Goal: Task Accomplishment & Management: Manage account settings

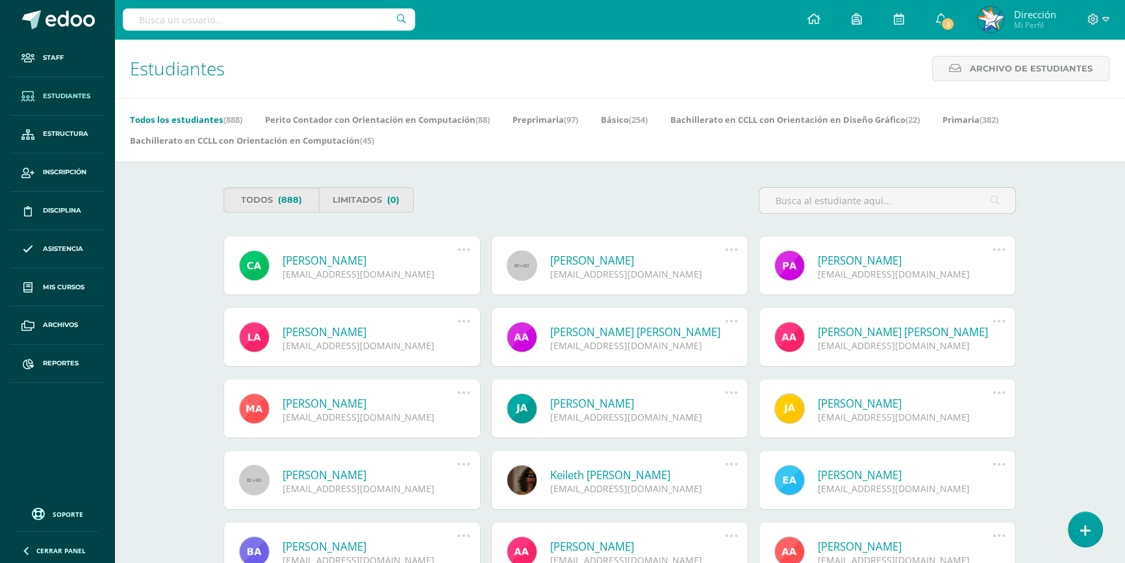
click at [359, 19] on input "text" at bounding box center [269, 19] width 292 height 22
type input "lucy diaz"
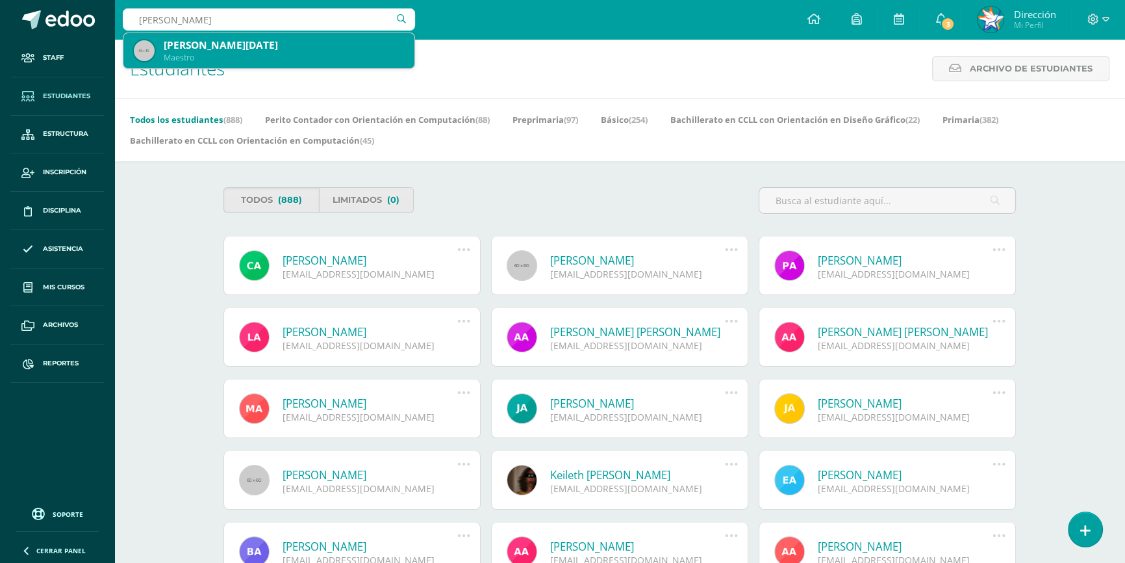
click at [328, 53] on div "Maestro" at bounding box center [284, 57] width 240 height 11
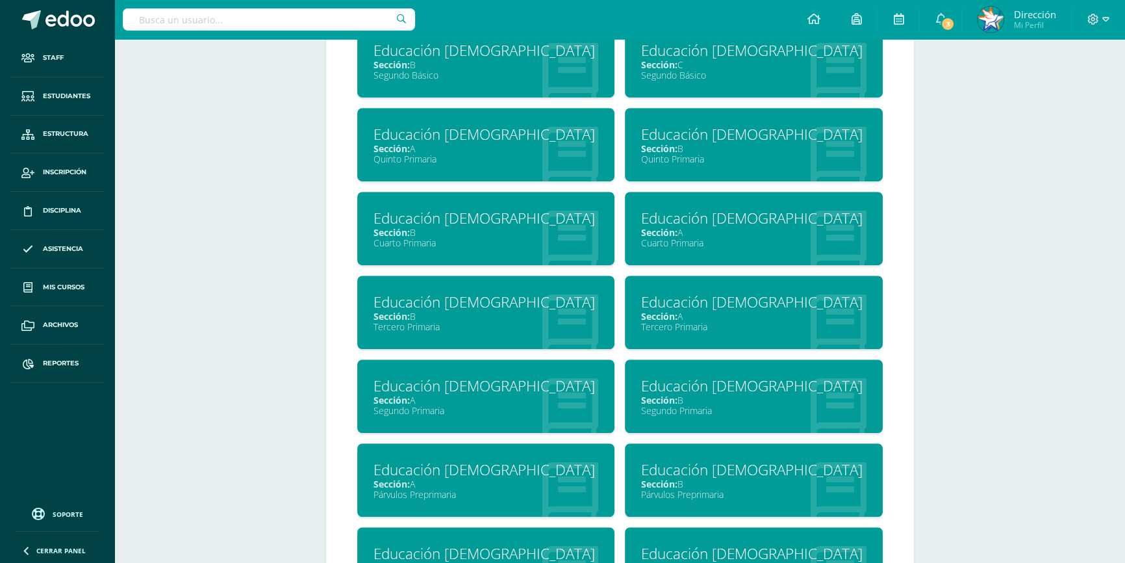
scroll to position [1063, 0]
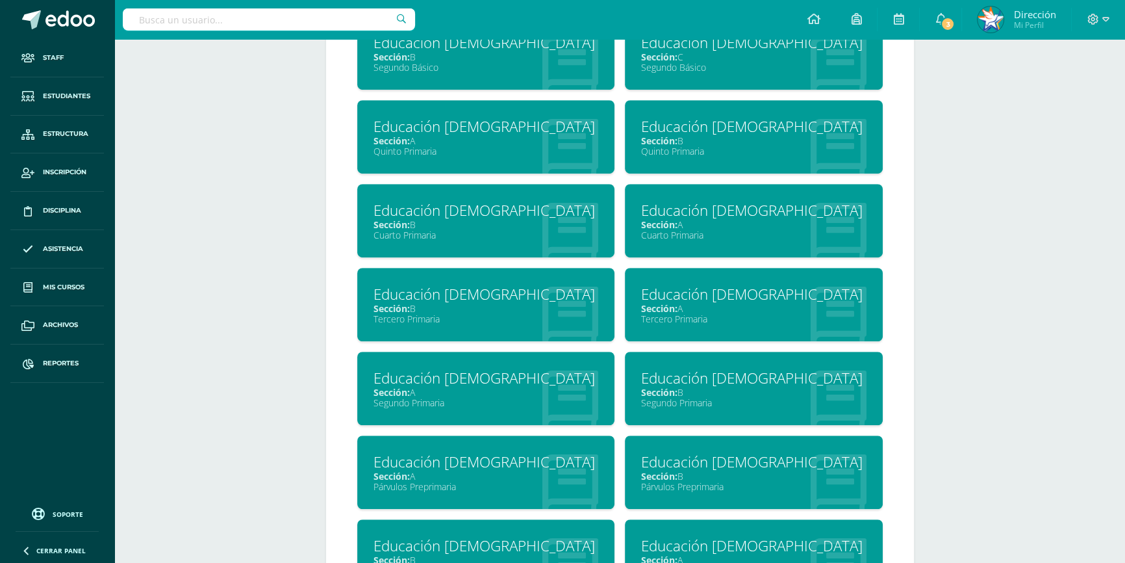
click at [474, 396] on div "Segundo Primaria" at bounding box center [486, 402] width 225 height 12
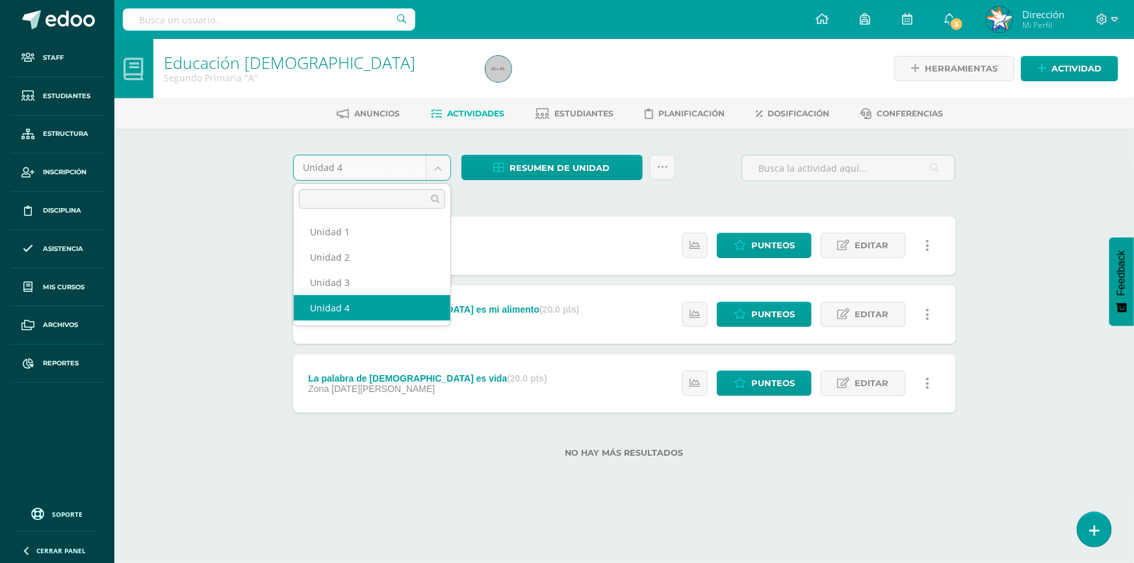
click at [438, 169] on body "Staff Estudiantes Estructura Inscripción Disciplina Asistencia Mis cursos Archi…" at bounding box center [567, 249] width 1134 height 499
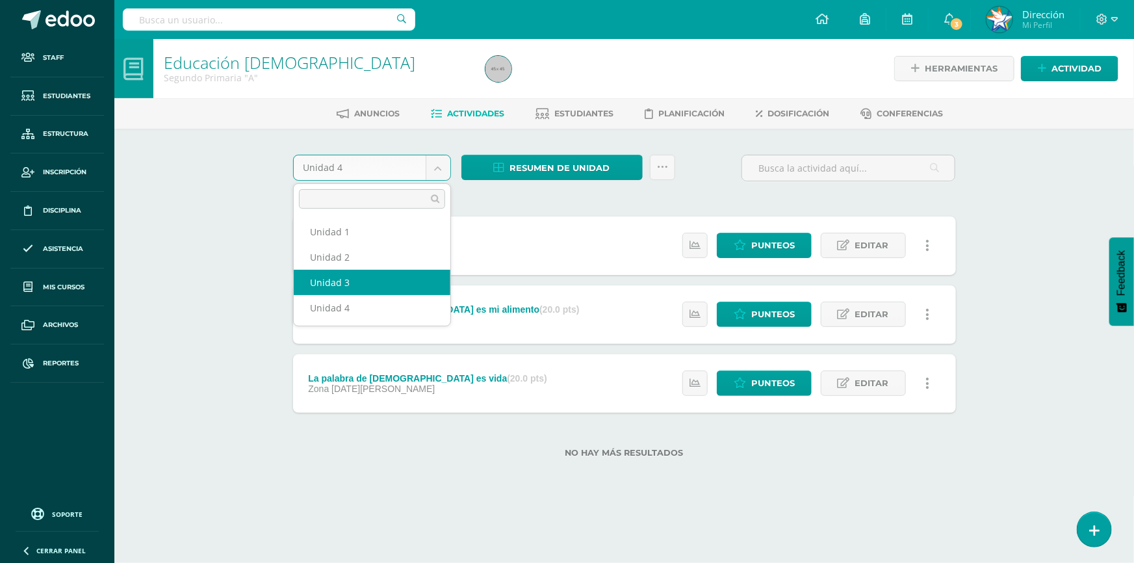
select select "Unidad 3"
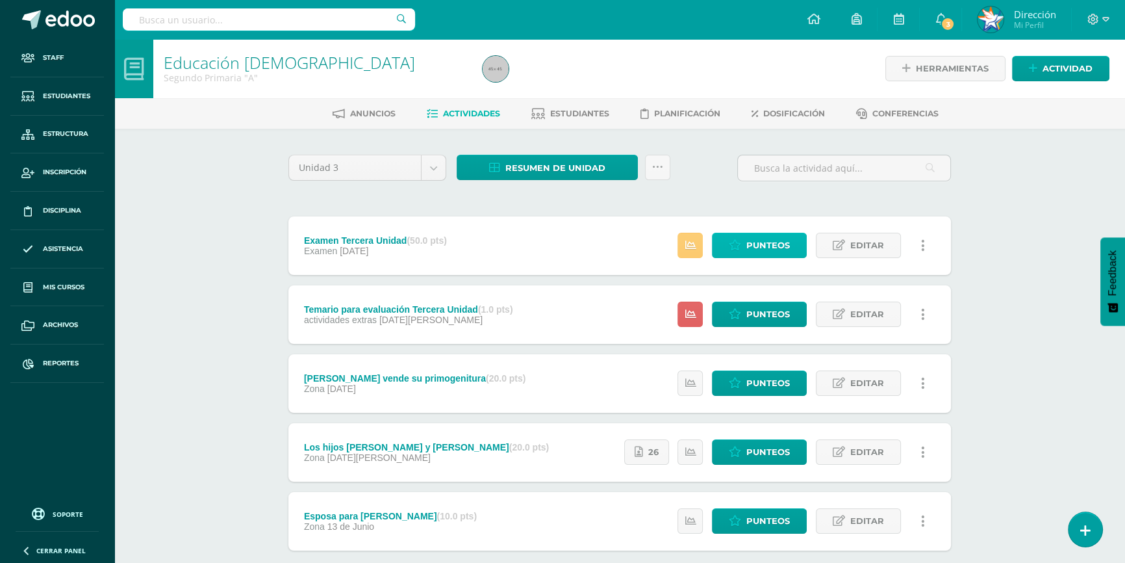
click at [756, 252] on span "Punteos" at bounding box center [768, 245] width 44 height 24
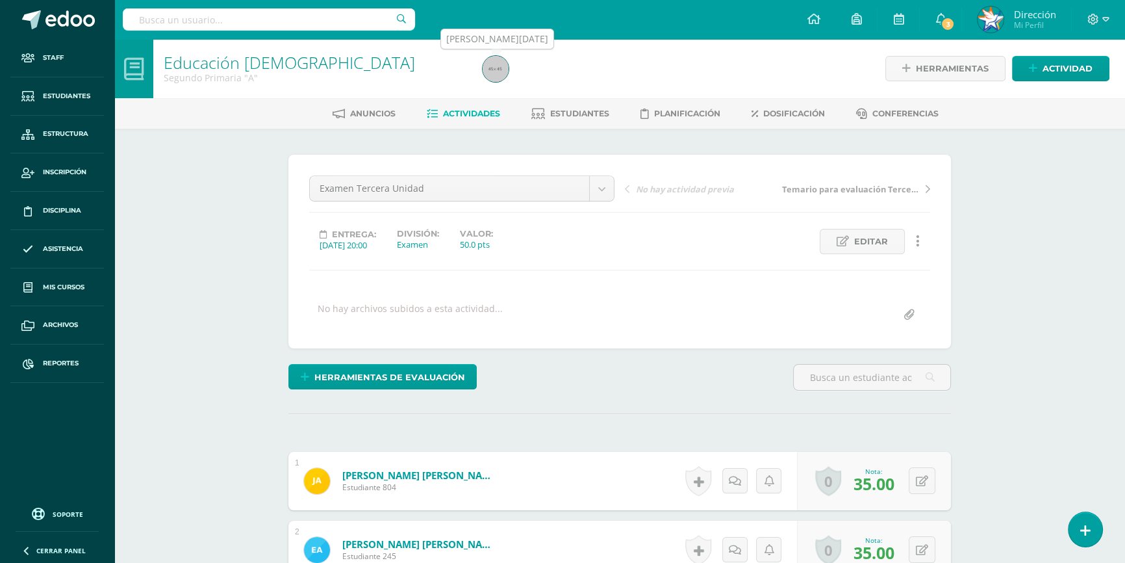
click at [494, 77] on img at bounding box center [496, 69] width 26 height 26
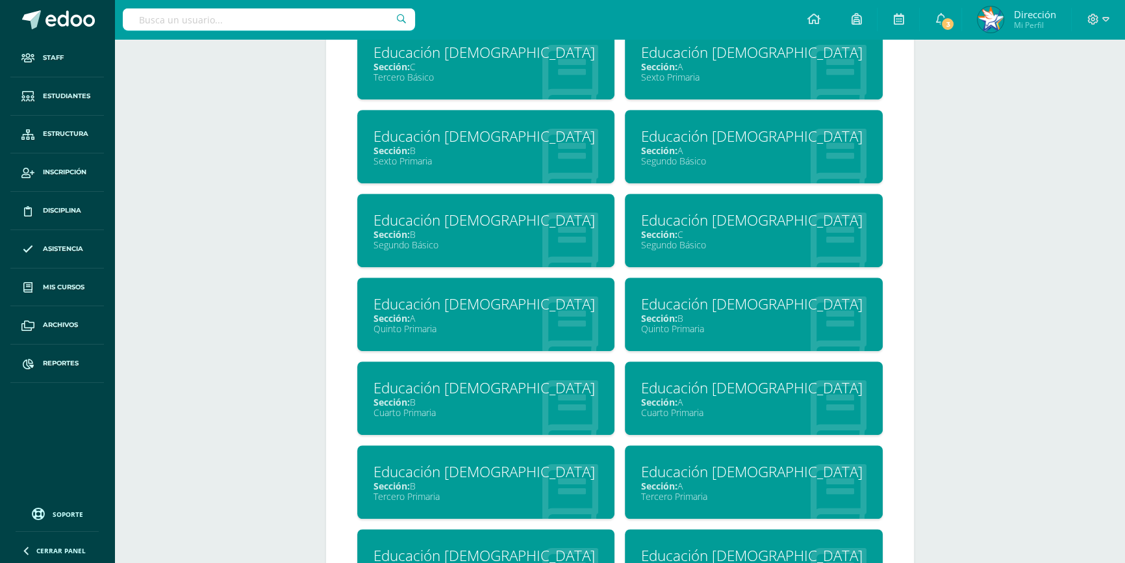
scroll to position [1312, 0]
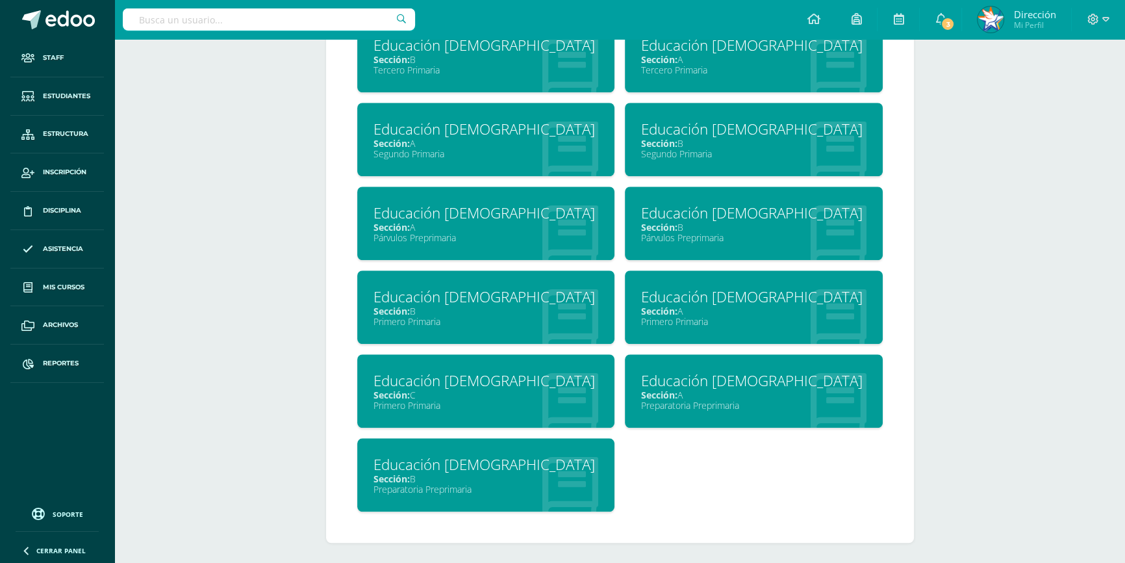
click at [662, 137] on span "Sección:" at bounding box center [659, 143] width 36 height 12
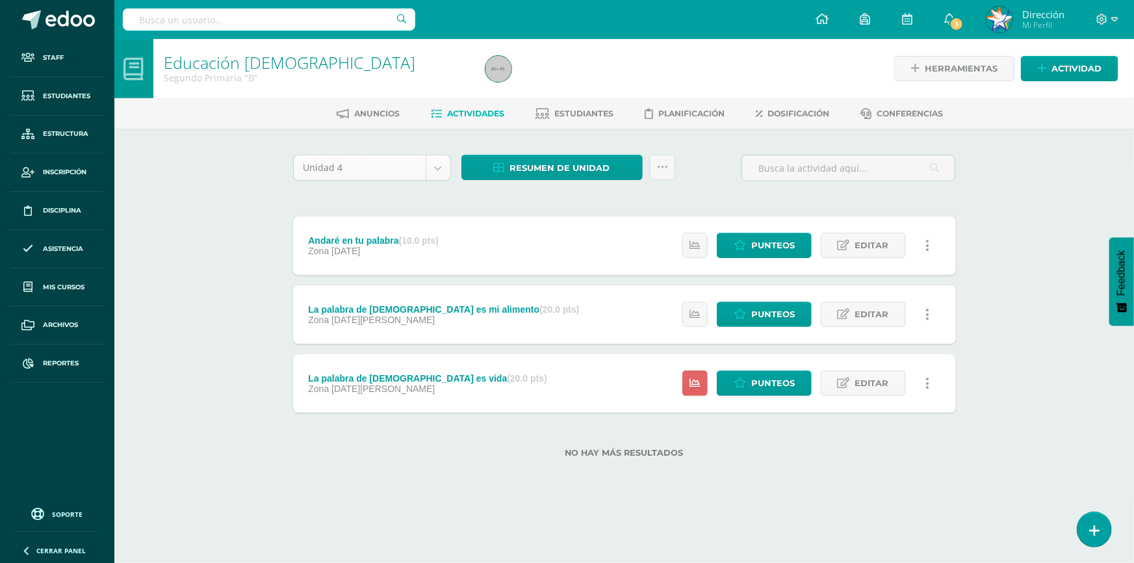
click at [437, 168] on body "Staff Estudiantes Estructura Inscripción Disciplina Asistencia Mis cursos Archi…" at bounding box center [567, 249] width 1134 height 499
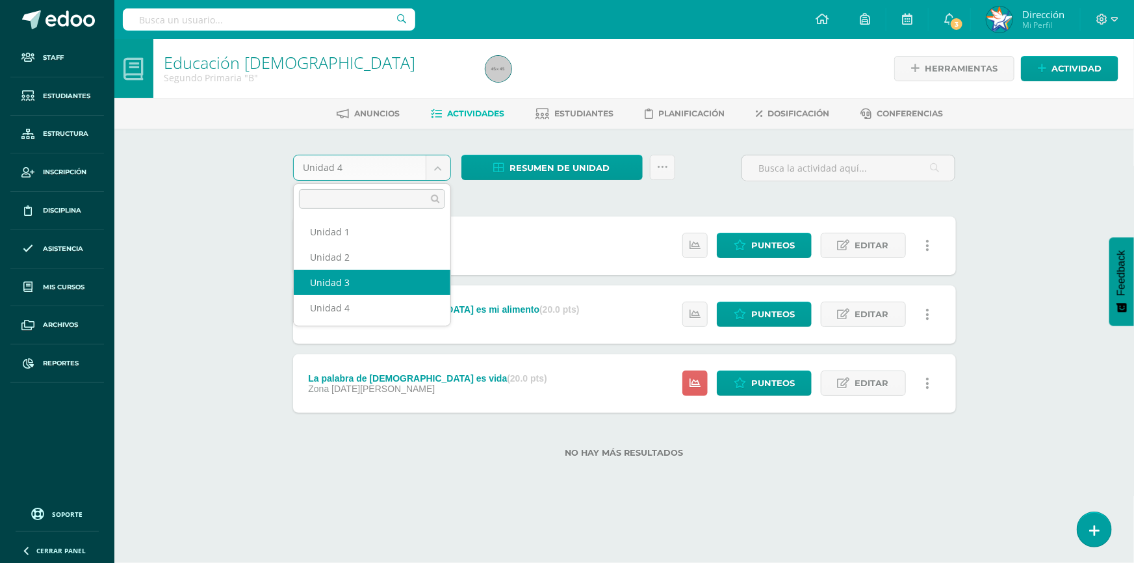
select select "Unidad 3"
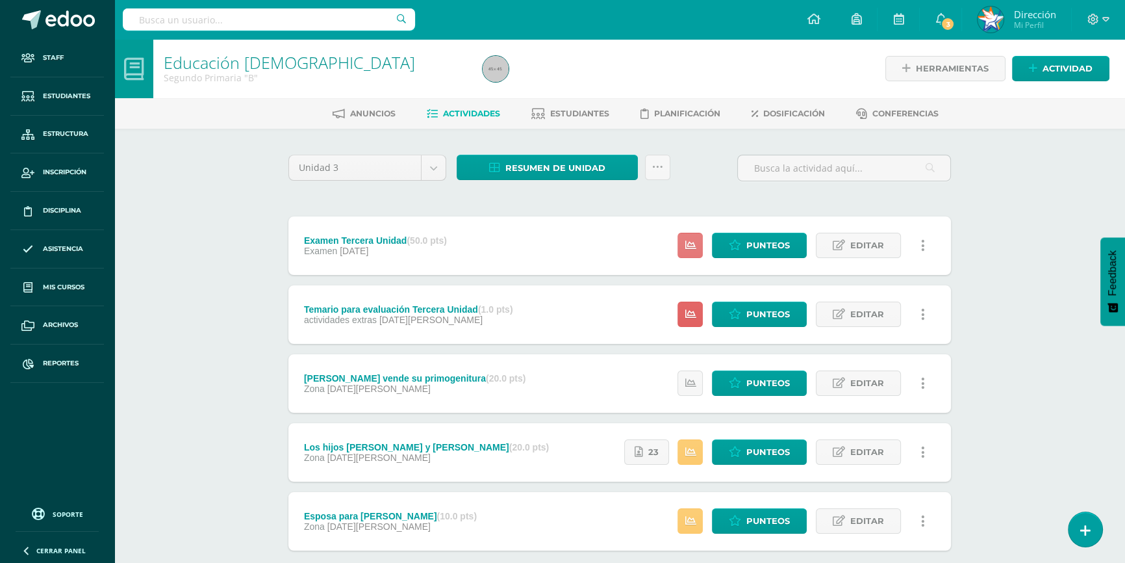
click at [687, 248] on icon at bounding box center [690, 245] width 11 height 11
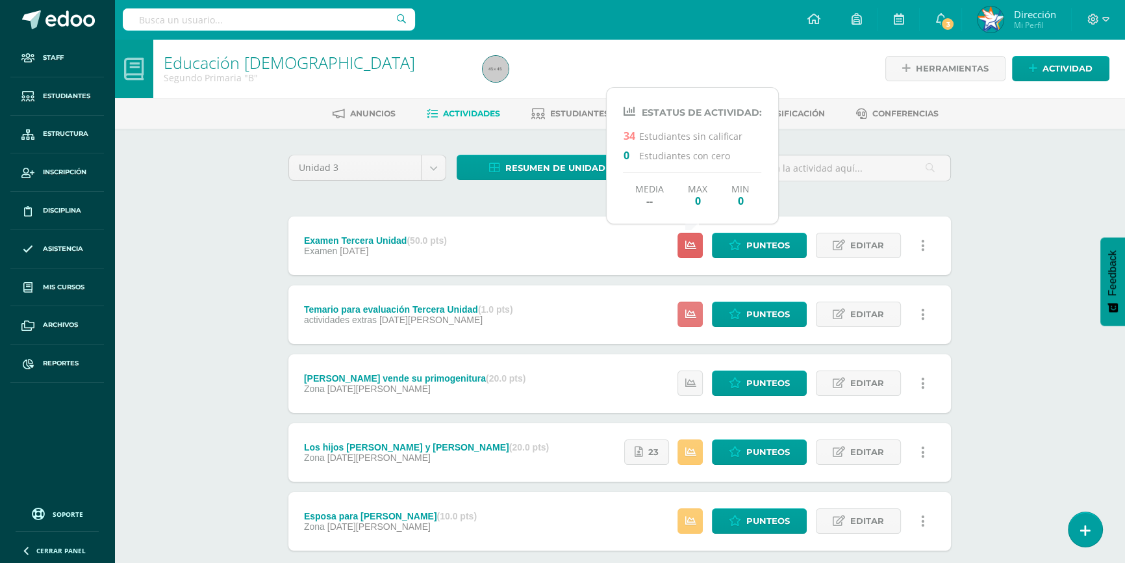
click at [682, 312] on link at bounding box center [690, 313] width 25 height 25
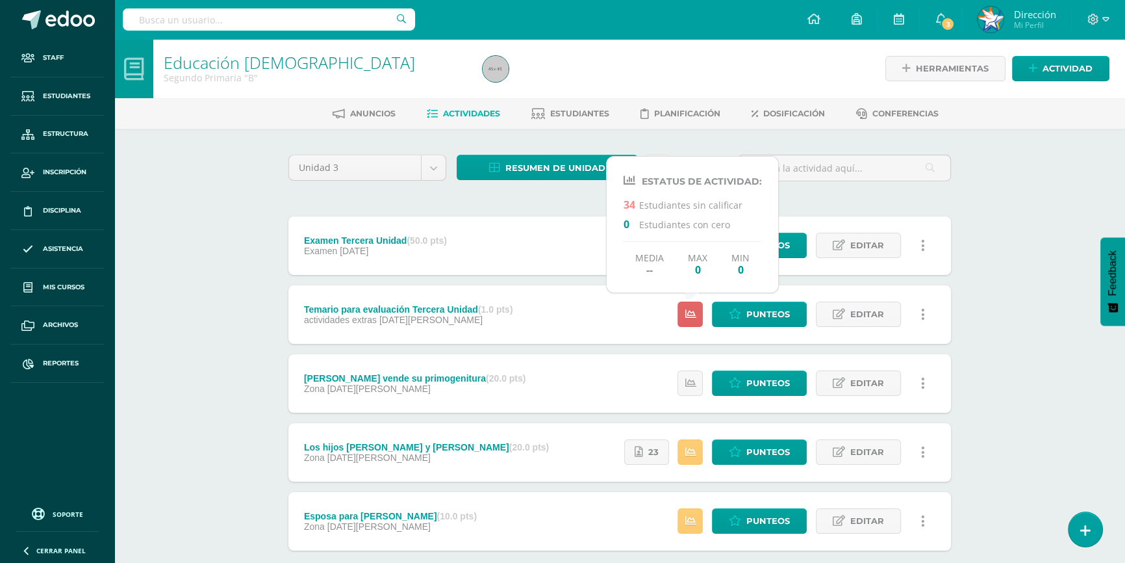
click at [552, 275] on div "Examen Tercera Unidad (50.0 pts) Examen 28 de Julio Punteos Editar Ocultar Hist…" at bounding box center [619, 383] width 663 height 334
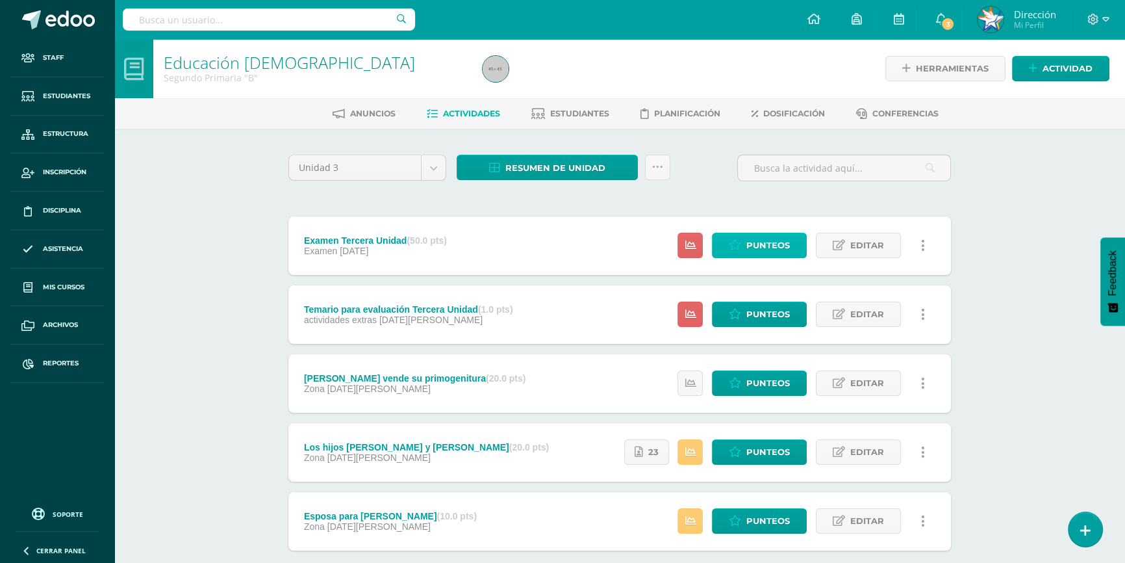
click at [774, 244] on span "Punteos" at bounding box center [768, 245] width 44 height 24
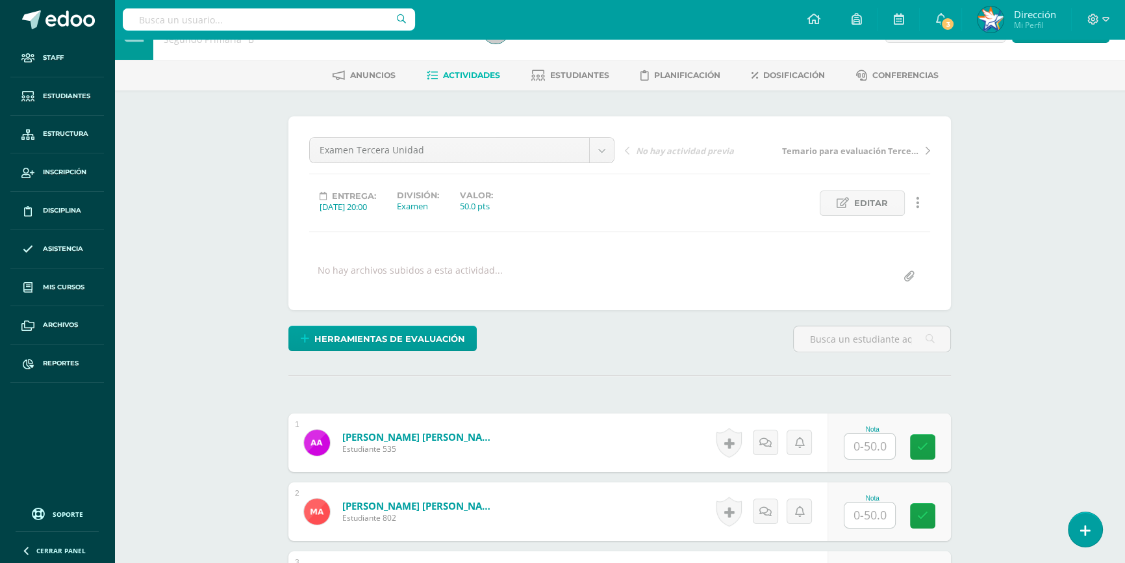
scroll to position [237, 0]
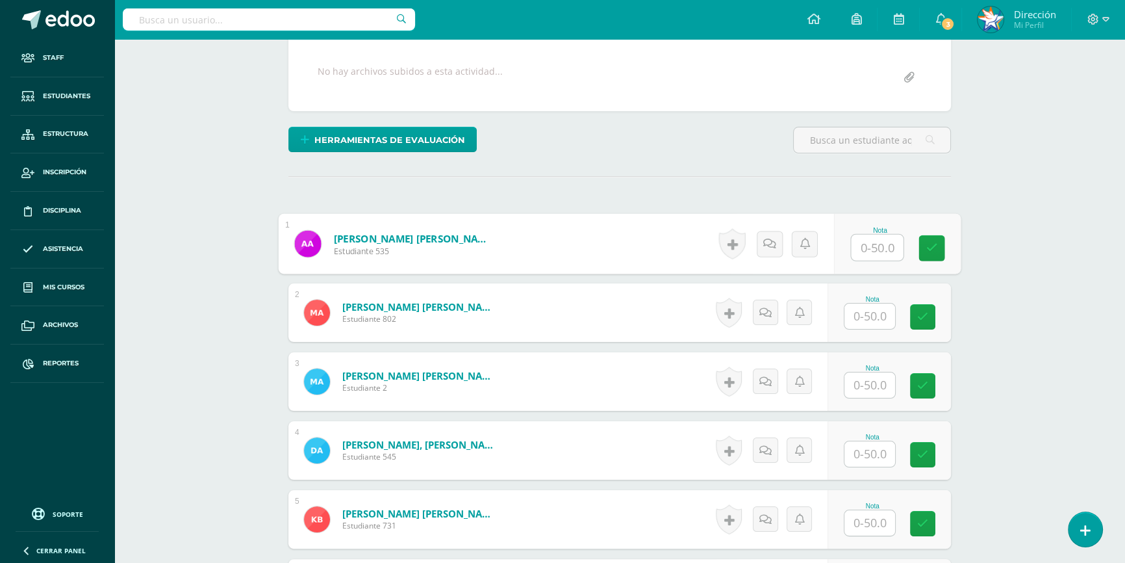
click at [871, 244] on input "text" at bounding box center [878, 248] width 52 height 26
type input "50"
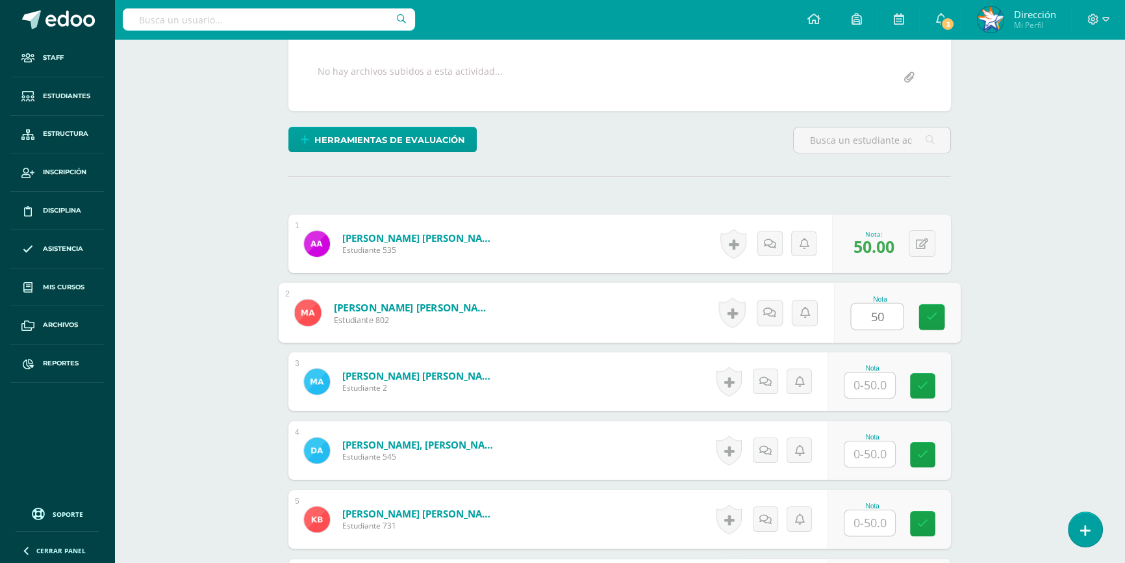
type input "50"
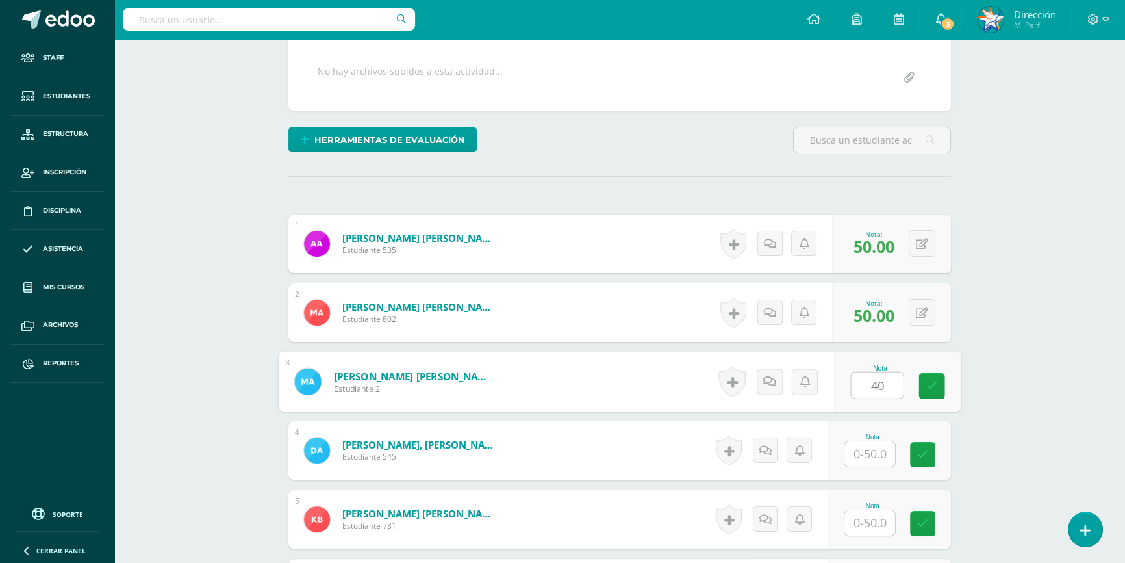
type input "40"
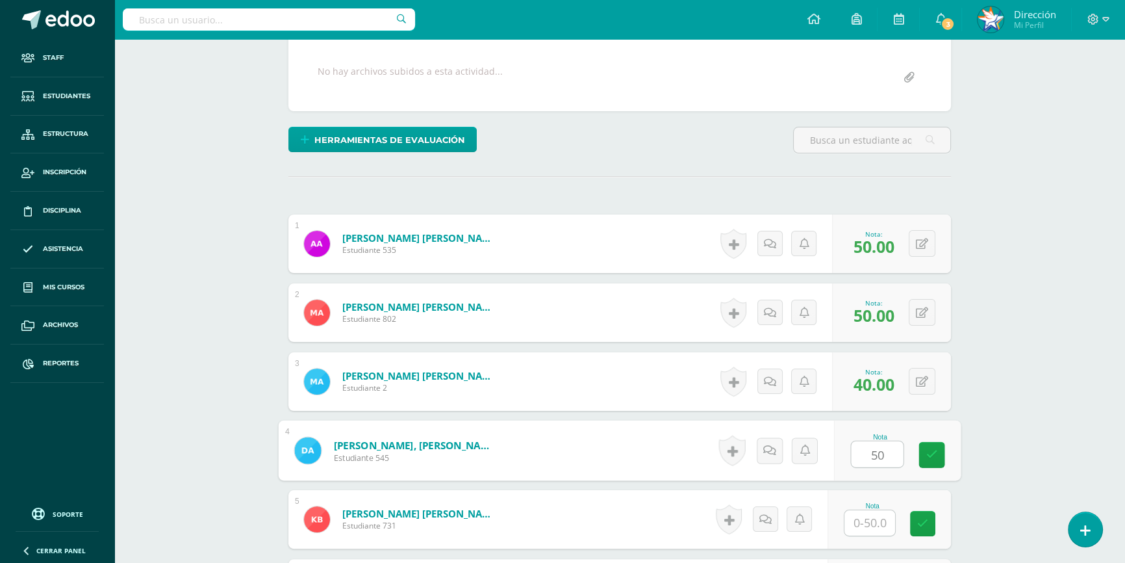
type input "50"
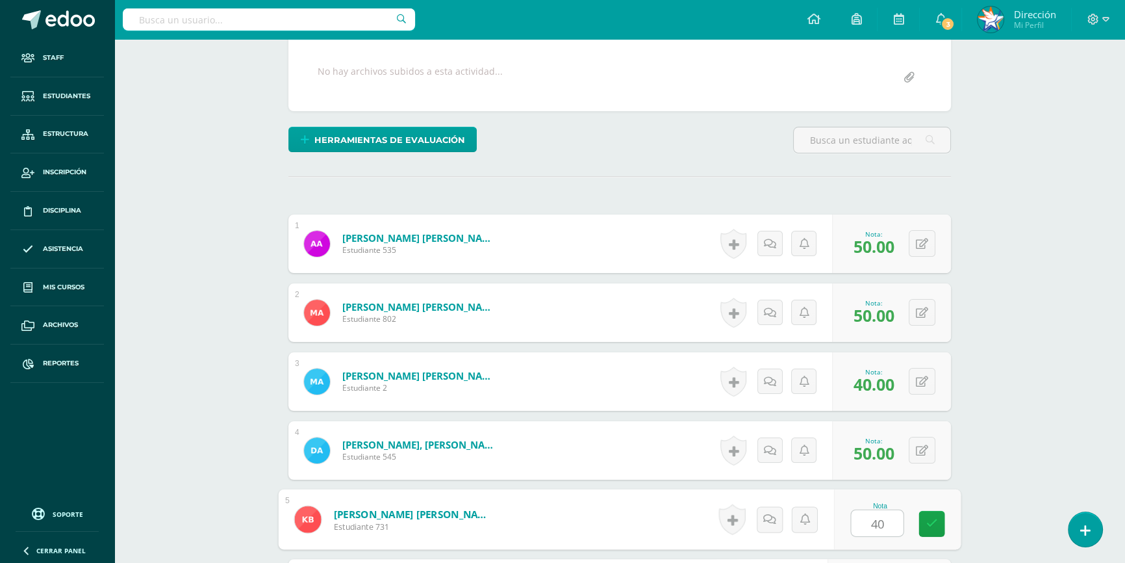
type input "40"
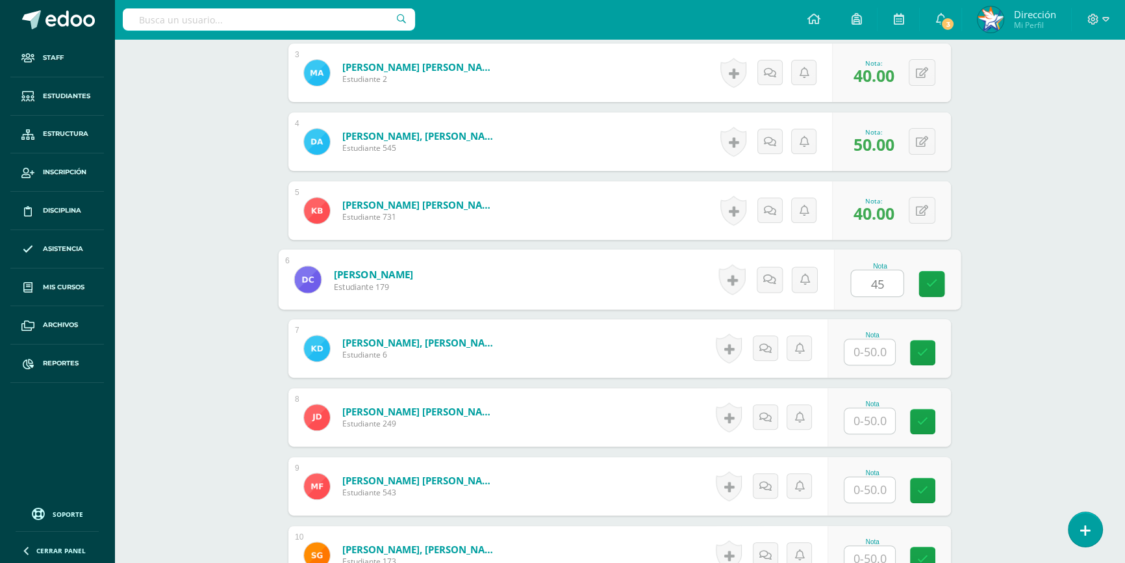
type input "45"
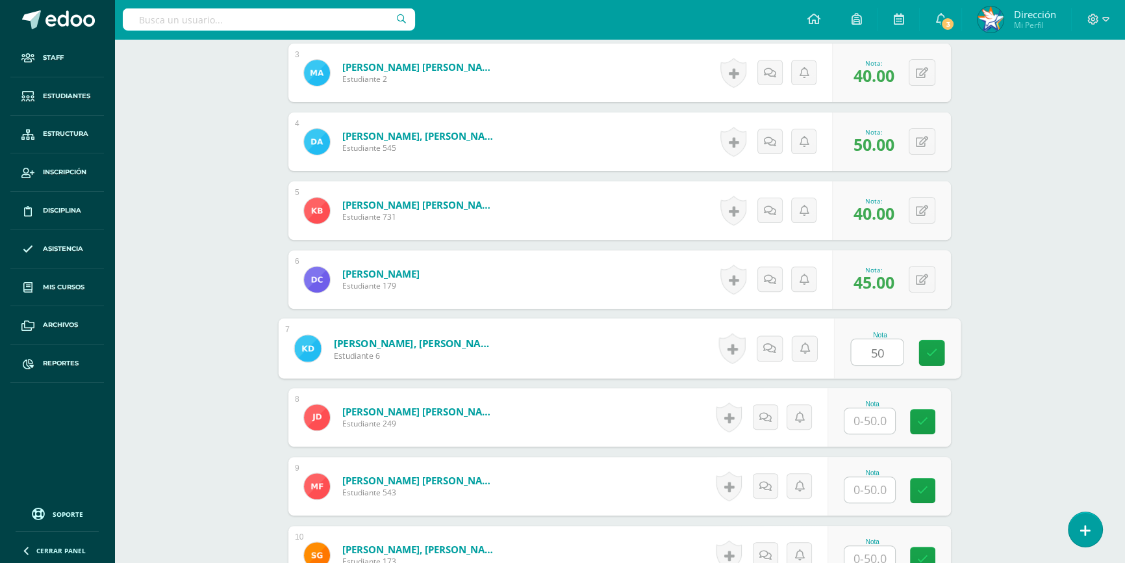
type input "50"
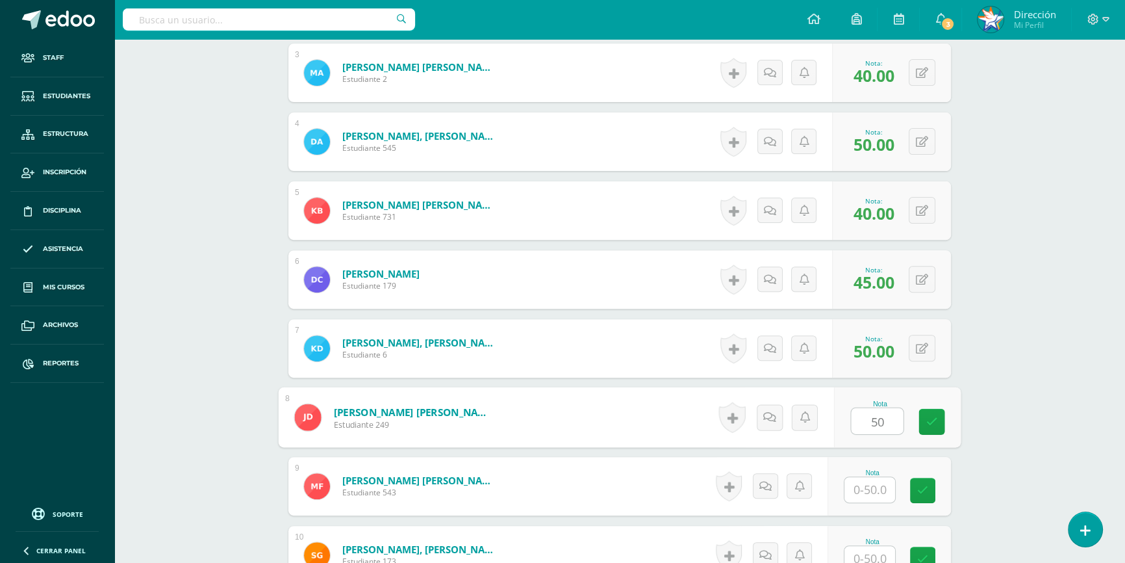
type input "50"
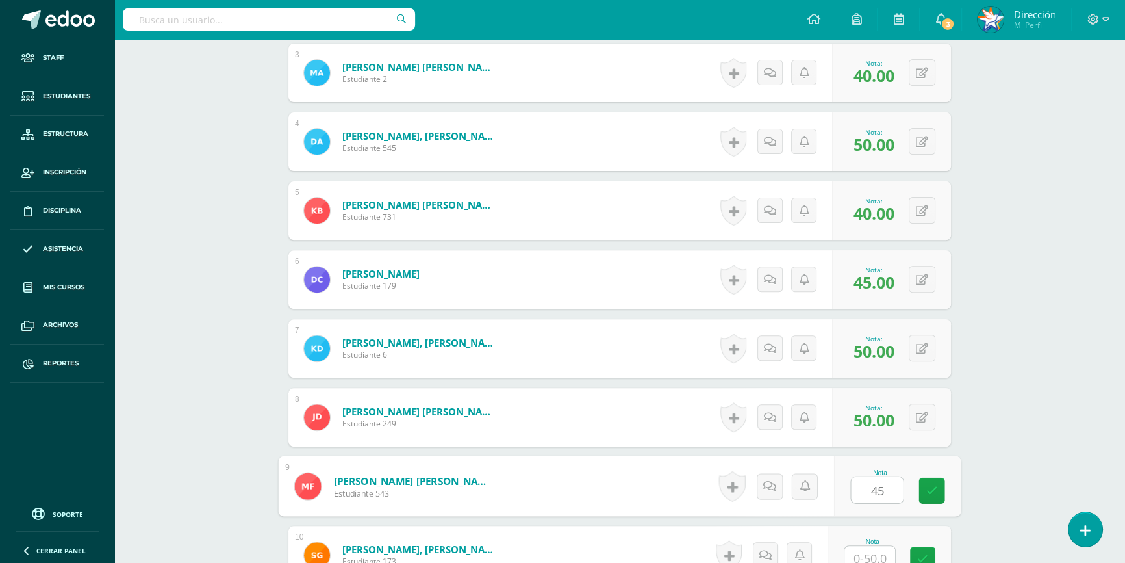
type input "45"
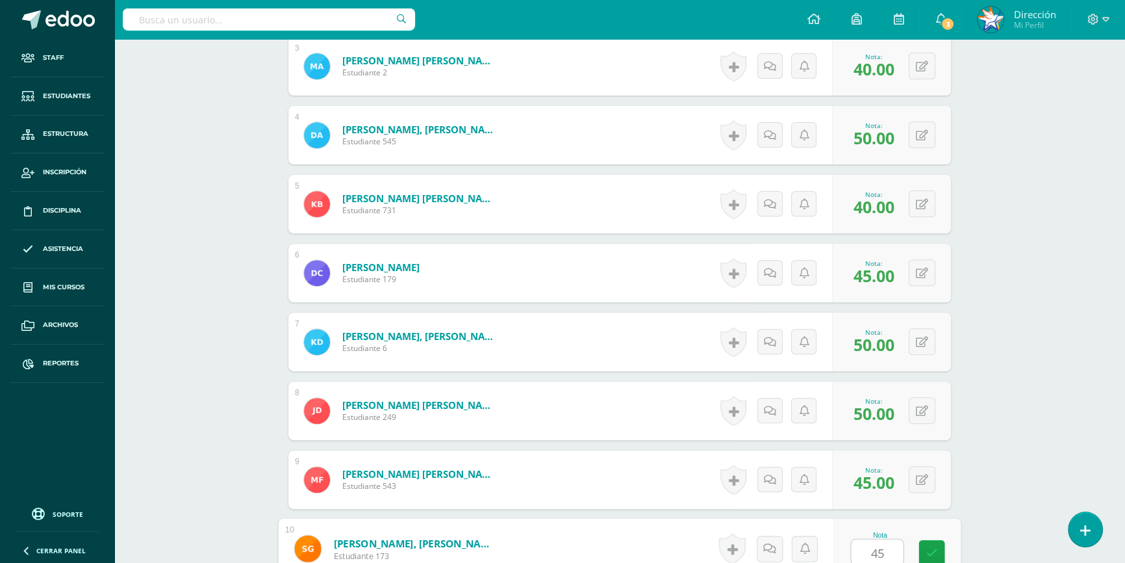
type input "45"
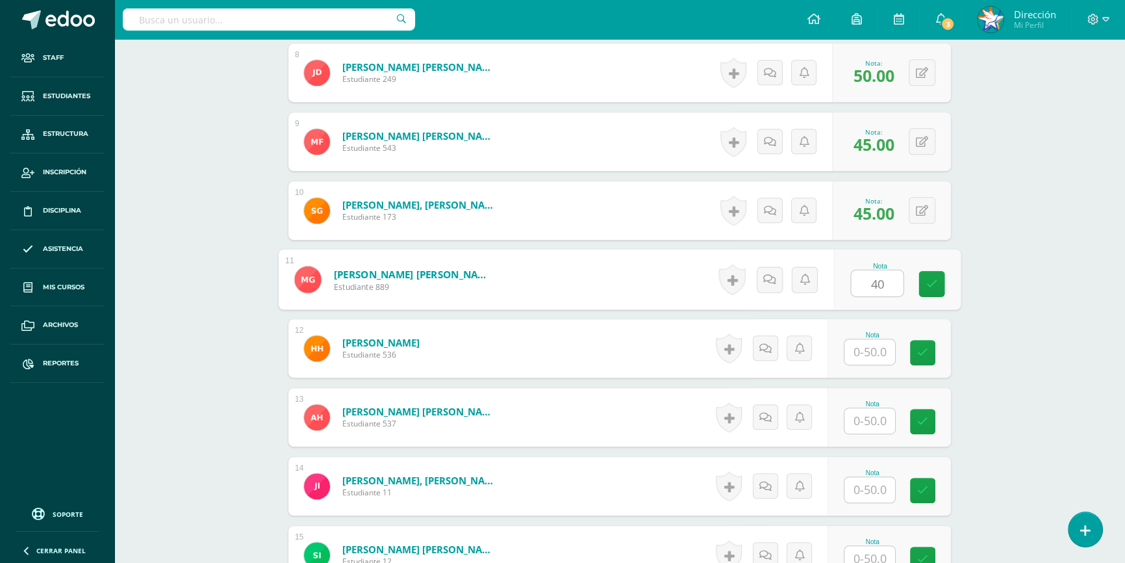
type input "40"
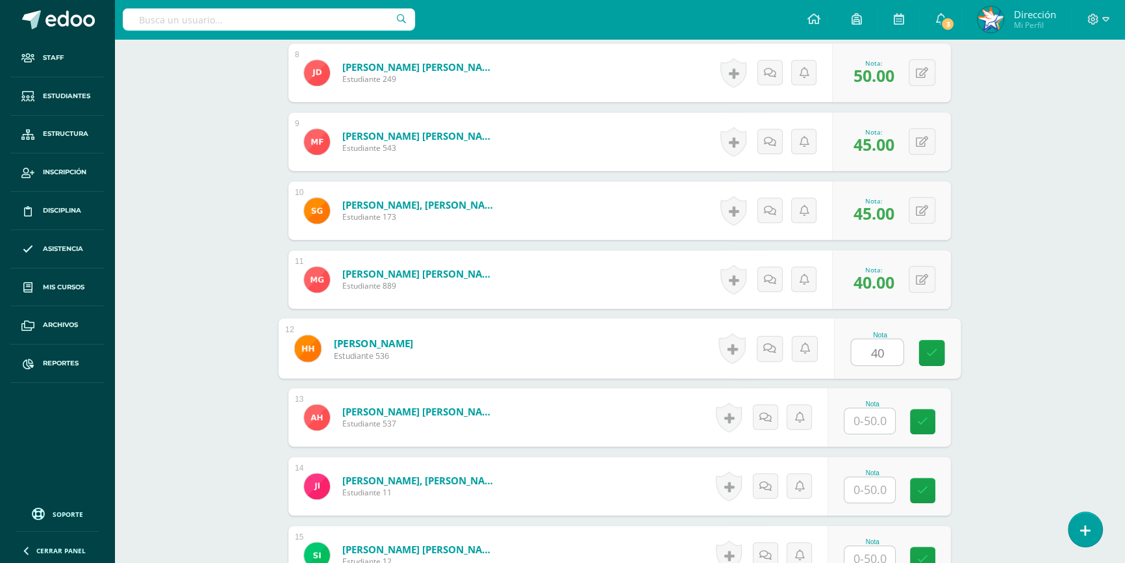
type input "40"
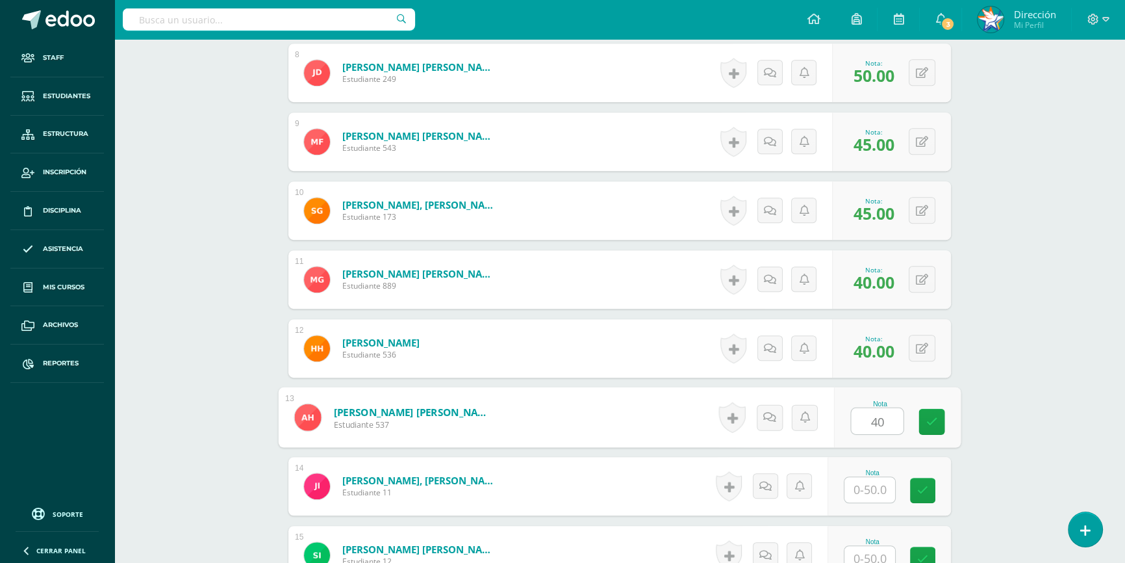
type input "40"
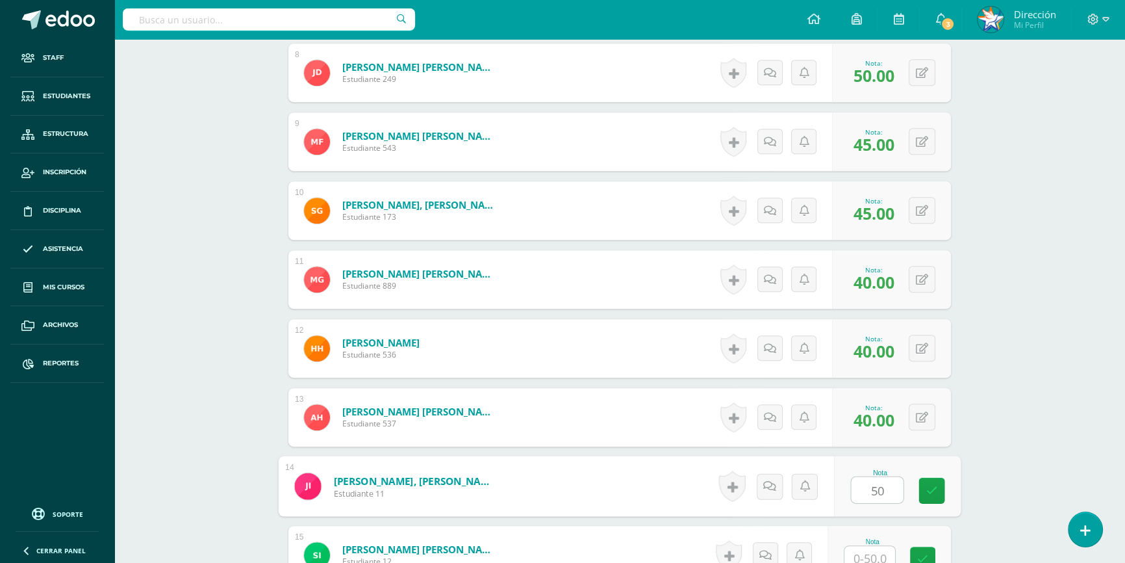
type input "50"
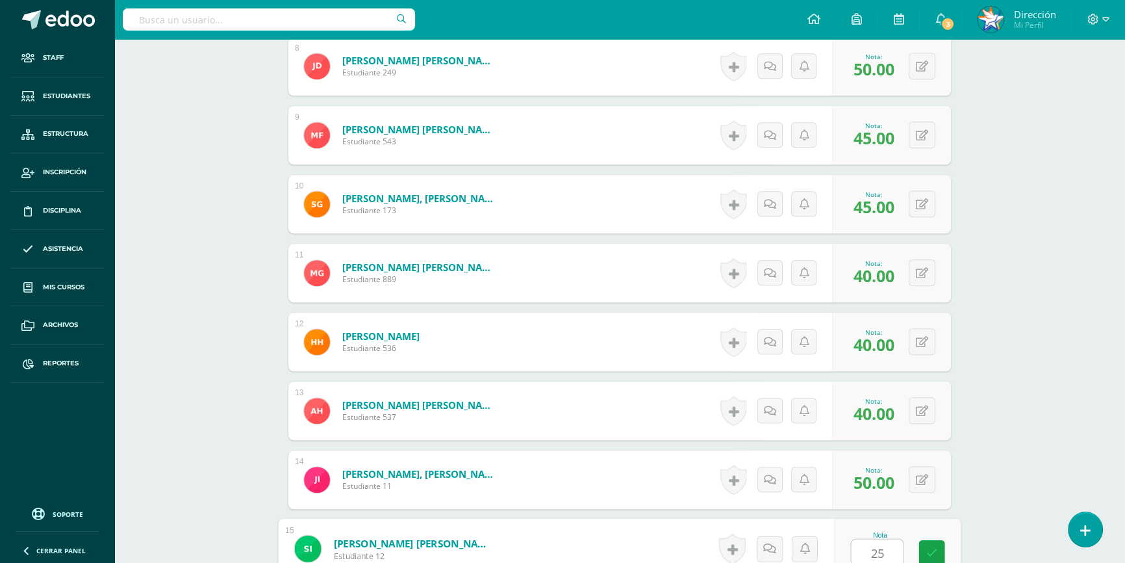
type input "25"
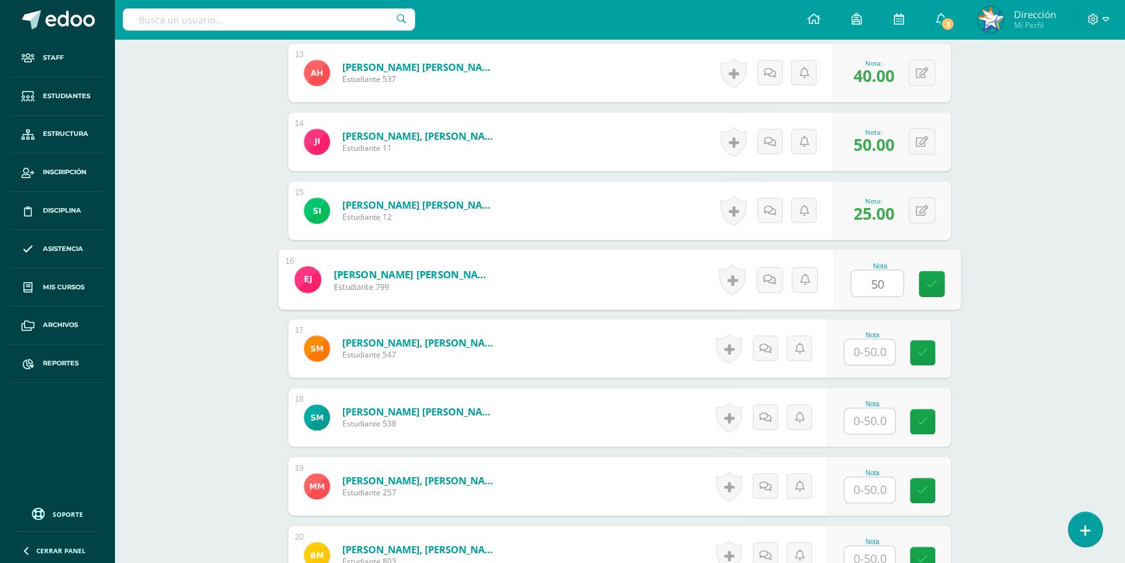
type input "50"
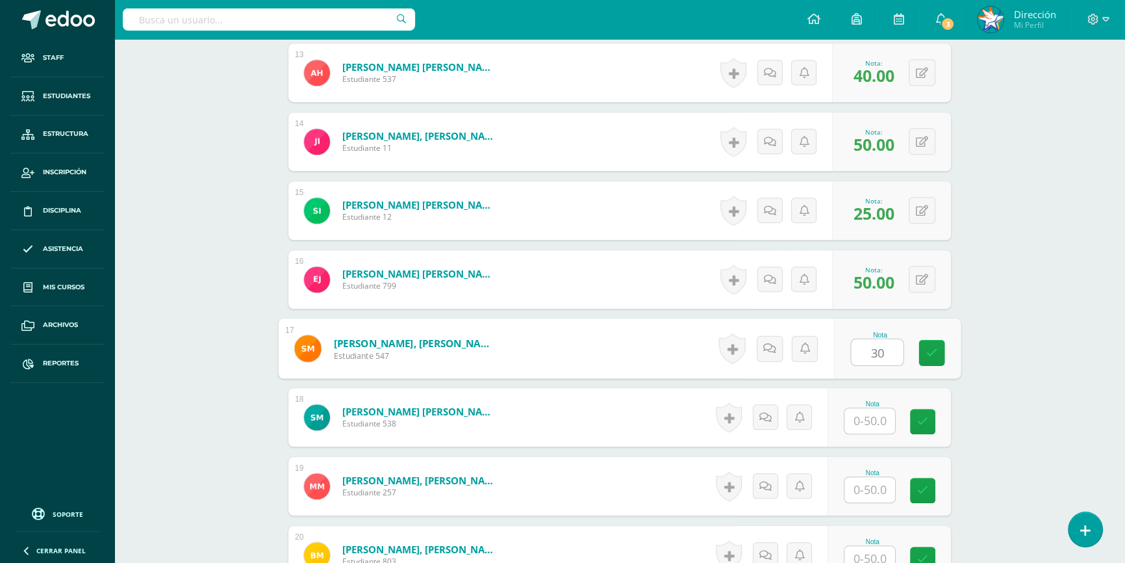
type input "30"
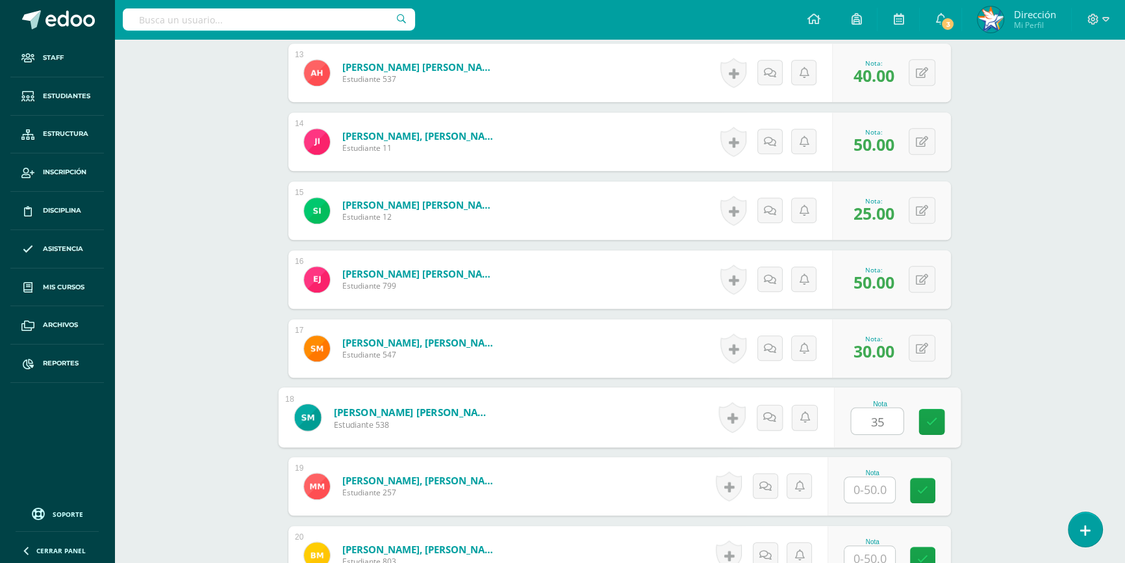
type input "35"
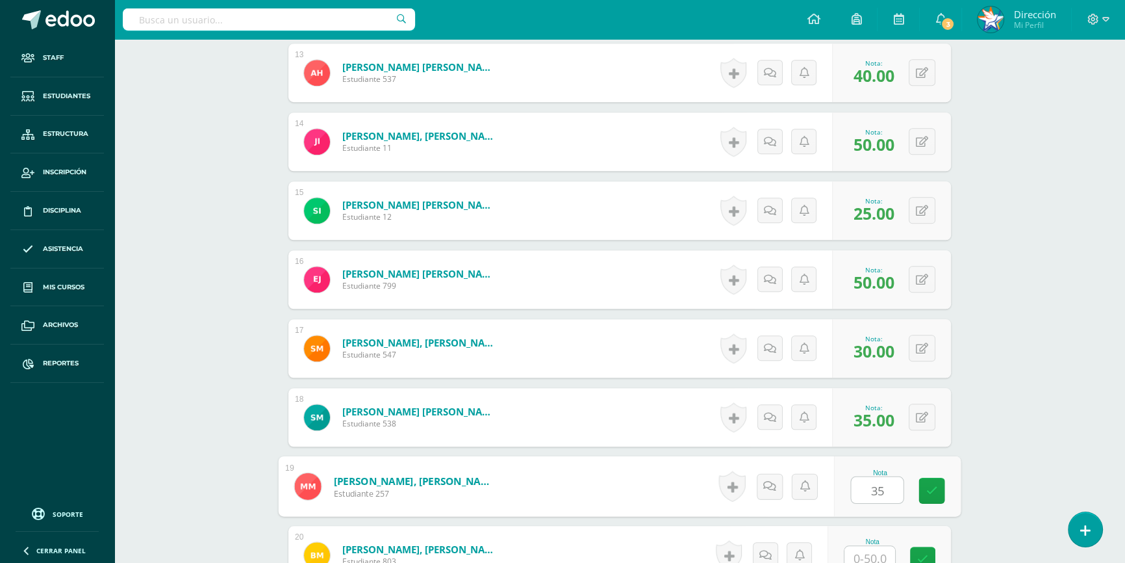
type input "35"
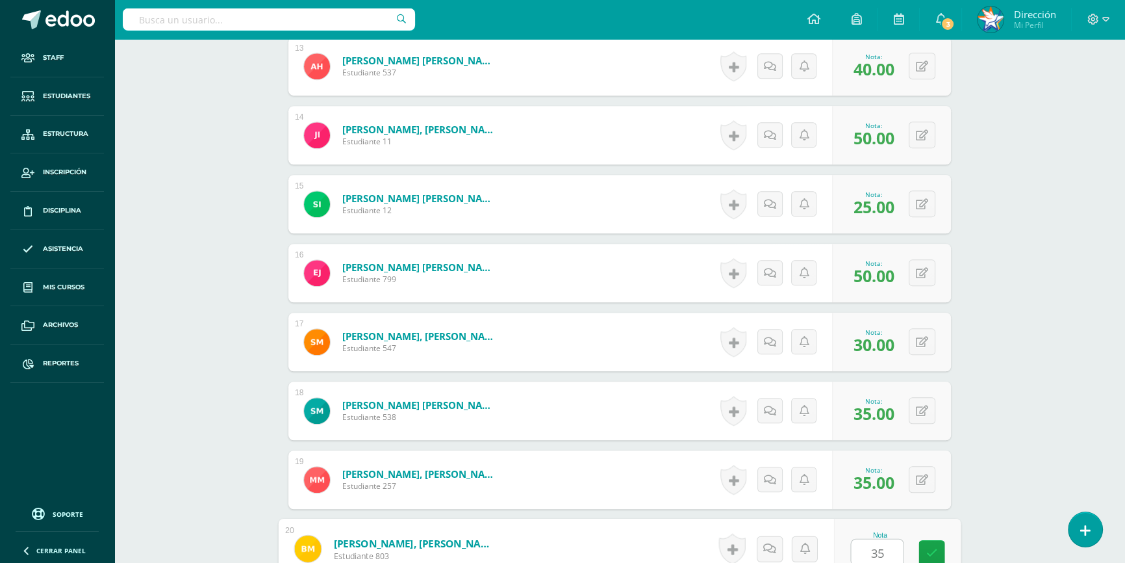
type input "35"
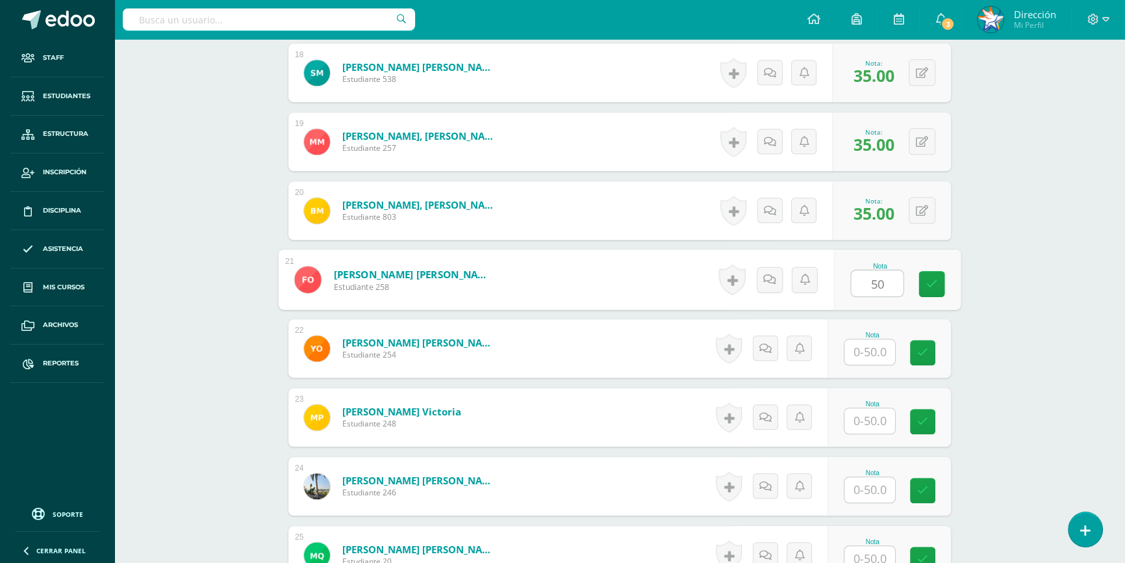
type input "50"
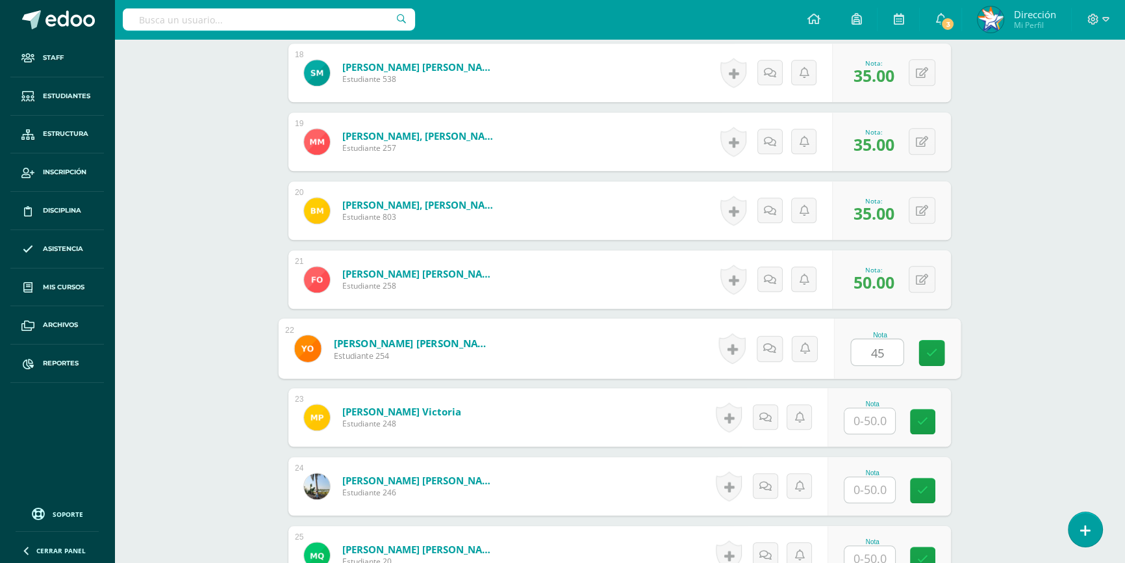
type input "45"
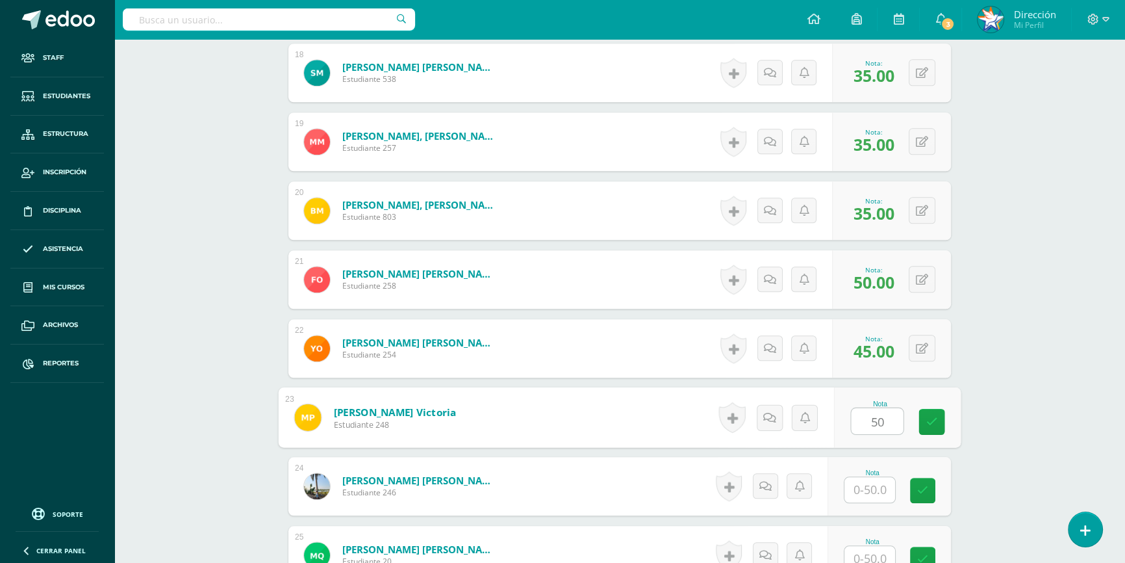
type input "50"
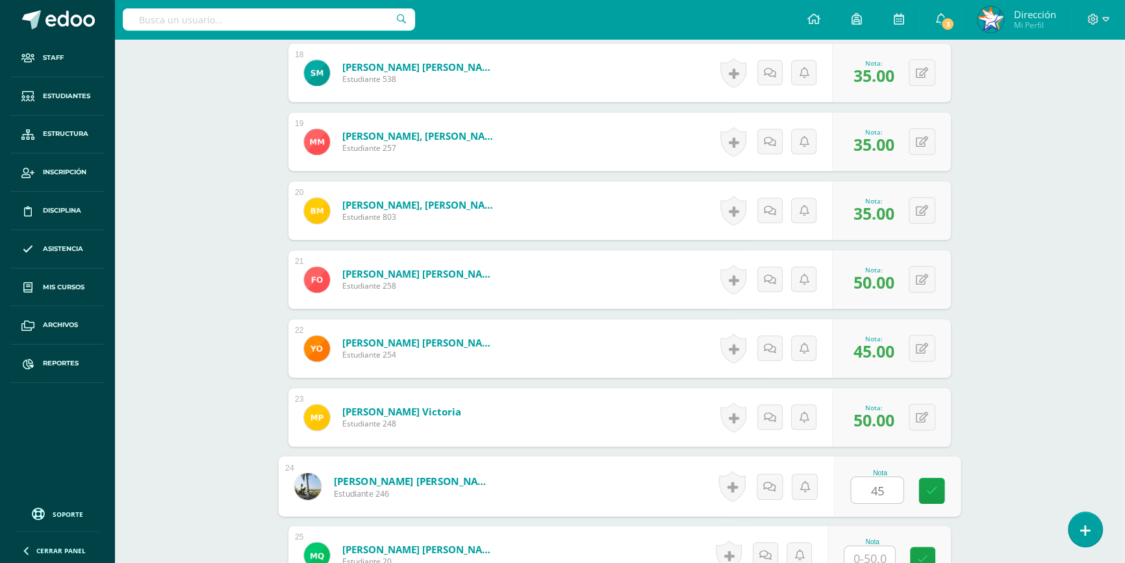
type input "45"
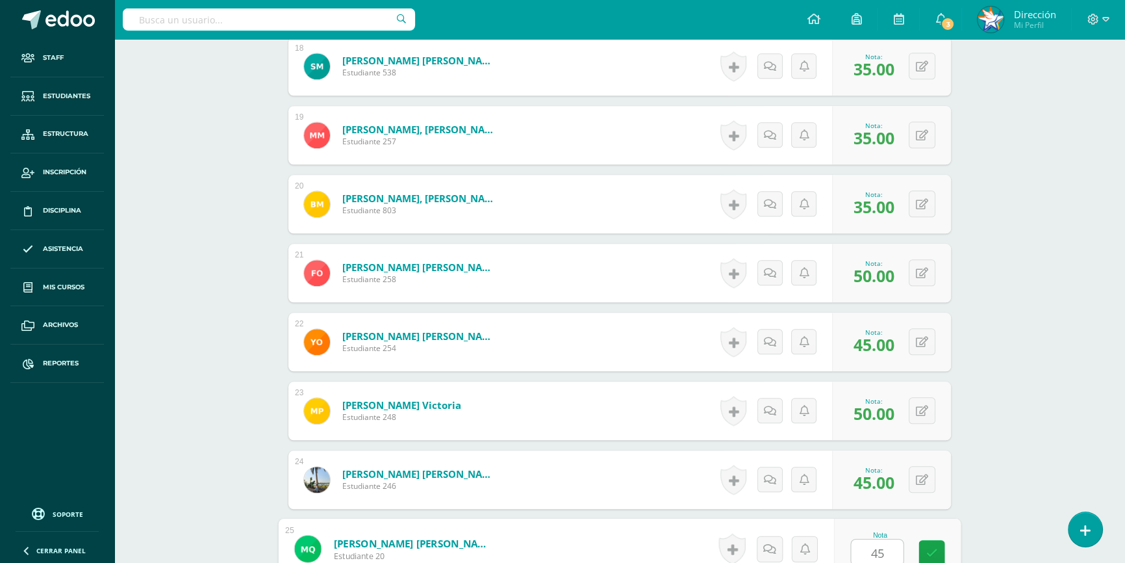
type input "45"
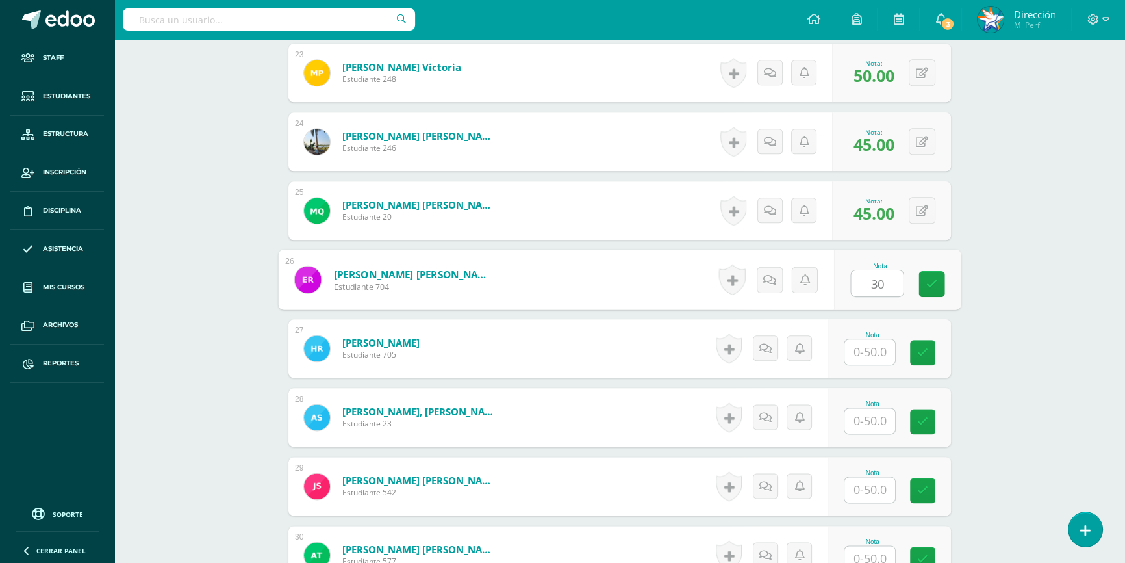
type input "30"
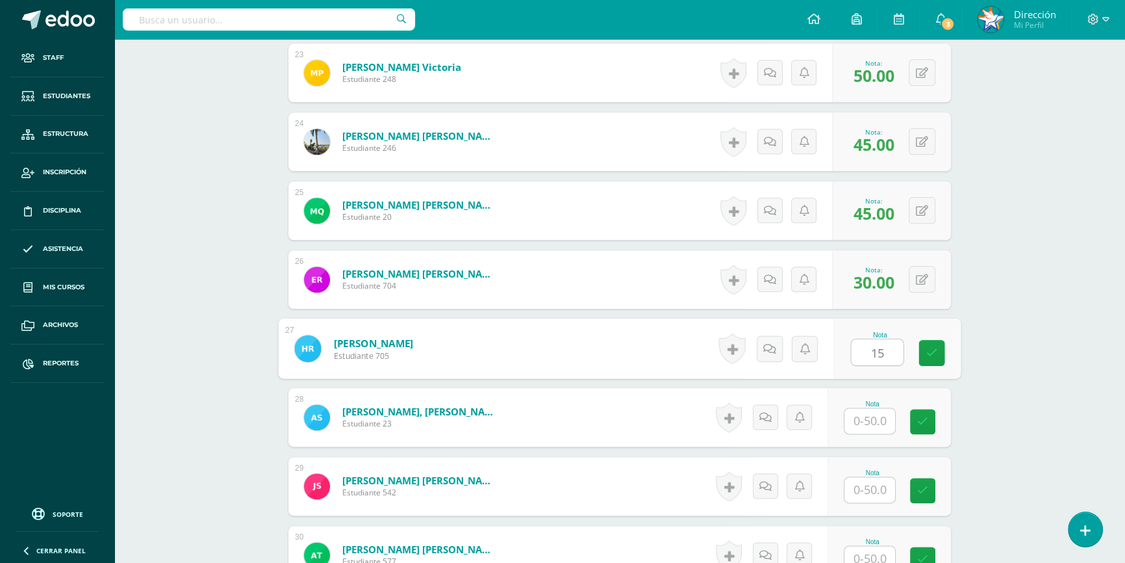
type input "15"
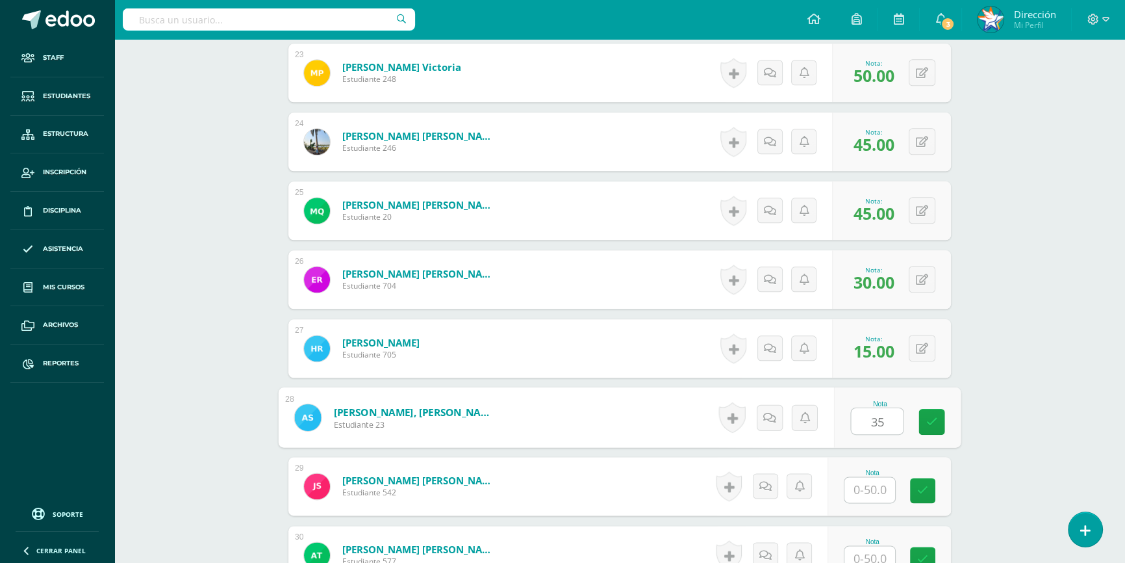
type input "35"
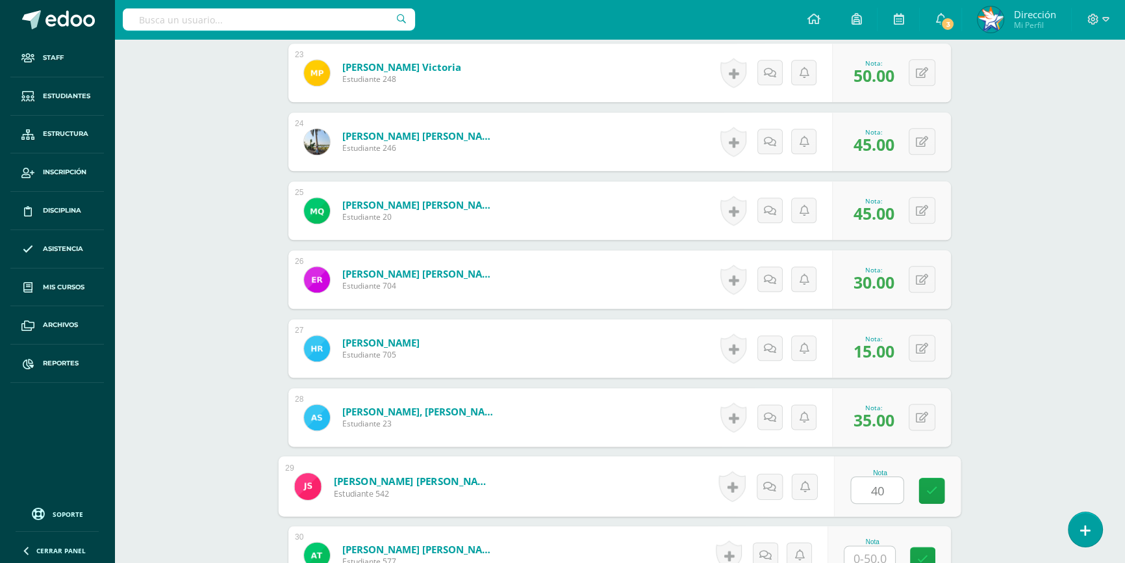
type input "40"
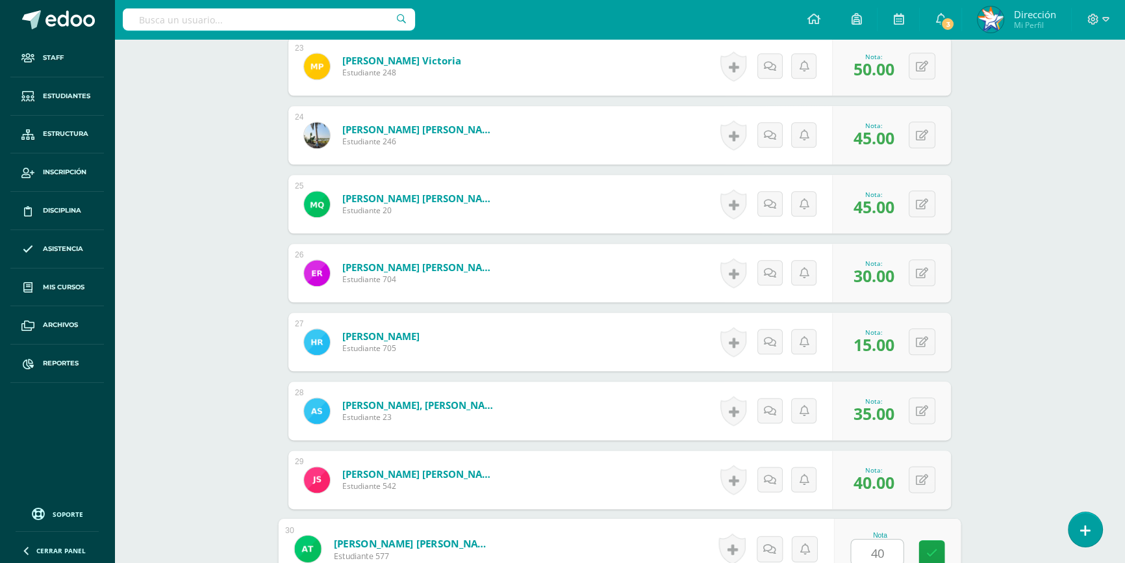
scroll to position [2267, 0]
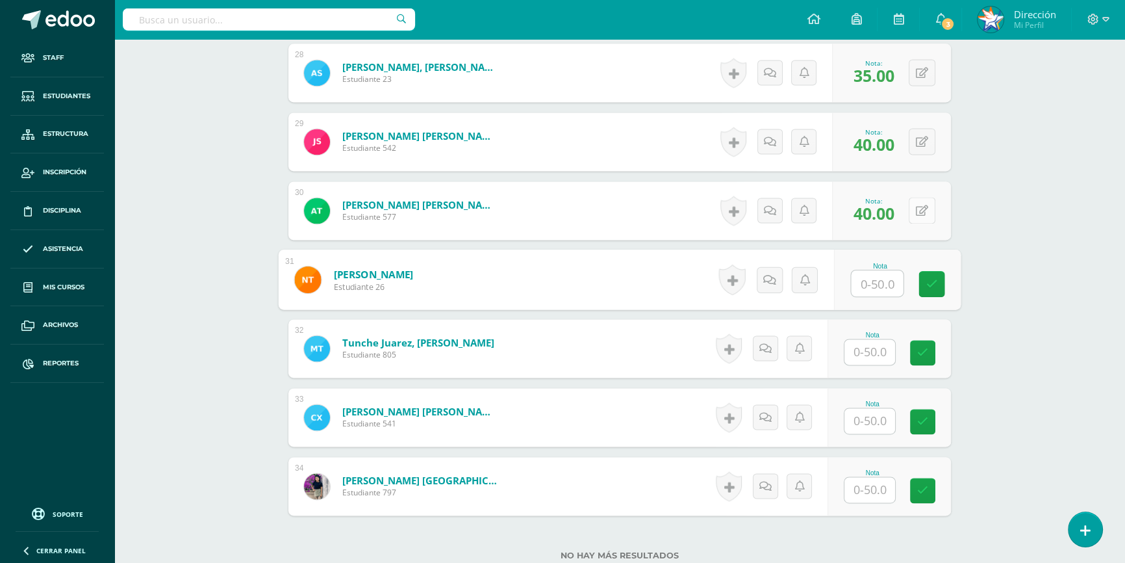
click at [923, 215] on button at bounding box center [922, 210] width 27 height 27
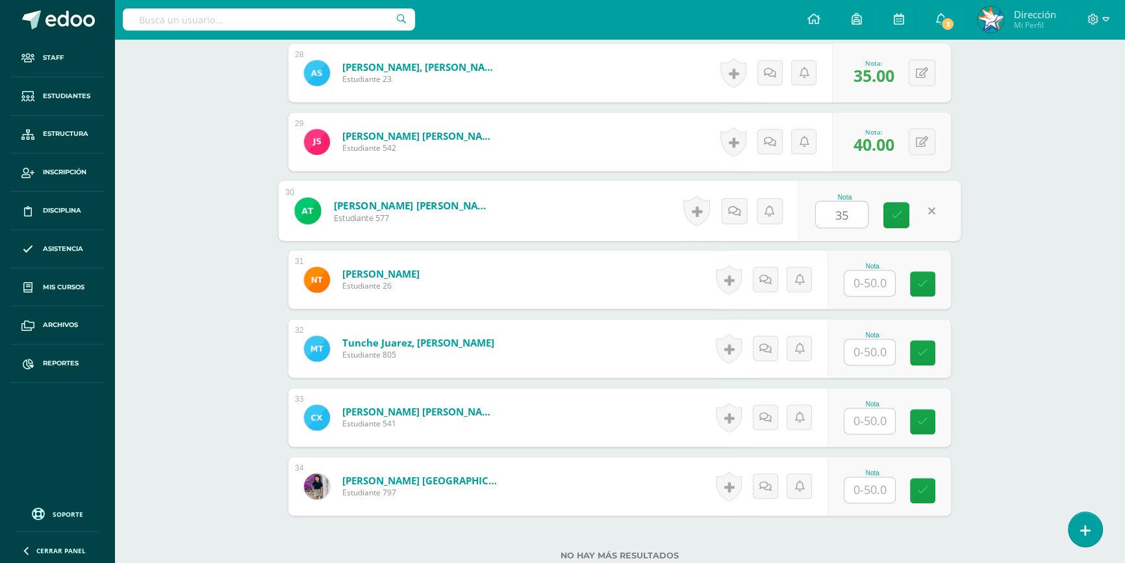
type input "35"
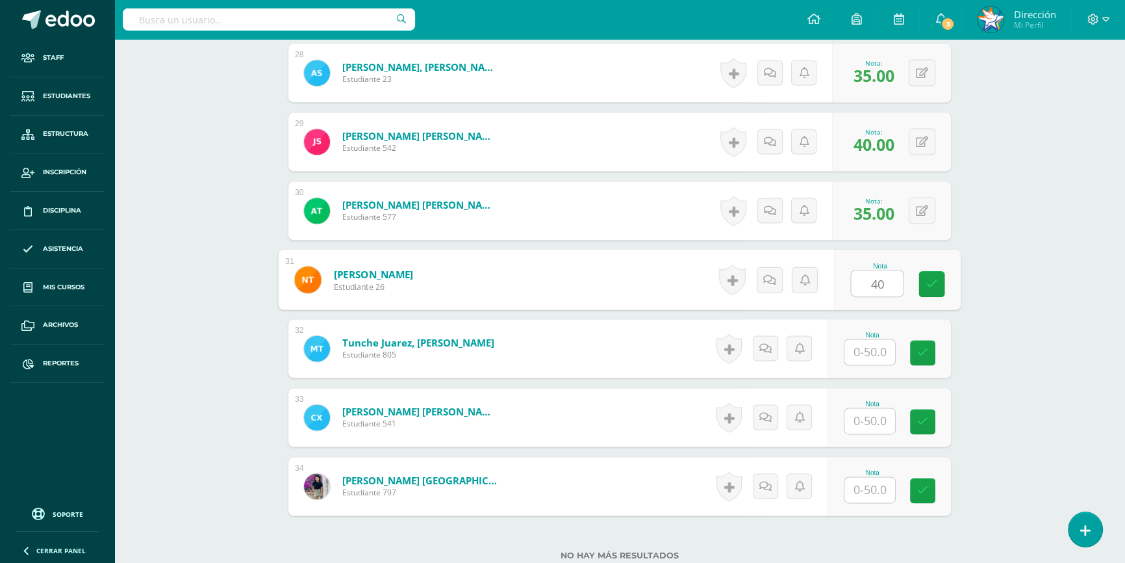
type input "40"
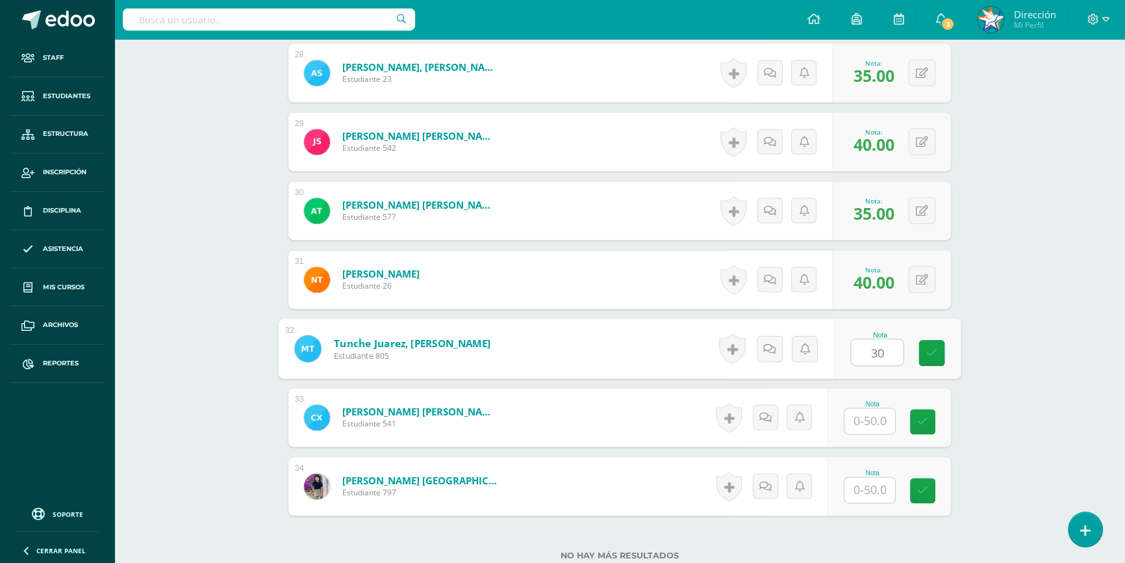
type input "30"
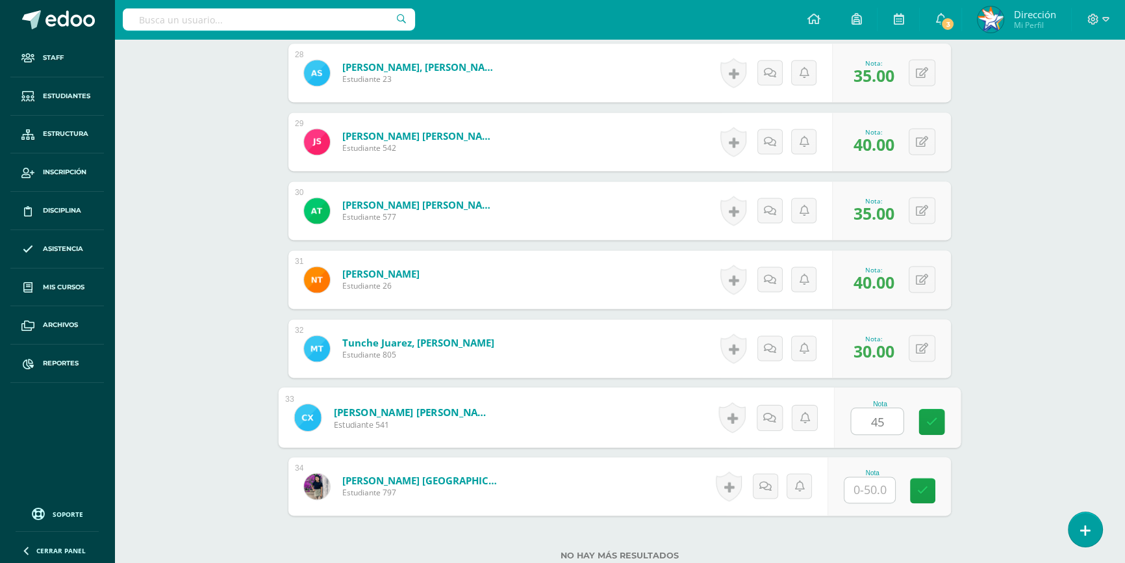
type input "45"
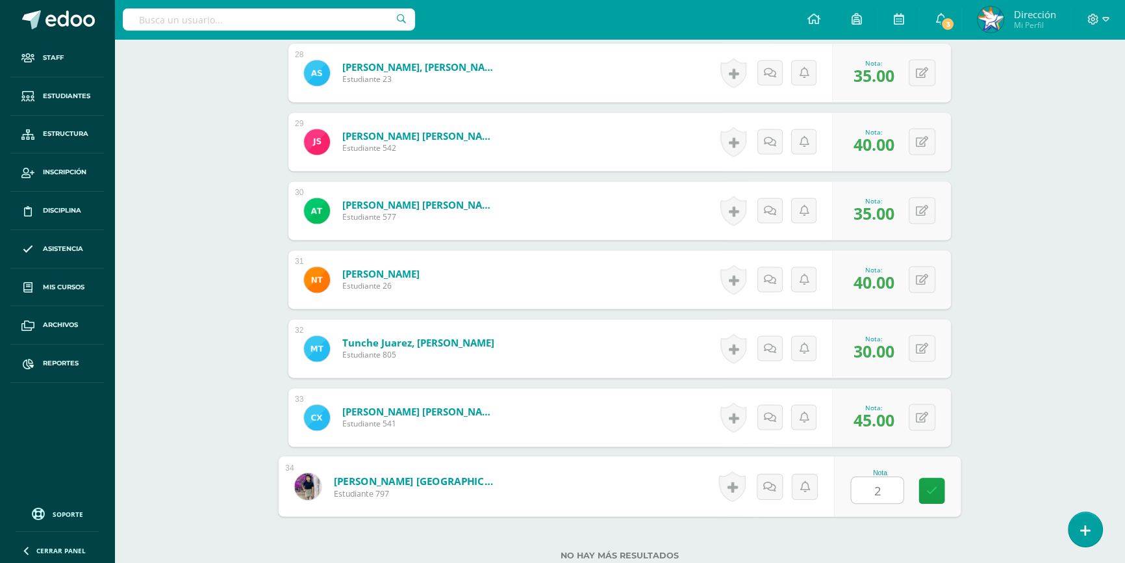
type input "25"
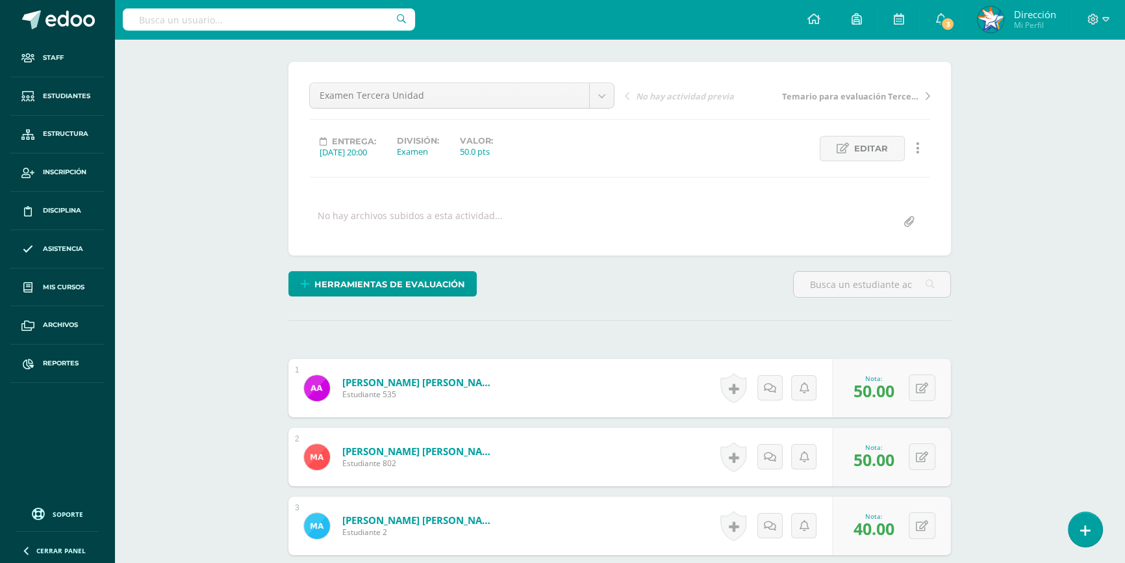
scroll to position [0, 0]
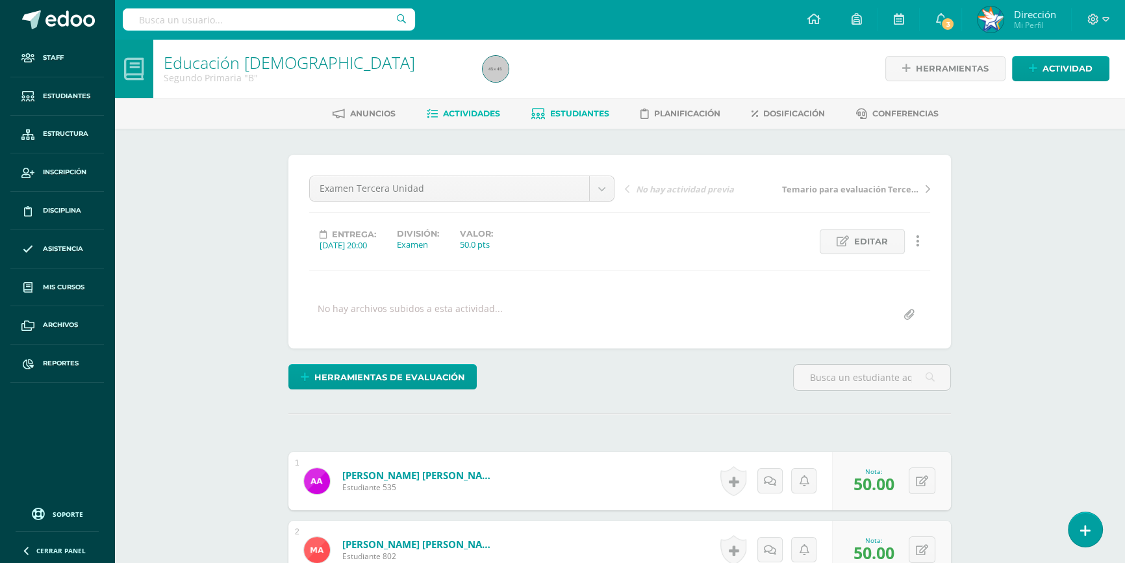
click at [585, 117] on span "Estudiantes" at bounding box center [579, 113] width 59 height 10
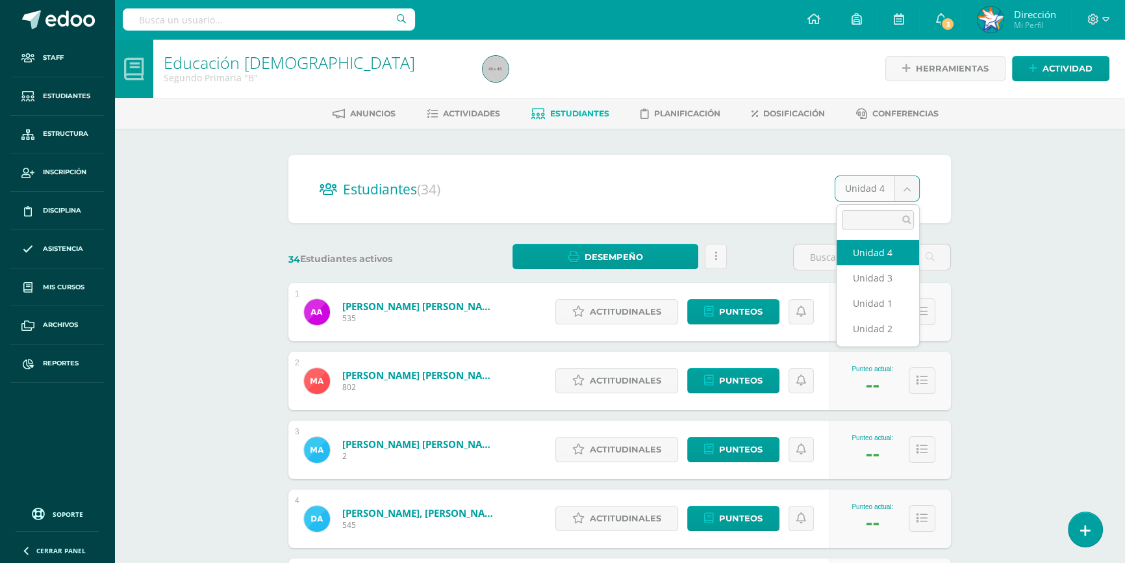
click at [904, 196] on body "Staff Estudiantes Estructura Inscripción Disciplina Asistencia Mis cursos Archi…" at bounding box center [562, 521] width 1125 height 1043
select select "/dashboard/teacher/section/1583/students/?unit=70196"
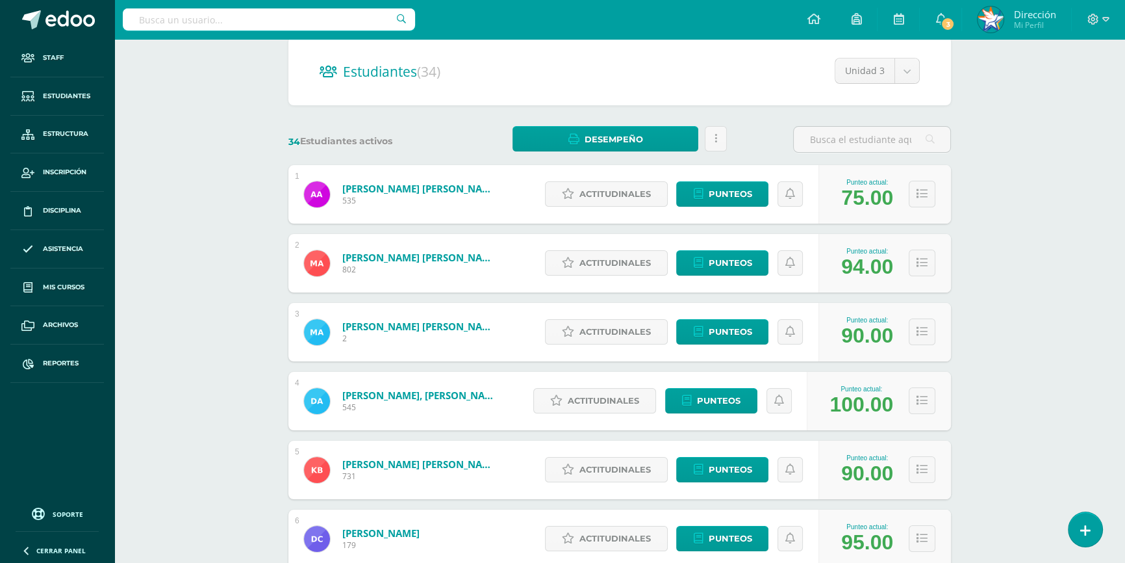
scroll to position [295, 0]
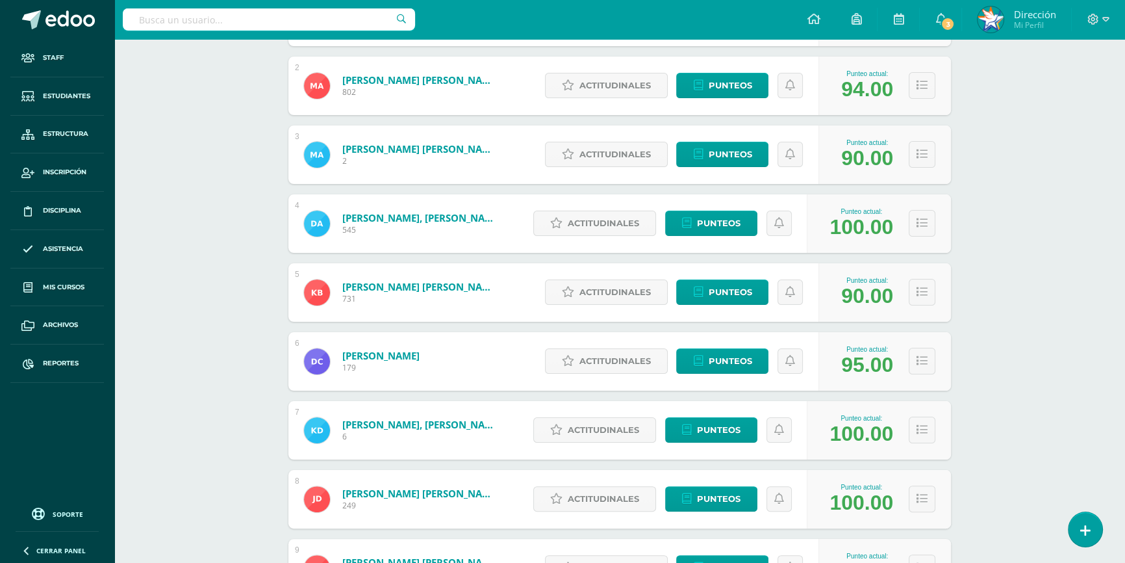
drag, startPoint x: 856, startPoint y: 500, endPoint x: 886, endPoint y: 500, distance: 30.5
click at [886, 500] on div "100.00" at bounding box center [862, 503] width 64 height 24
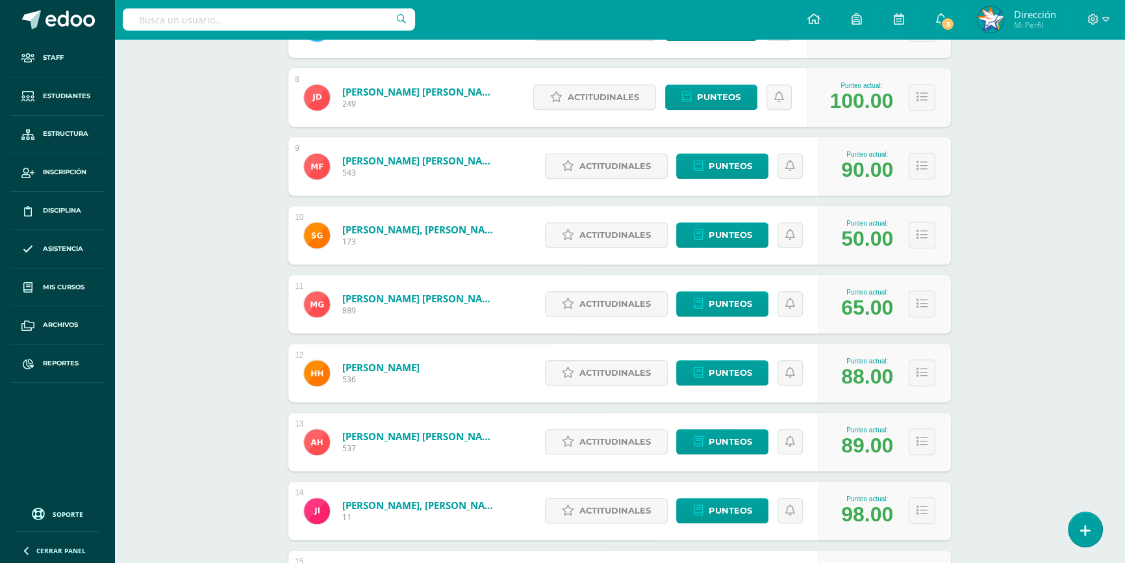
scroll to position [708, 0]
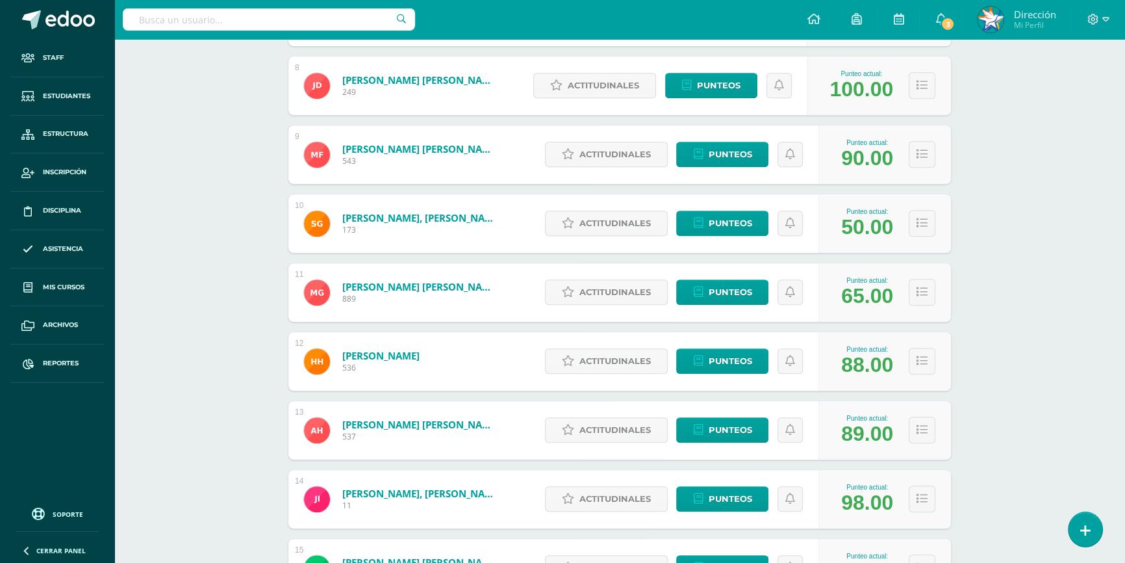
drag, startPoint x: 882, startPoint y: 503, endPoint x: 845, endPoint y: 496, distance: 37.7
click at [841, 504] on div "98.00" at bounding box center [867, 503] width 52 height 24
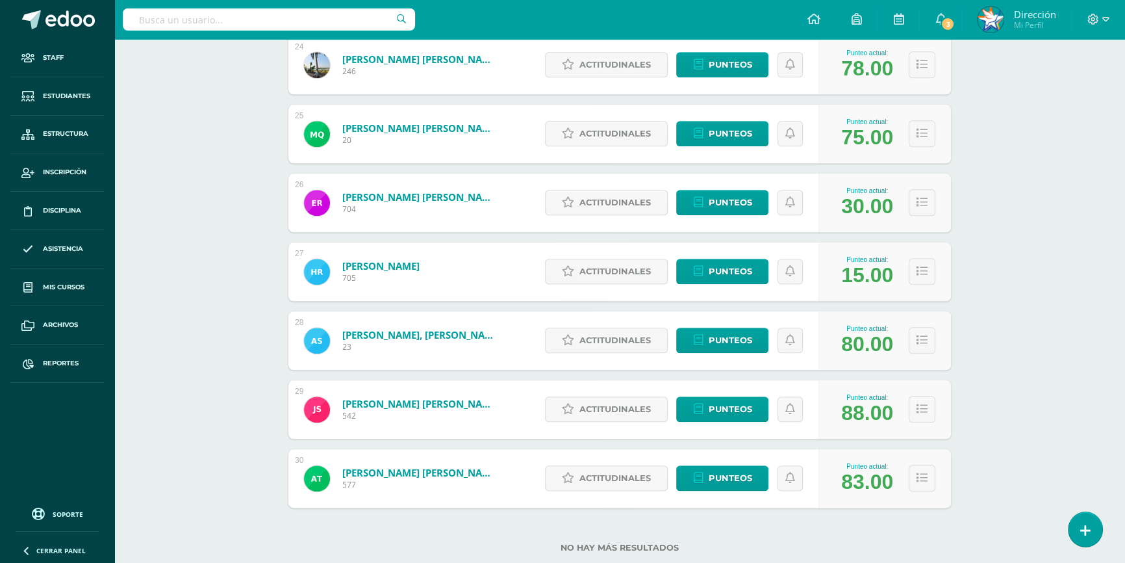
scroll to position [1861, 0]
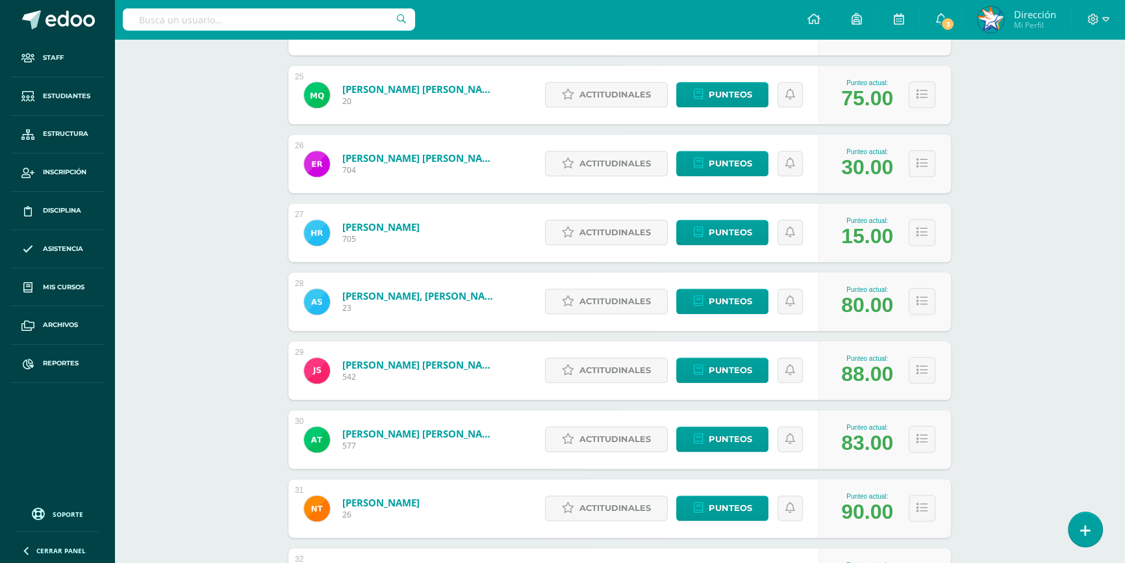
scroll to position [1877, 0]
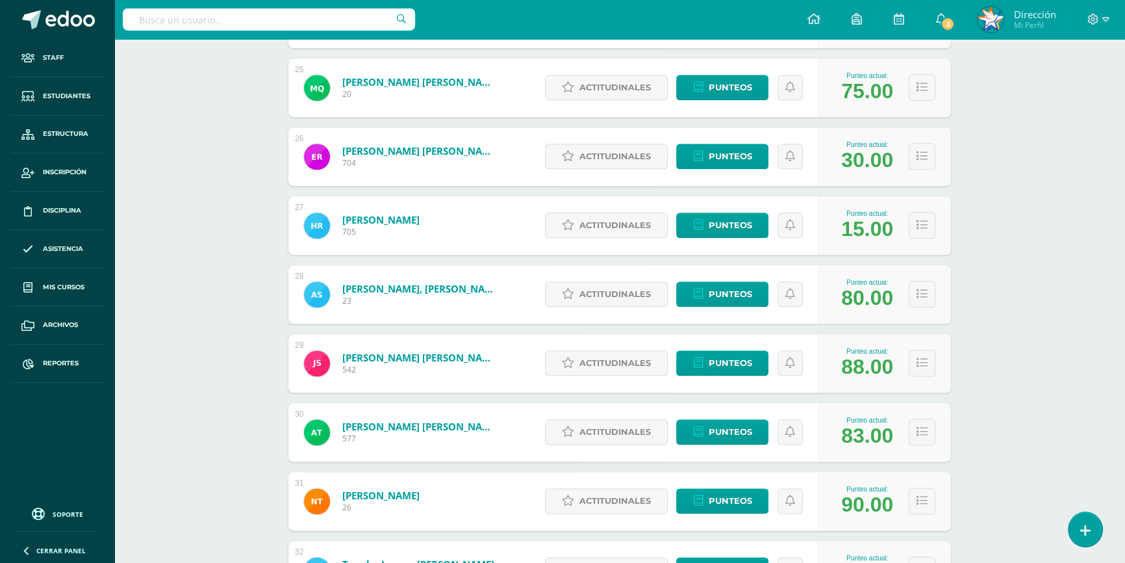
drag, startPoint x: 841, startPoint y: 433, endPoint x: 886, endPoint y: 444, distance: 45.4
click at [886, 444] on div "83.00" at bounding box center [867, 436] width 52 height 24
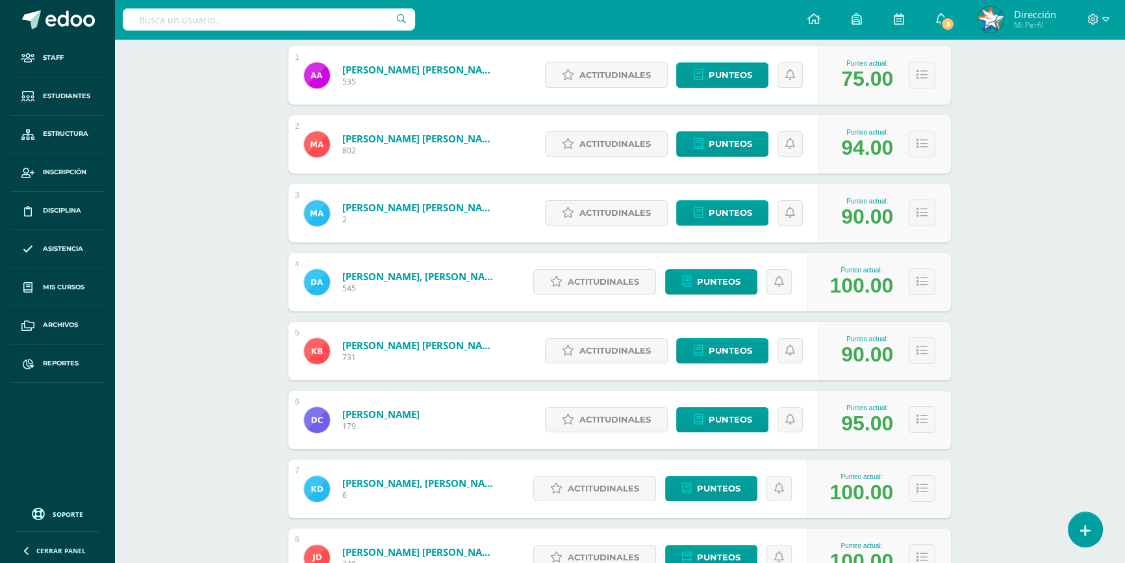
scroll to position [0, 0]
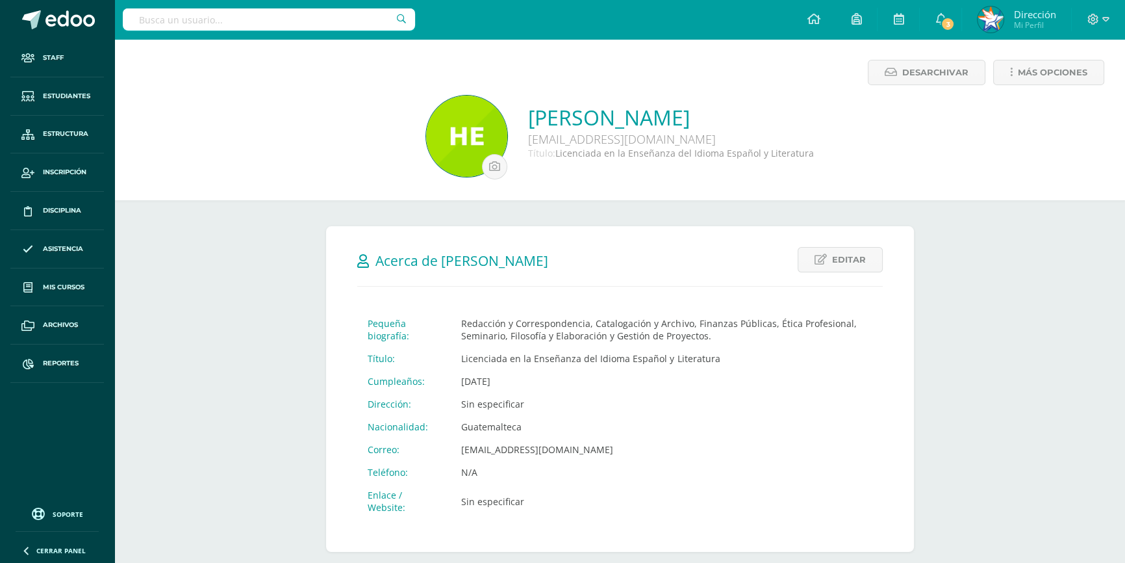
click at [196, 18] on input "text" at bounding box center [269, 19] width 292 height 22
type input "adriana tojin"
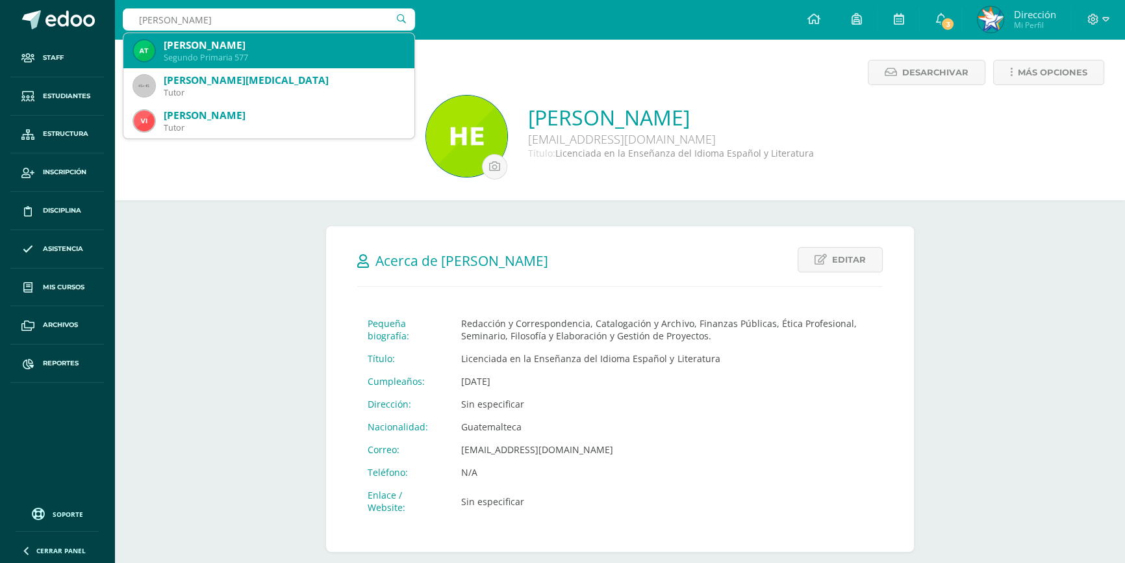
click at [187, 45] on div "Adriana Fernanda Tojín Ramírez" at bounding box center [284, 45] width 240 height 14
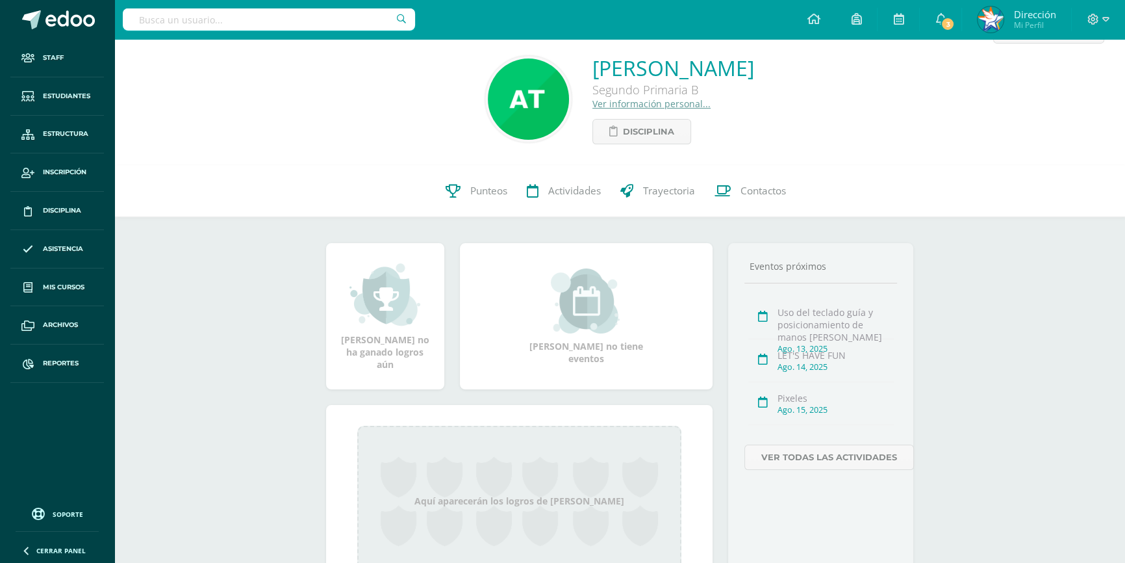
scroll to position [58, 0]
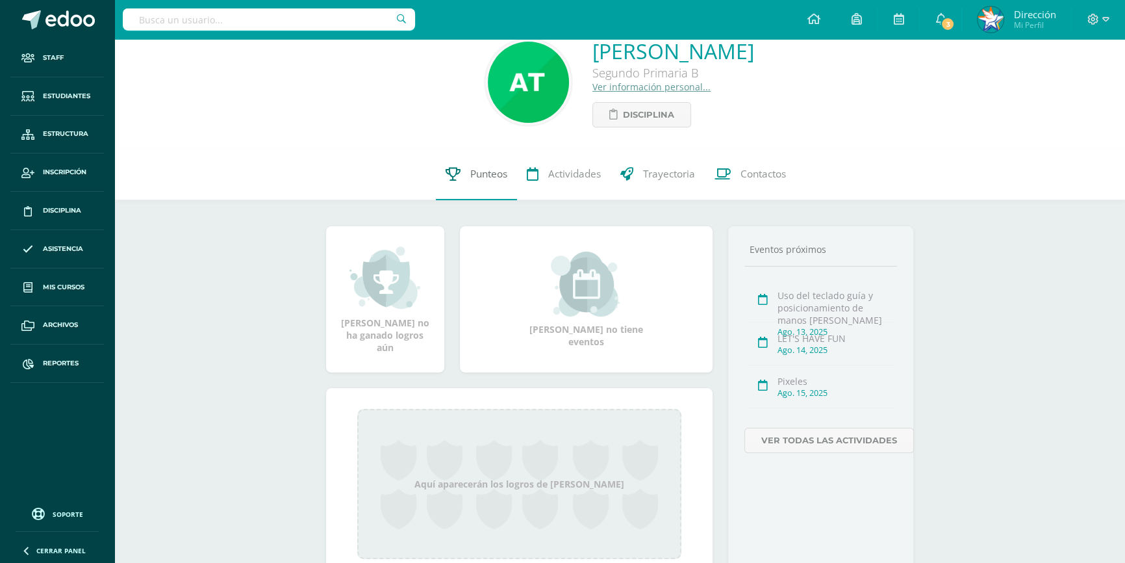
click at [482, 182] on link "Punteos" at bounding box center [476, 174] width 81 height 52
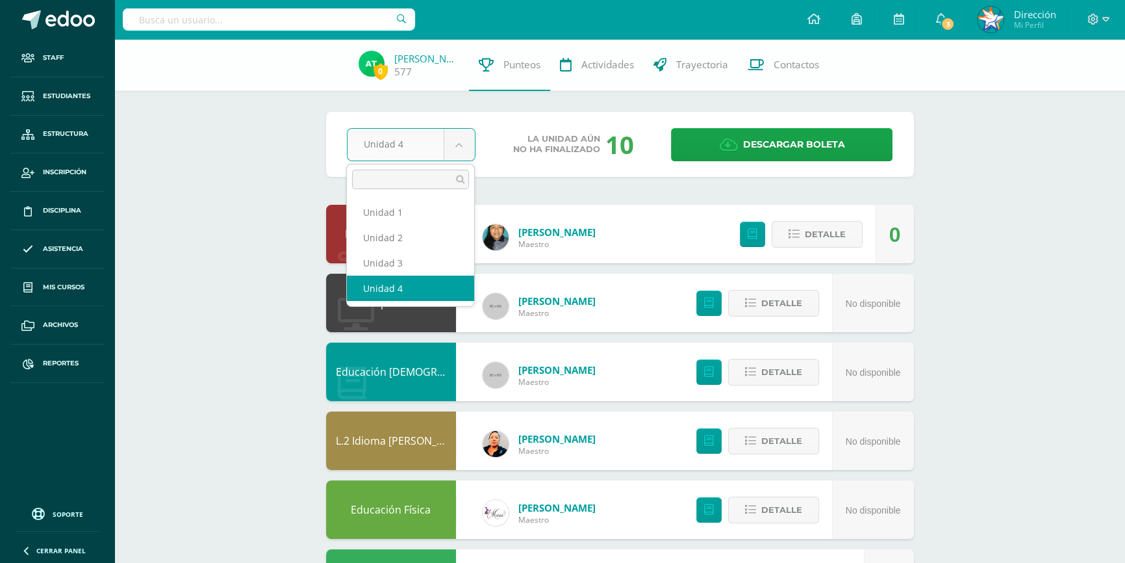
click at [463, 151] on body "Staff Estudiantes Estructura Inscripción Disciplina Asistencia Mis cursos Archi…" at bounding box center [562, 489] width 1125 height 978
select select "Unidad 3"
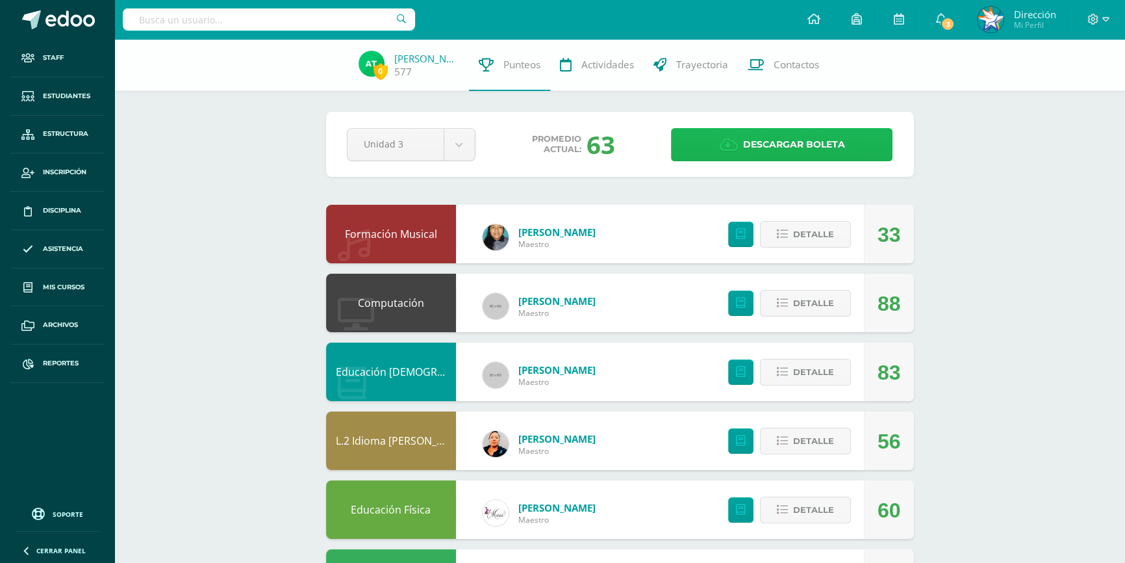
click at [743, 147] on span "Descargar boleta" at bounding box center [794, 145] width 102 height 32
click at [753, 149] on span "Descargar boleta" at bounding box center [794, 145] width 102 height 32
click at [318, 21] on input "text" at bounding box center [269, 19] width 292 height 22
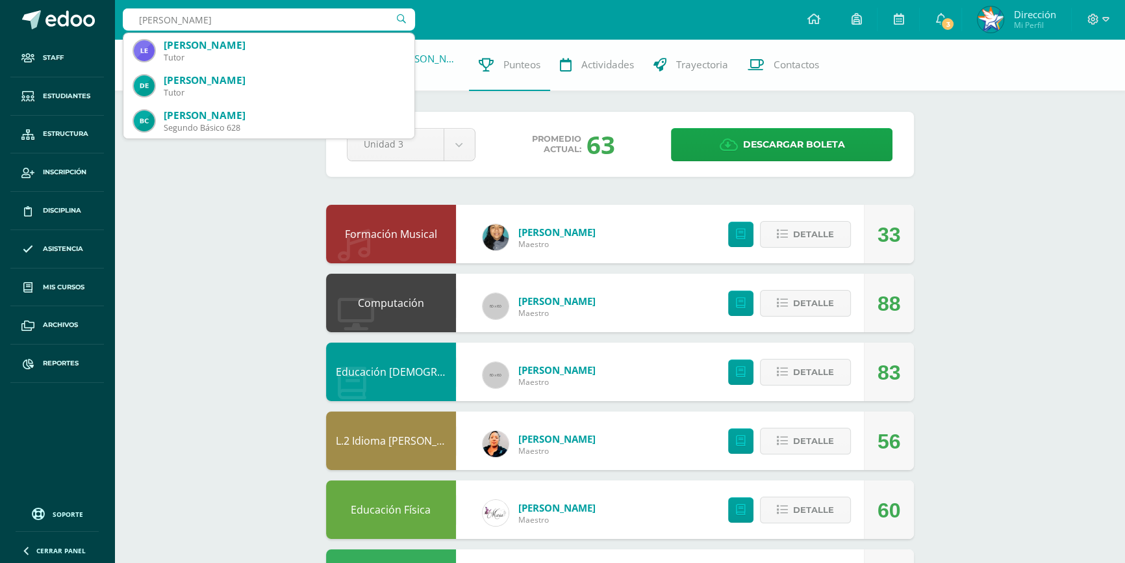
type input "jeaneth pixtun"
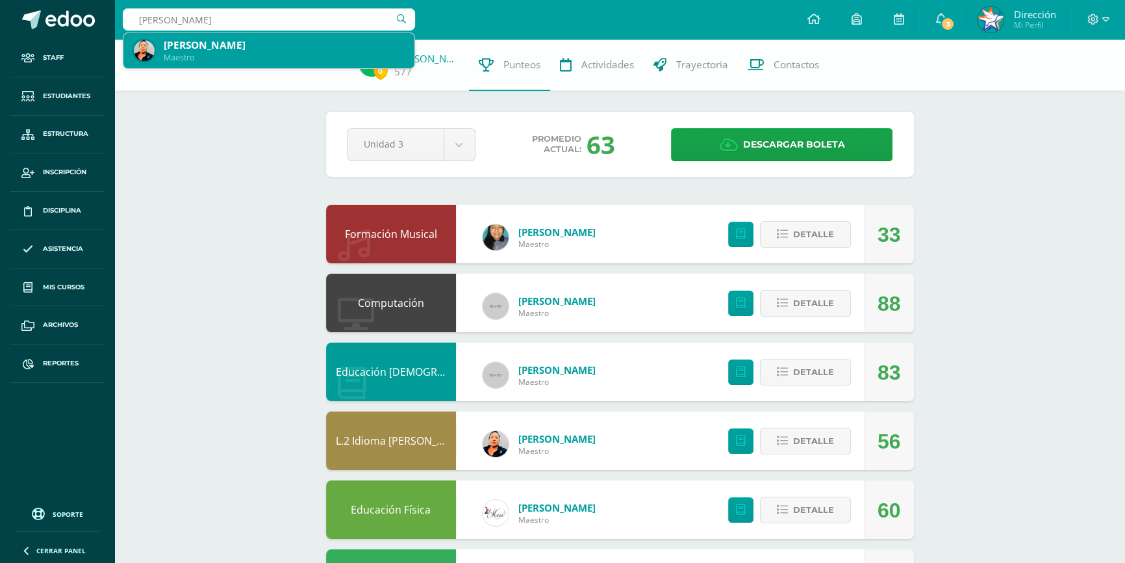
click at [252, 49] on div "Norma Jeaneth Pixtun Pixtun" at bounding box center [284, 45] width 240 height 14
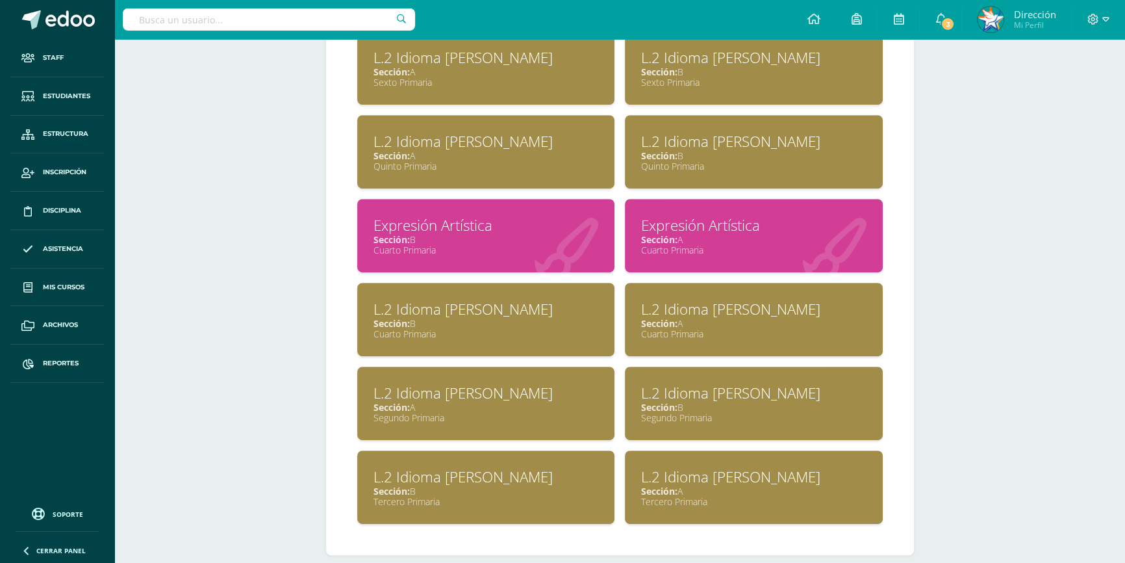
scroll to position [827, 0]
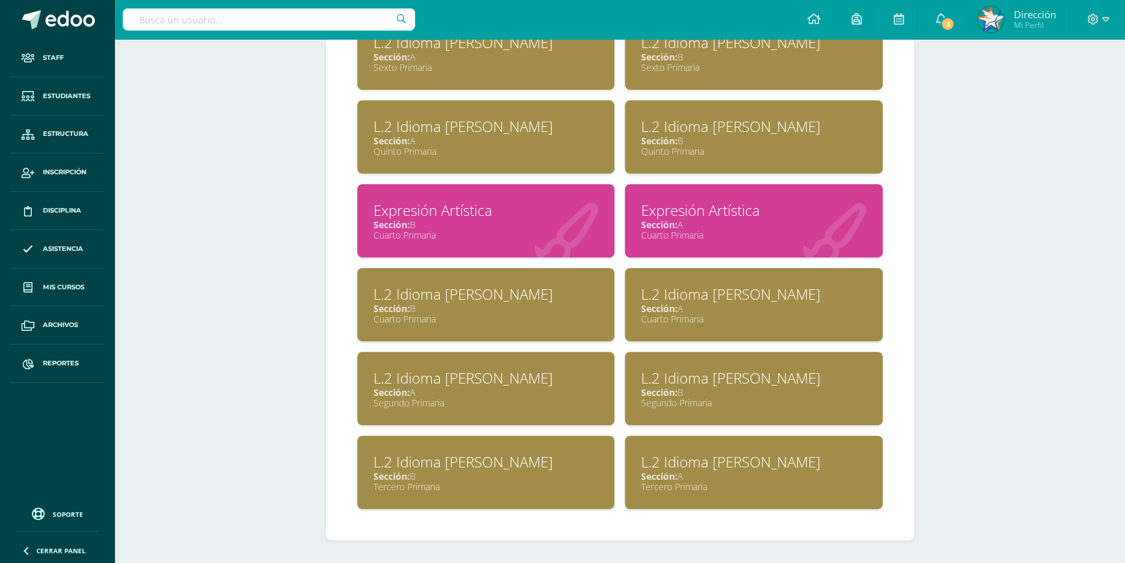
click at [695, 378] on div "L.2 Idioma [PERSON_NAME]" at bounding box center [753, 378] width 225 height 20
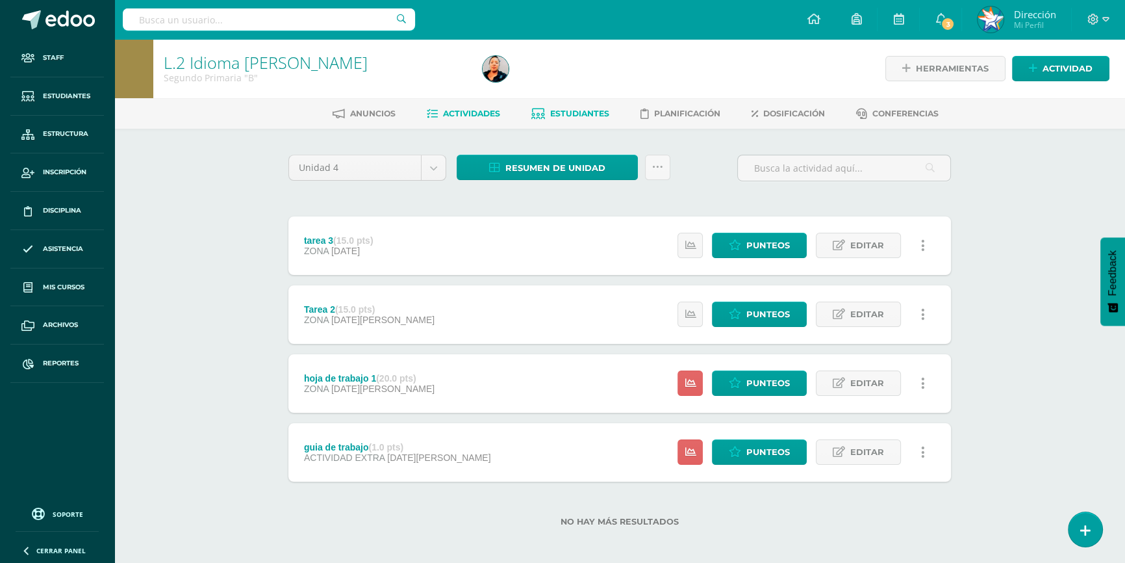
click at [578, 116] on span "Estudiantes" at bounding box center [579, 113] width 59 height 10
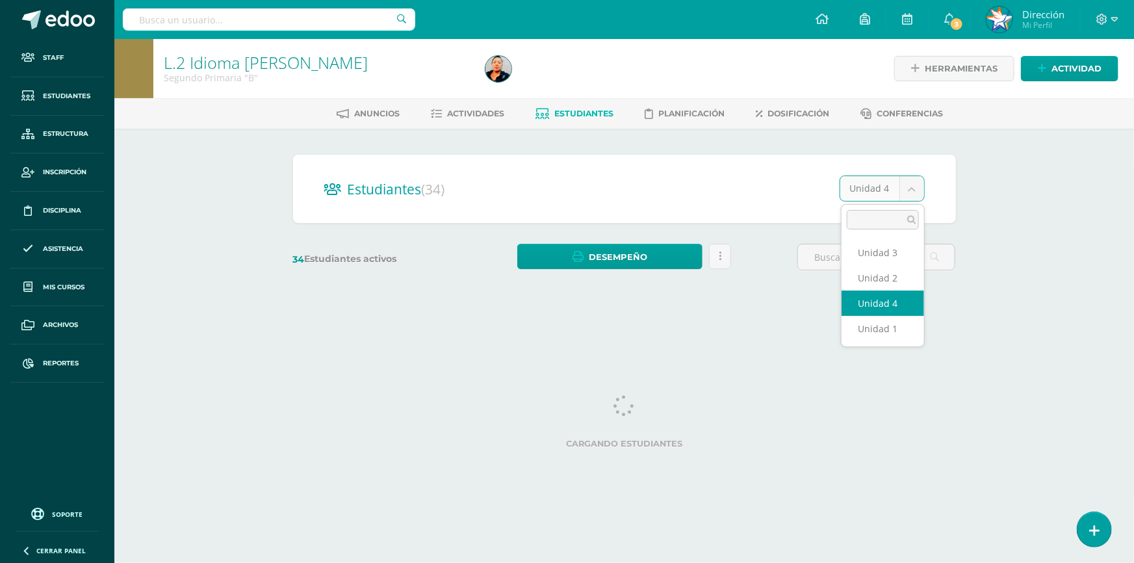
click at [911, 194] on body "Staff Estudiantes Estructura Inscripción Disciplina Asistencia Mis cursos Archi…" at bounding box center [567, 154] width 1134 height 309
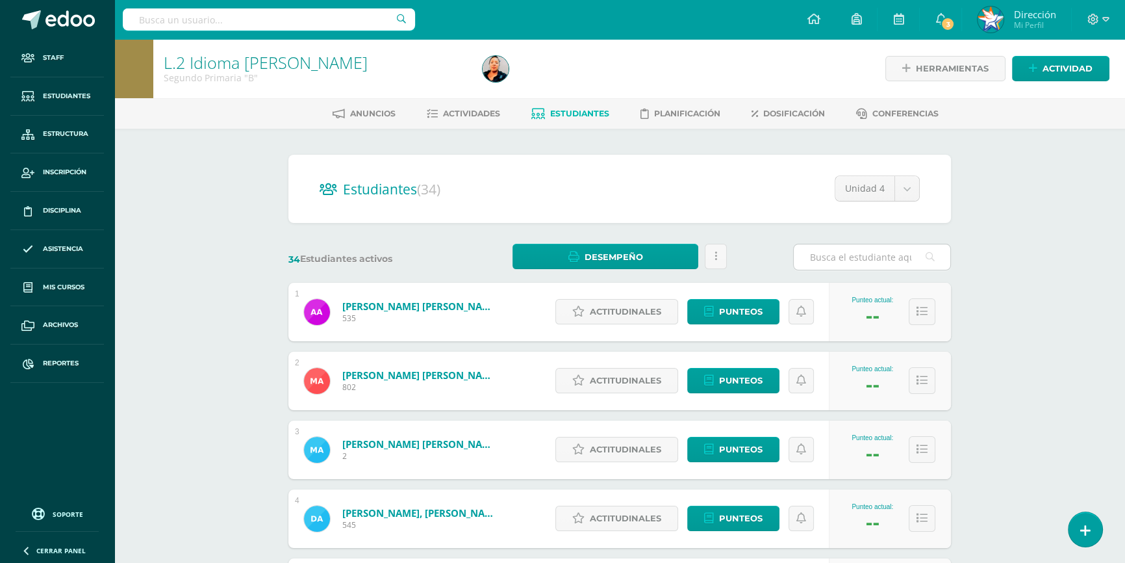
drag, startPoint x: 880, startPoint y: 253, endPoint x: 890, endPoint y: 251, distance: 9.9
click at [881, 253] on input "text" at bounding box center [872, 256] width 157 height 25
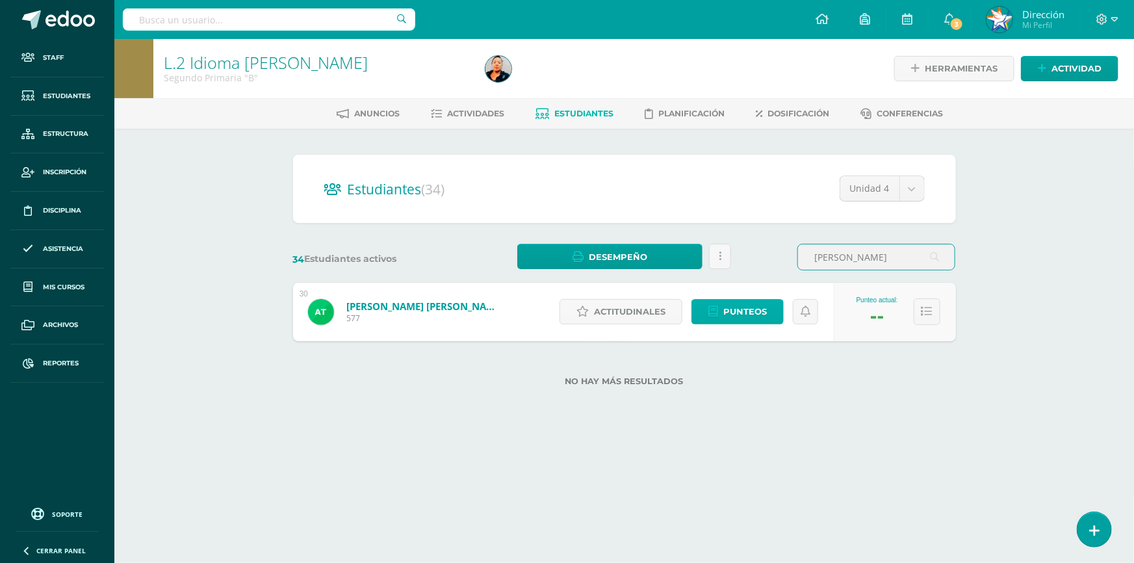
type input "[PERSON_NAME]"
click at [747, 318] on span "Punteos" at bounding box center [745, 312] width 44 height 24
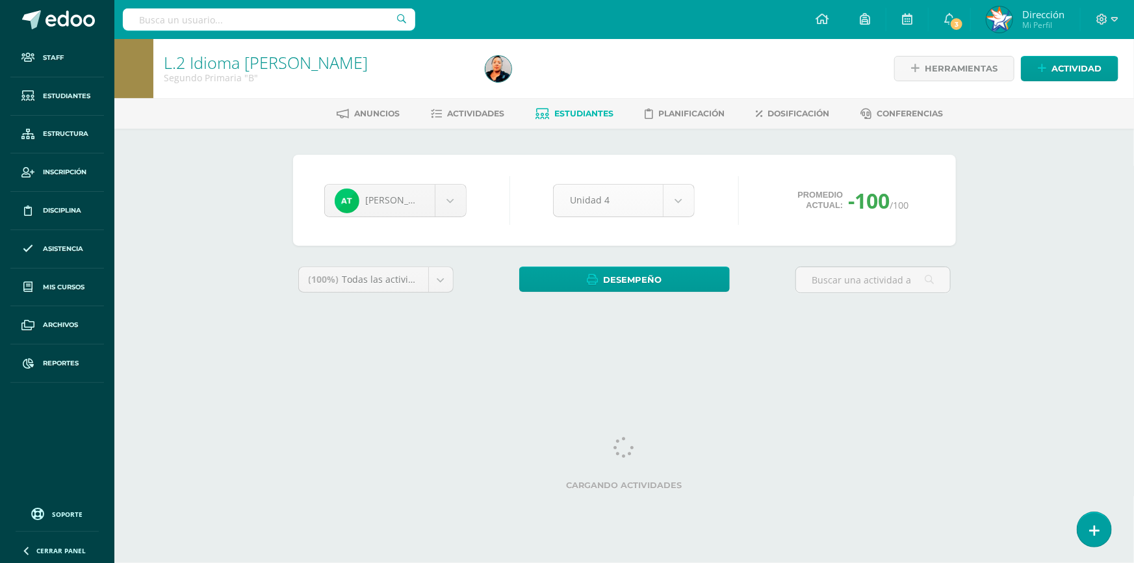
click at [688, 209] on body "Staff Estudiantes Estructura Inscripción Disciplina Asistencia Mis cursos Archi…" at bounding box center [567, 175] width 1134 height 350
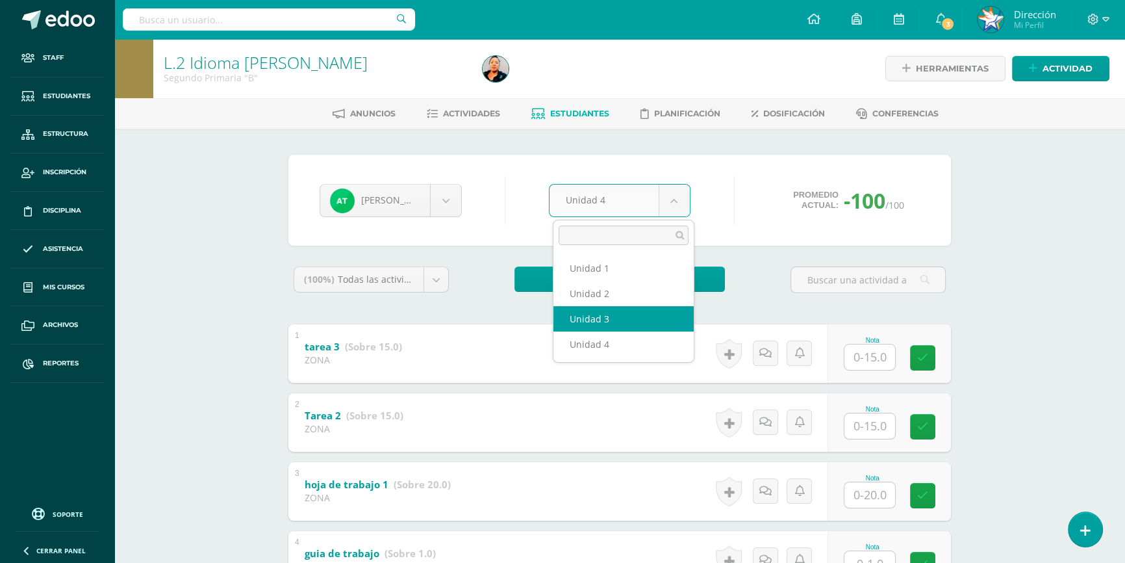
select select "Unidad 3"
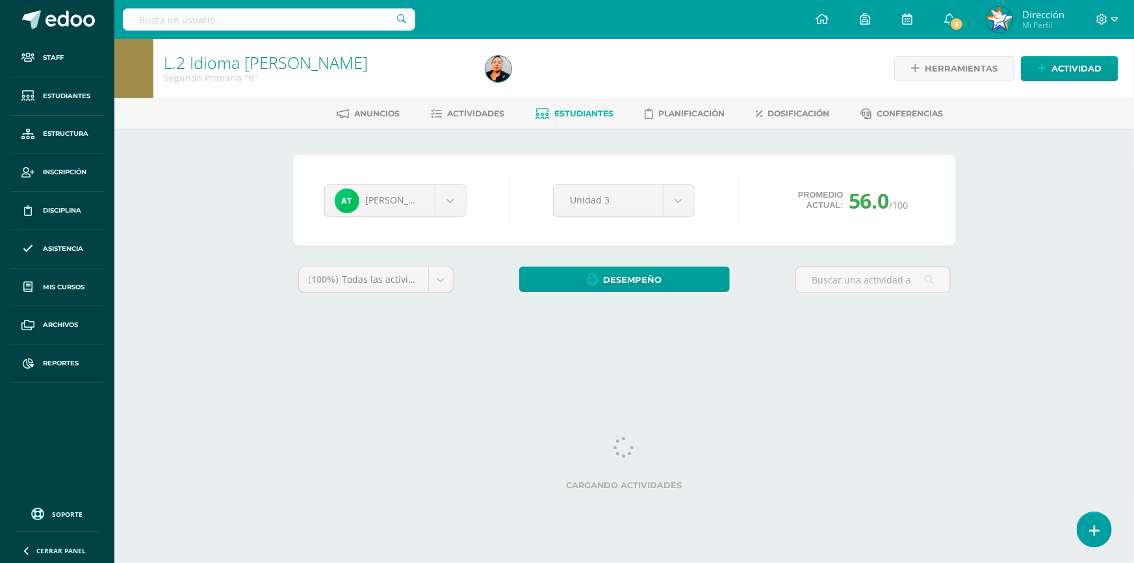
click at [678, 206] on body "Staff Estudiantes Estructura Inscripción Disciplina Asistencia Mis cursos Archi…" at bounding box center [567, 175] width 1134 height 350
select select "Unidad 1"
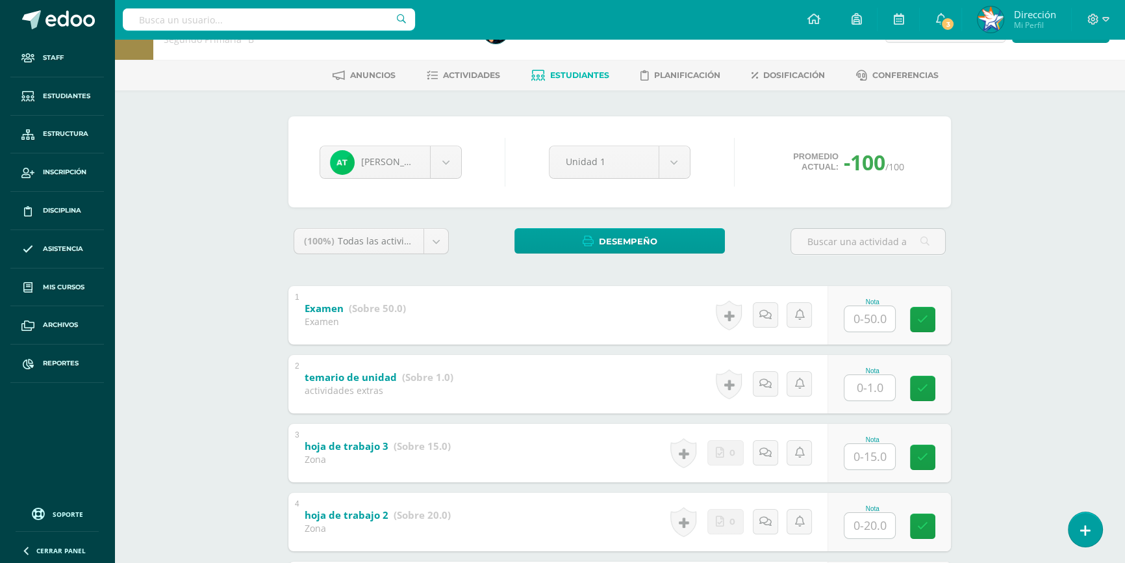
scroll to position [58, 0]
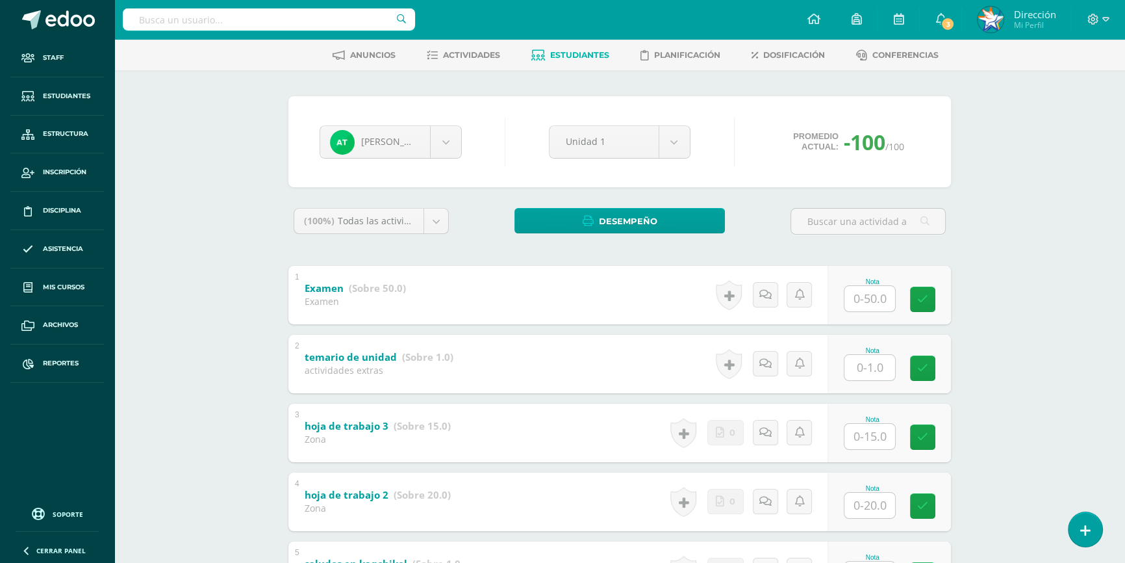
click at [880, 294] on input "text" at bounding box center [870, 298] width 51 height 25
type input "22"
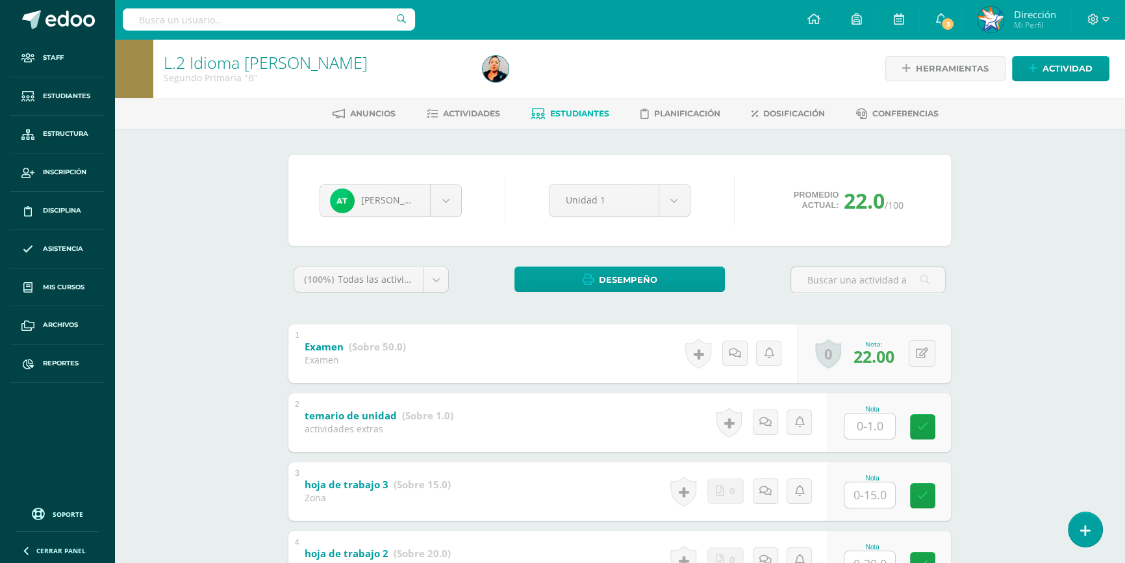
click at [326, 18] on input "text" at bounding box center [269, 19] width 292 height 22
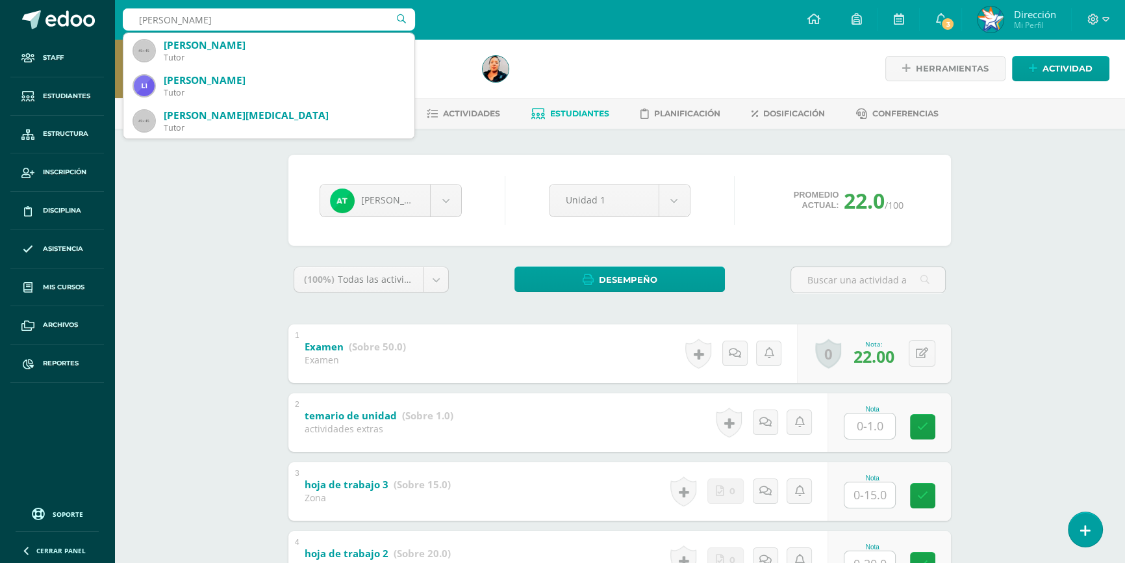
type input "tojín"
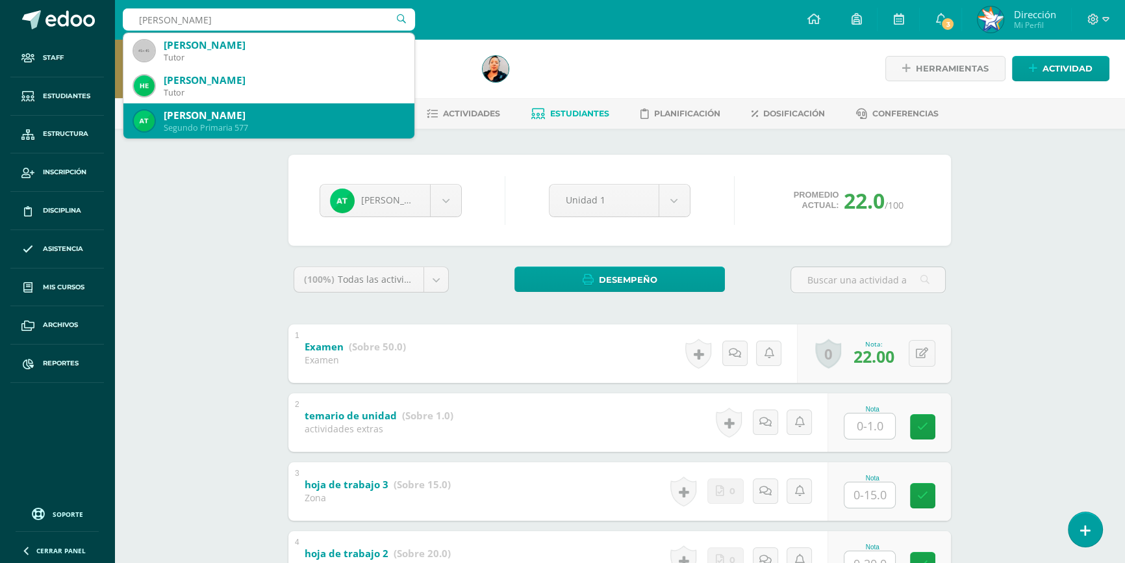
click at [313, 112] on div "Adriana Fernanda Tojín Ramírez" at bounding box center [284, 115] width 240 height 14
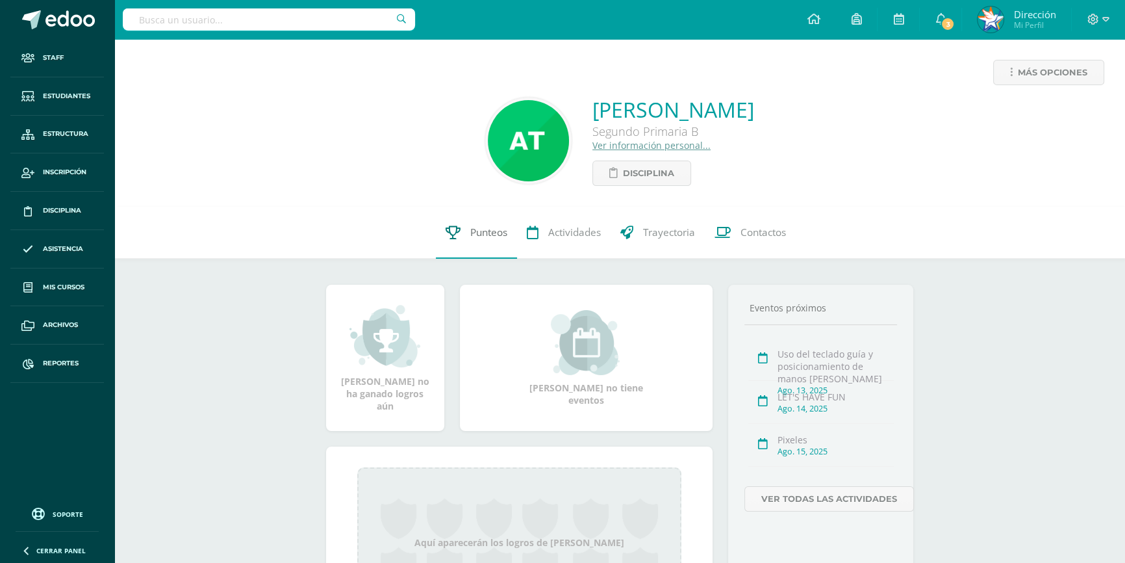
drag, startPoint x: 487, startPoint y: 230, endPoint x: 482, endPoint y: 236, distance: 8.3
click at [487, 231] on span "Punteos" at bounding box center [488, 232] width 37 height 14
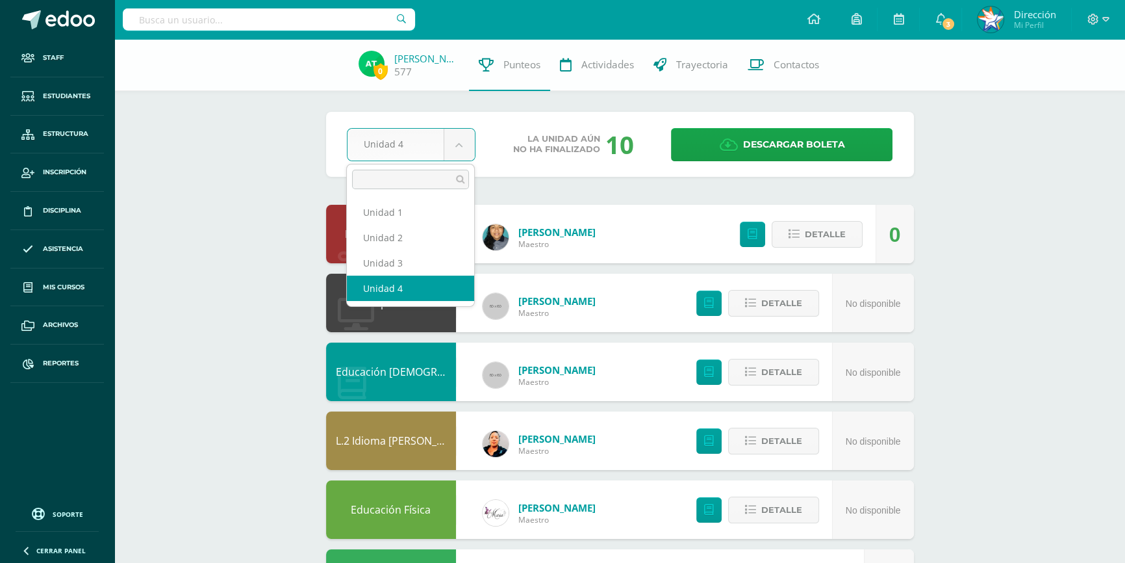
click at [464, 148] on body "Staff Estudiantes Estructura Inscripción Disciplina Asistencia Mis cursos Archi…" at bounding box center [562, 489] width 1125 height 978
select select "Unidad 3"
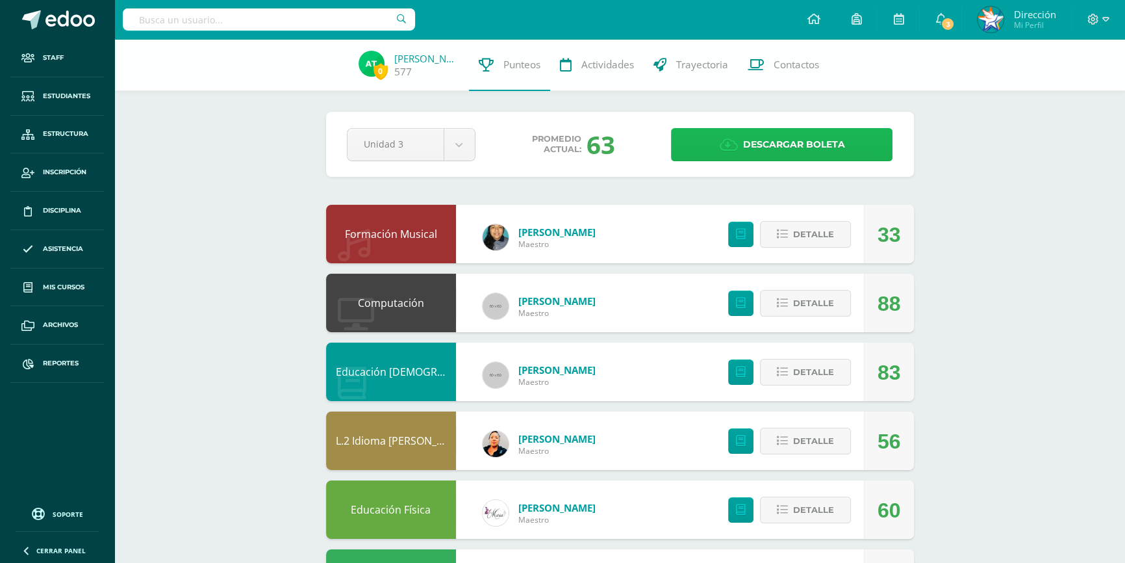
click at [741, 146] on link "Descargar boleta" at bounding box center [782, 144] width 222 height 33
click at [81, 98] on span "Estudiantes" at bounding box center [66, 96] width 47 height 10
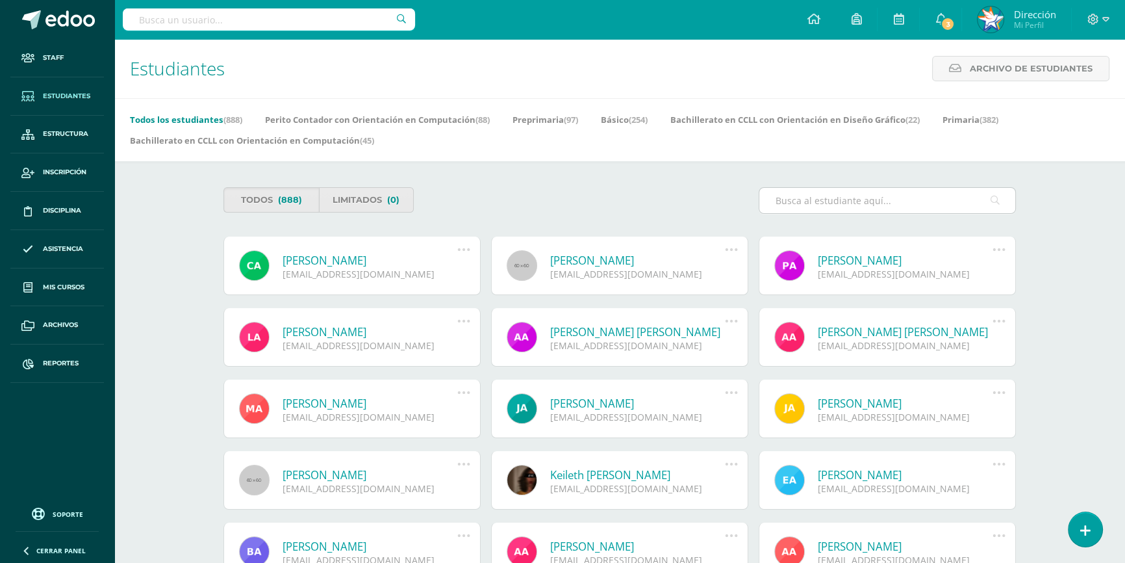
click at [916, 203] on input "text" at bounding box center [887, 200] width 256 height 25
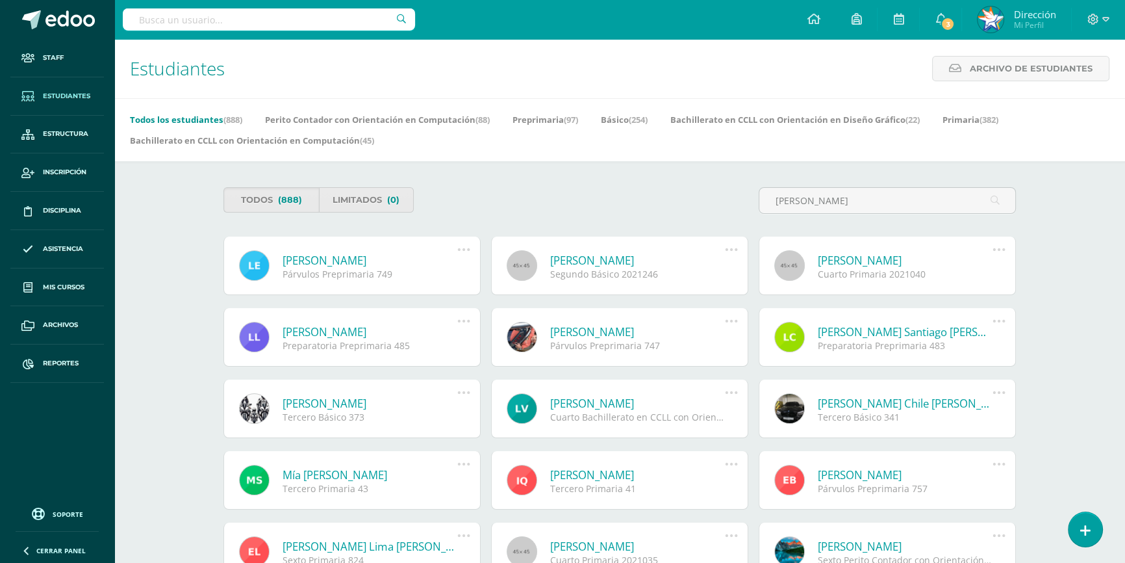
type input "Luisa estrada"
click at [465, 251] on icon at bounding box center [464, 249] width 14 height 14
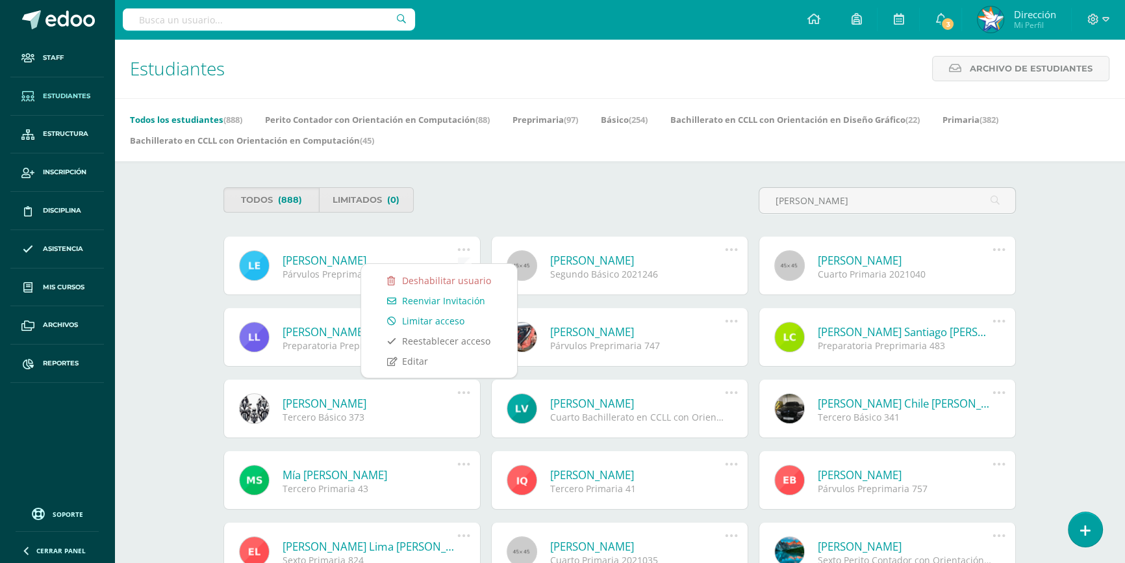
click at [457, 321] on link "Limitar acceso" at bounding box center [439, 321] width 130 height 20
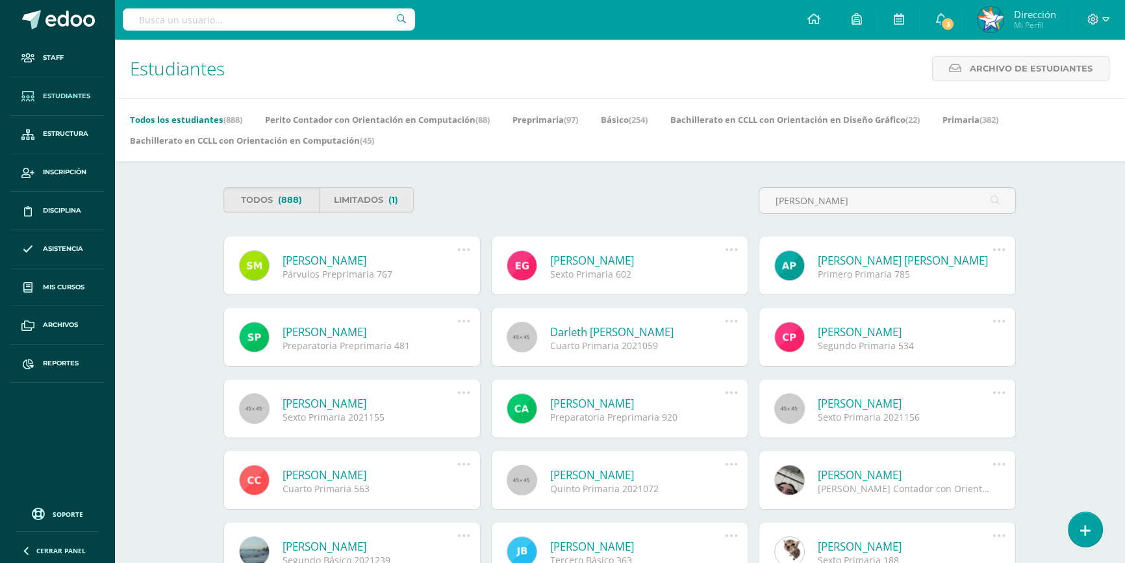
type input "[PERSON_NAME]"
click at [463, 250] on icon at bounding box center [464, 249] width 14 height 14
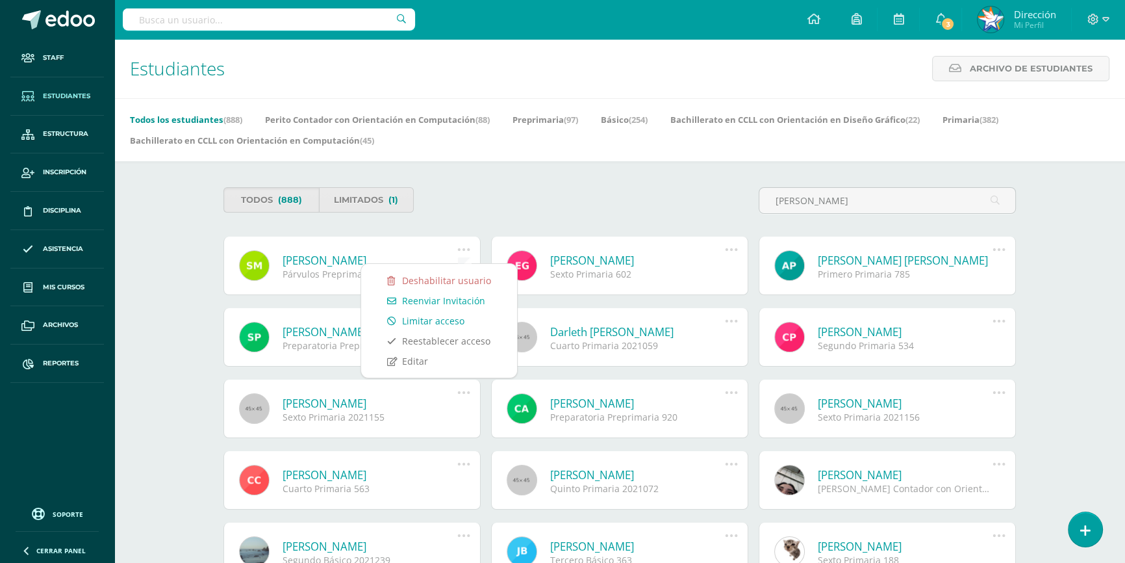
click at [454, 324] on link "Limitar acceso" at bounding box center [439, 321] width 130 height 20
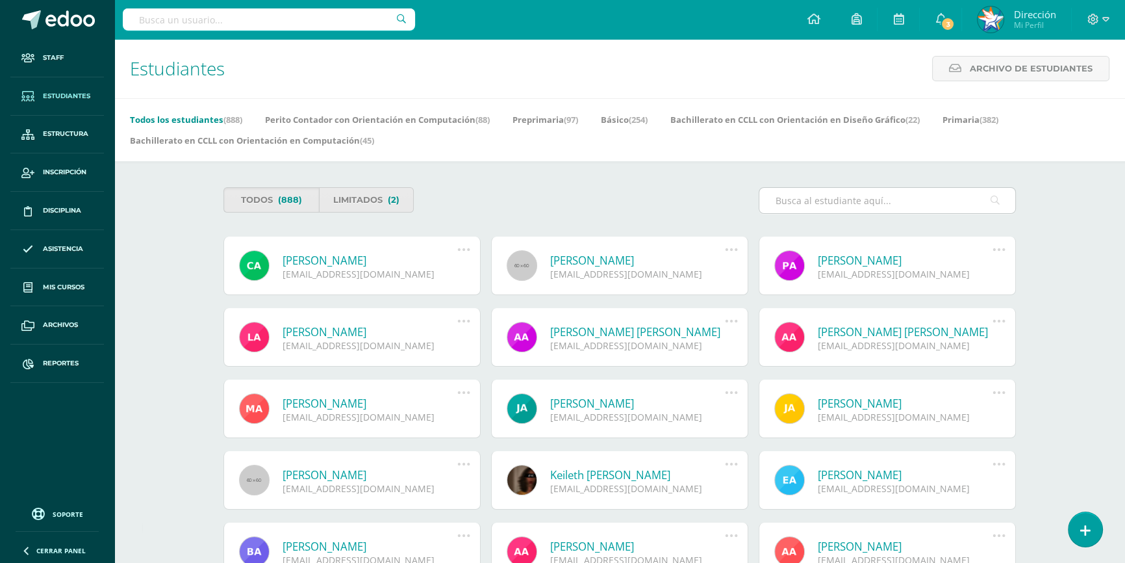
click at [822, 206] on input "text" at bounding box center [887, 200] width 256 height 25
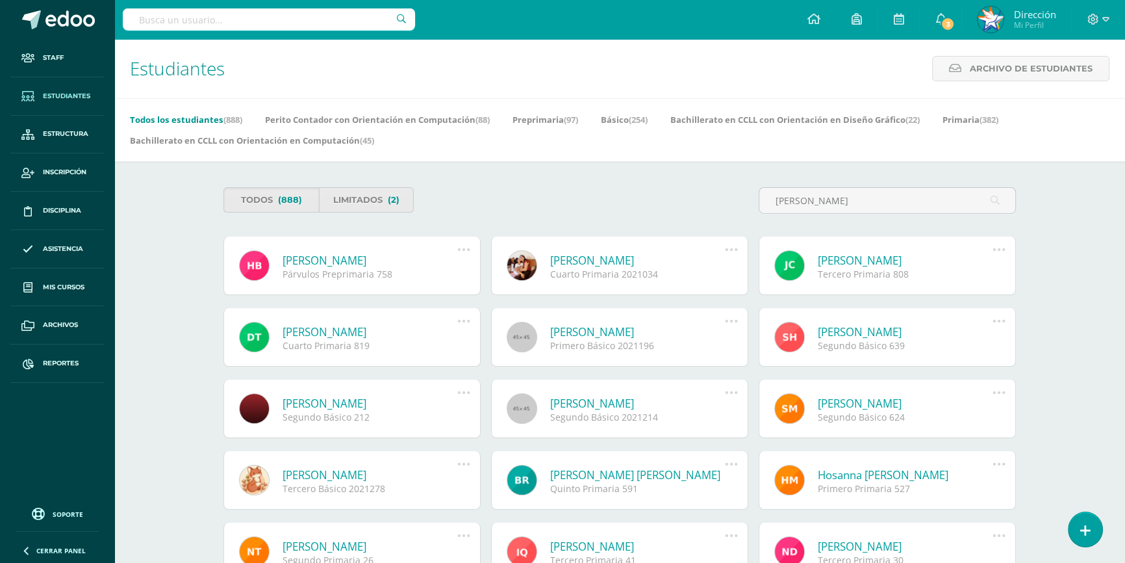
type input "[PERSON_NAME]"
click at [465, 251] on icon at bounding box center [464, 249] width 14 height 14
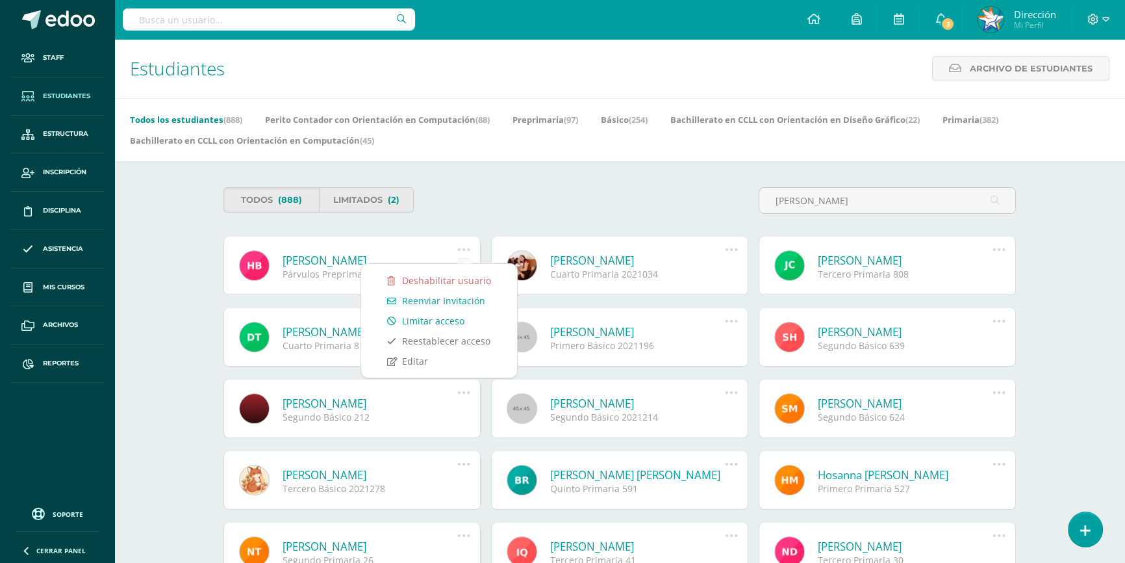
click at [455, 319] on link "Limitar acceso" at bounding box center [439, 321] width 130 height 20
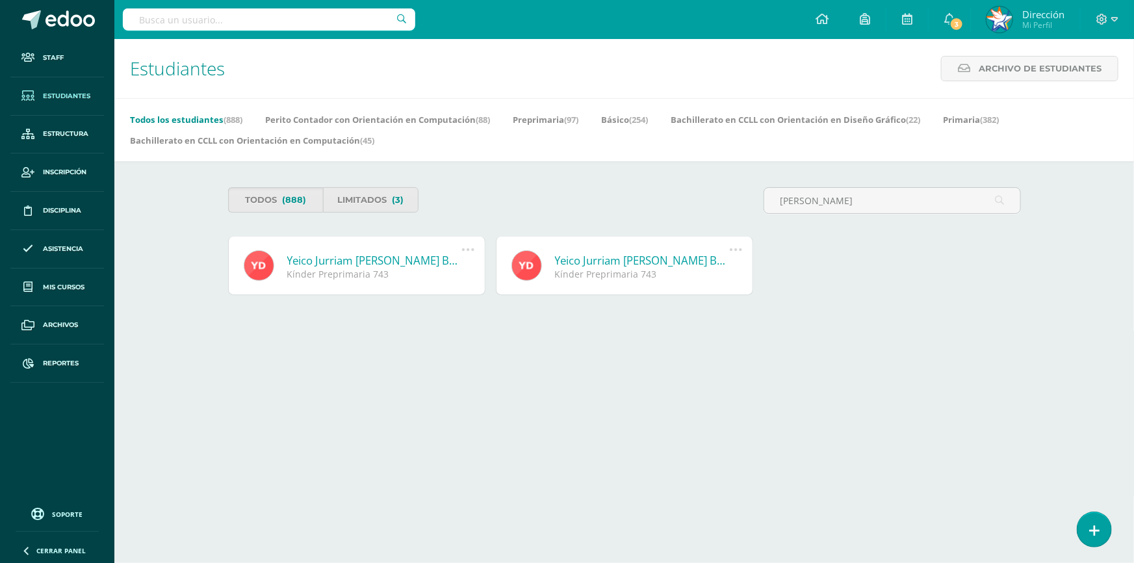
type input "[PERSON_NAME]"
click at [465, 251] on icon at bounding box center [468, 249] width 14 height 14
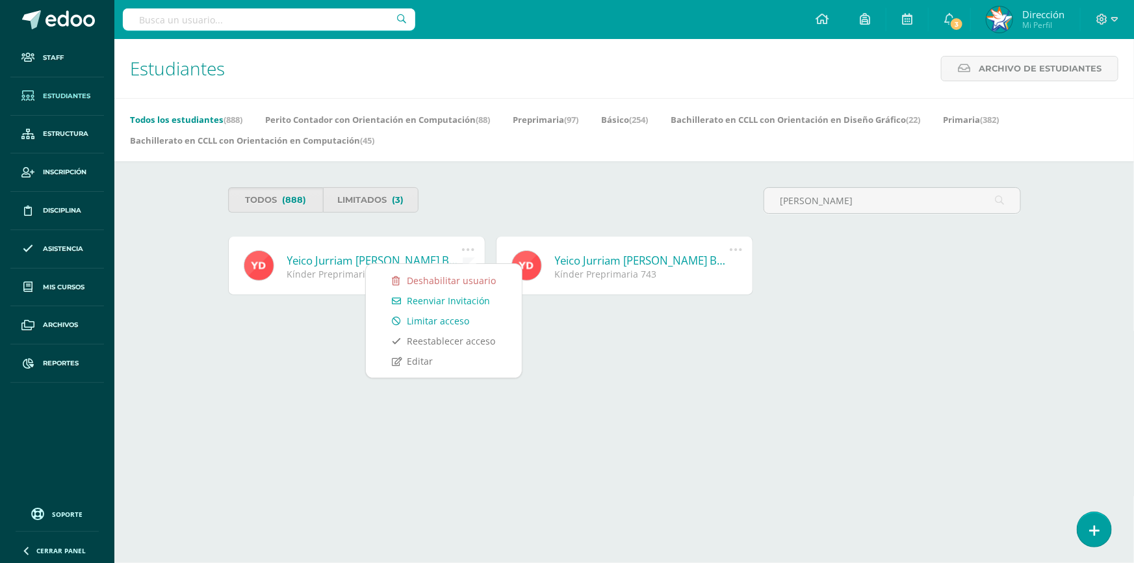
click at [445, 319] on link "Limitar acceso" at bounding box center [444, 321] width 130 height 20
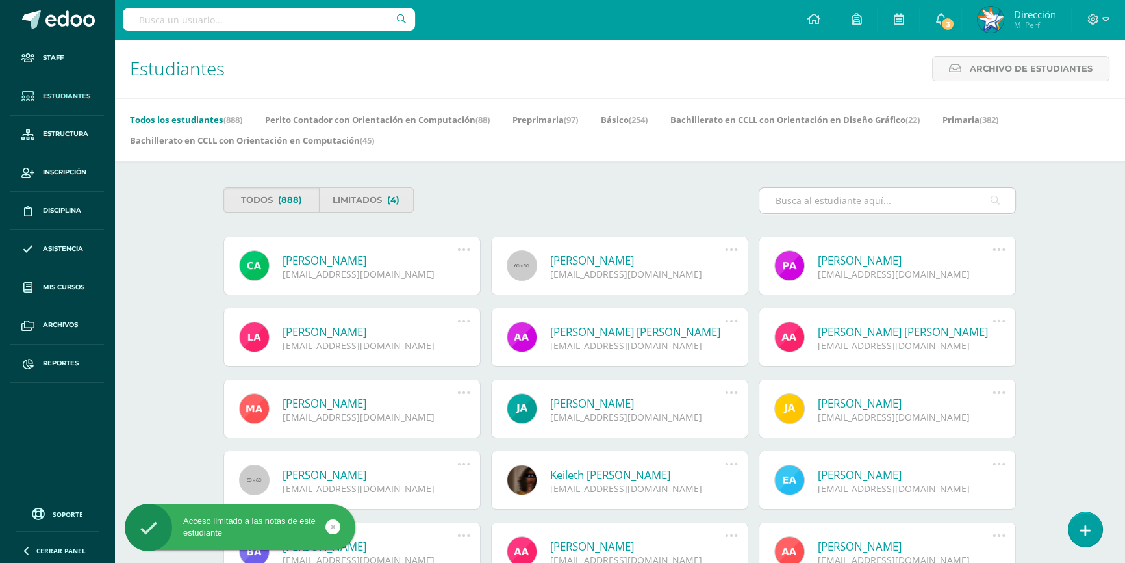
click at [868, 199] on input "text" at bounding box center [887, 200] width 256 height 25
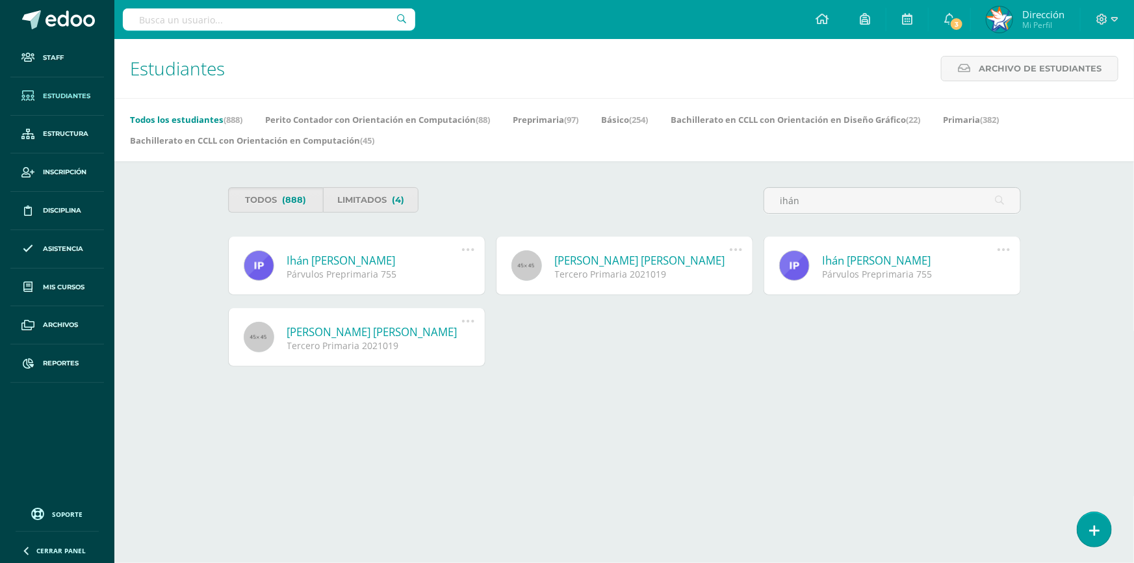
type input "ihán"
click at [470, 253] on icon at bounding box center [468, 249] width 14 height 14
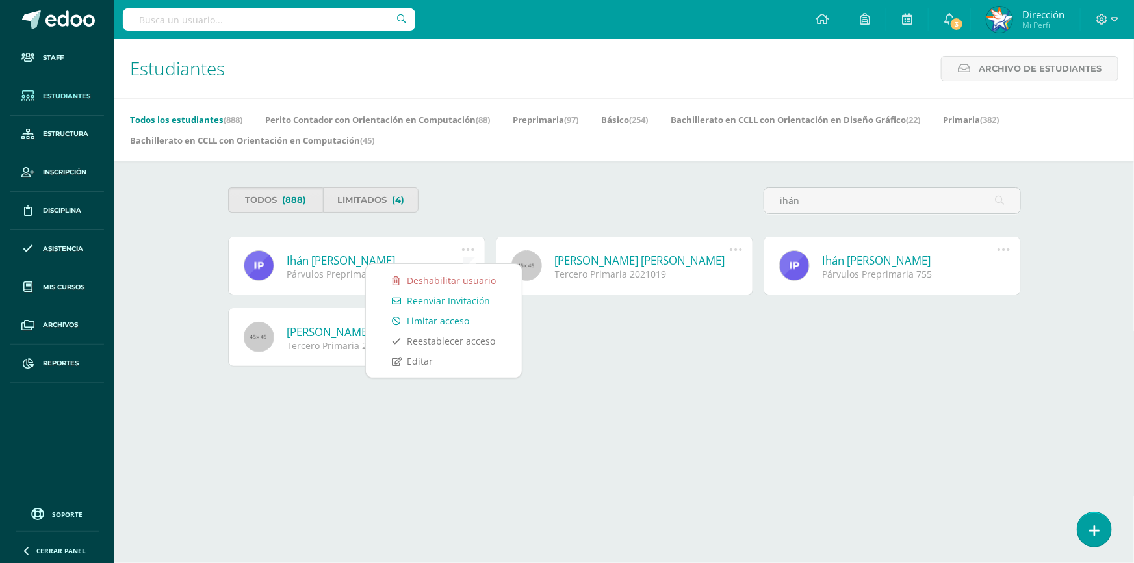
click at [455, 321] on link "Limitar acceso" at bounding box center [444, 321] width 130 height 20
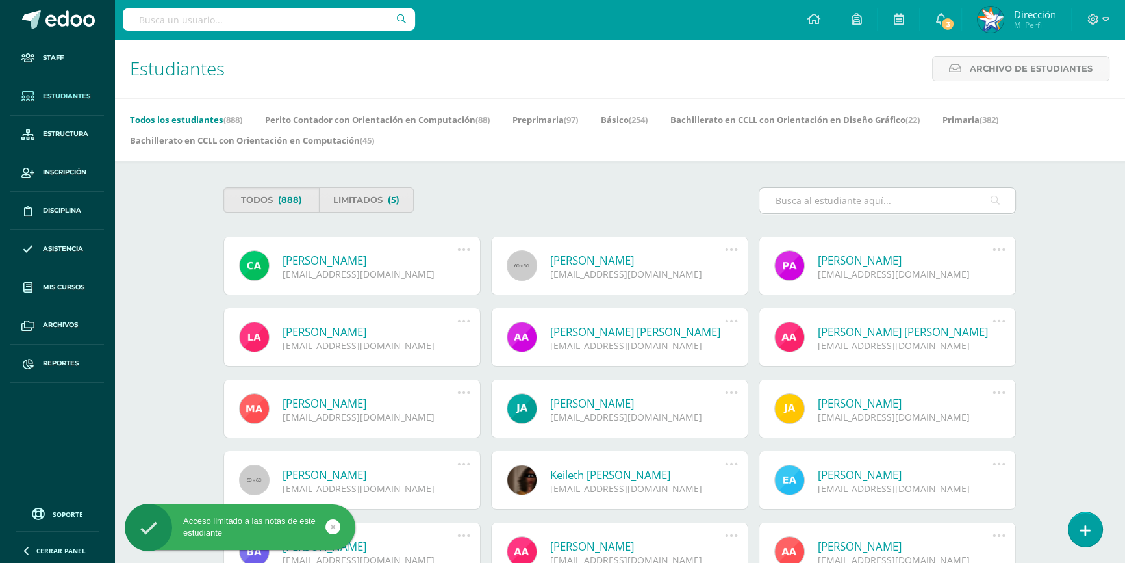
click at [841, 207] on input "text" at bounding box center [887, 200] width 256 height 25
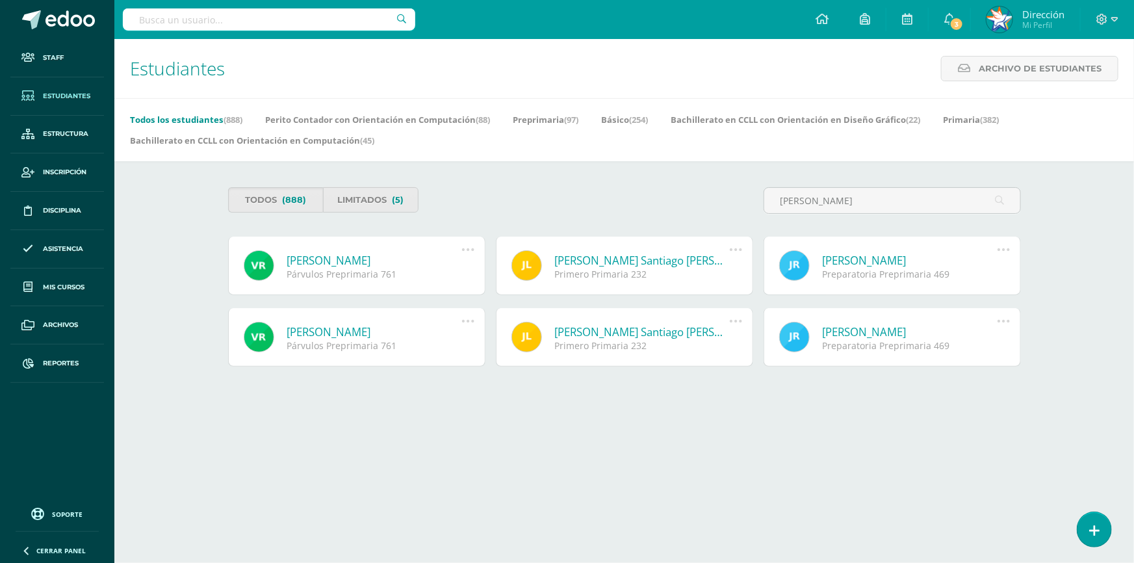
type input "valentina rivas"
click at [468, 251] on icon at bounding box center [468, 249] width 14 height 14
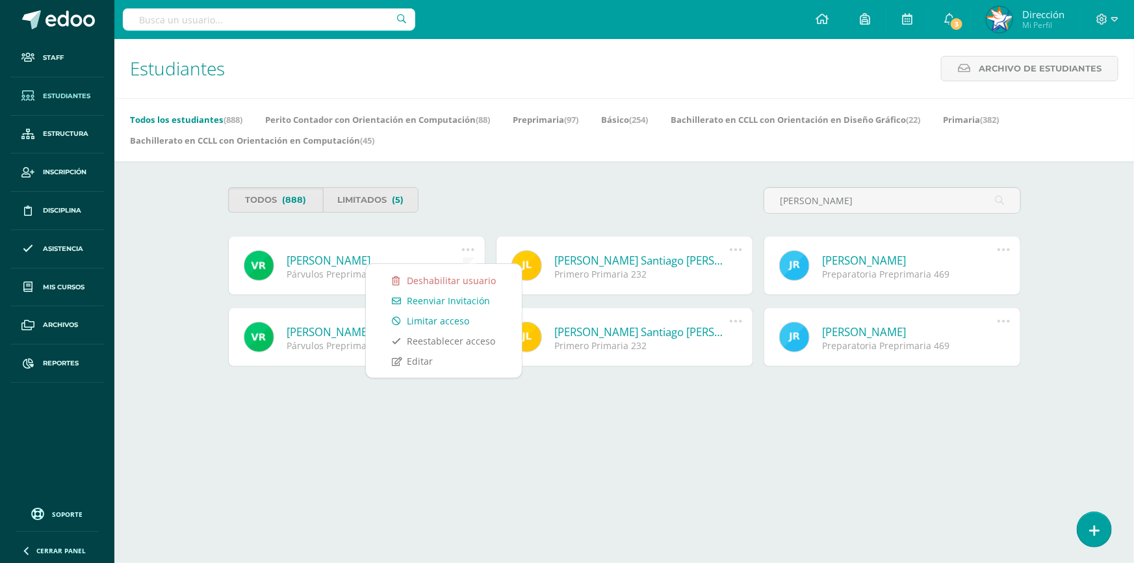
click at [446, 318] on link "Limitar acceso" at bounding box center [444, 321] width 130 height 20
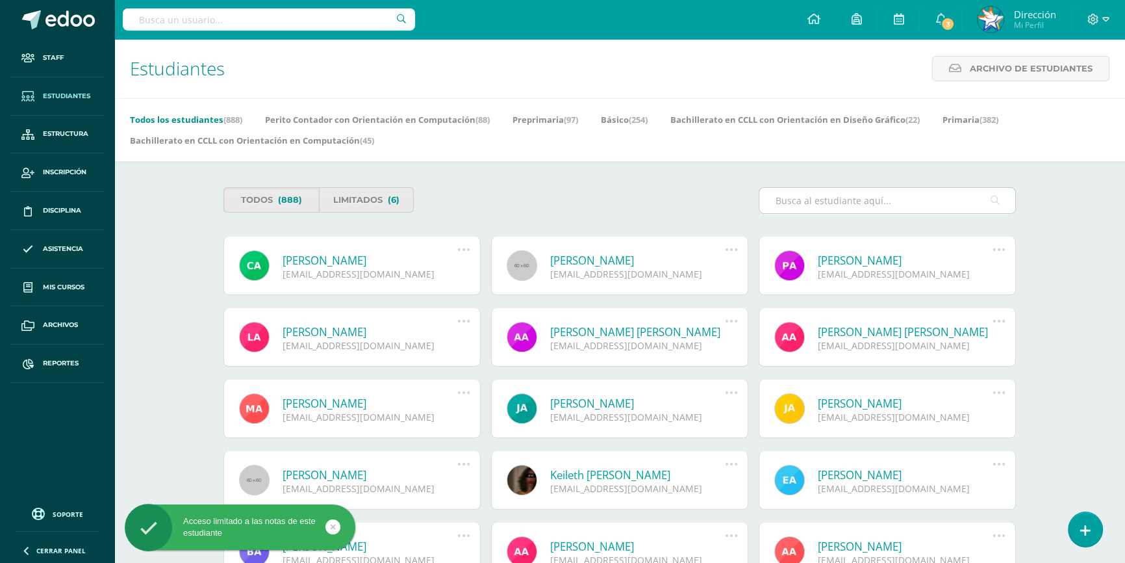
click at [809, 204] on input "text" at bounding box center [887, 200] width 256 height 25
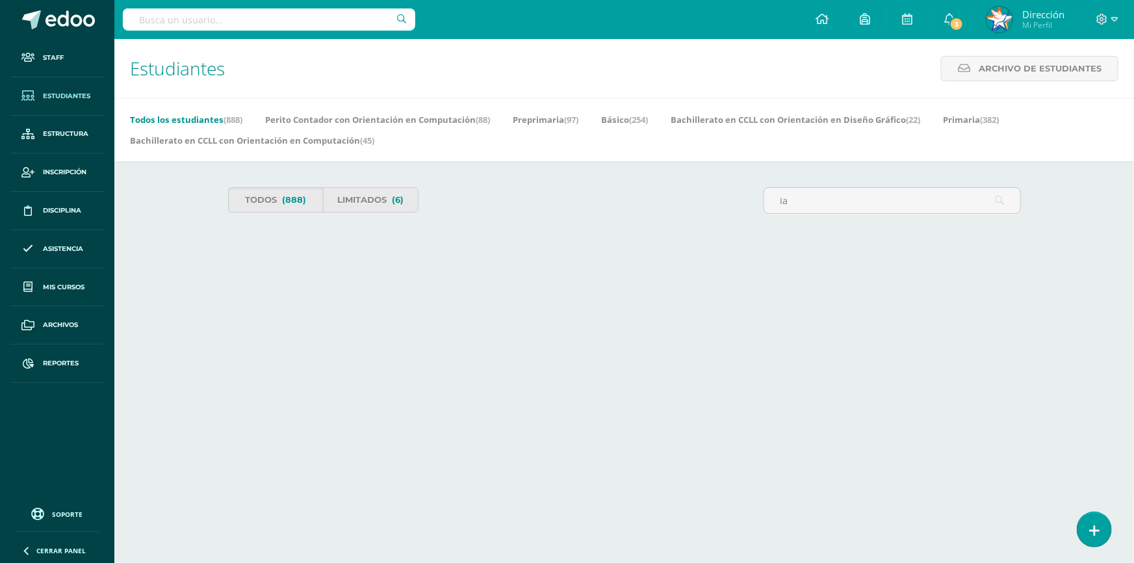
type input "i"
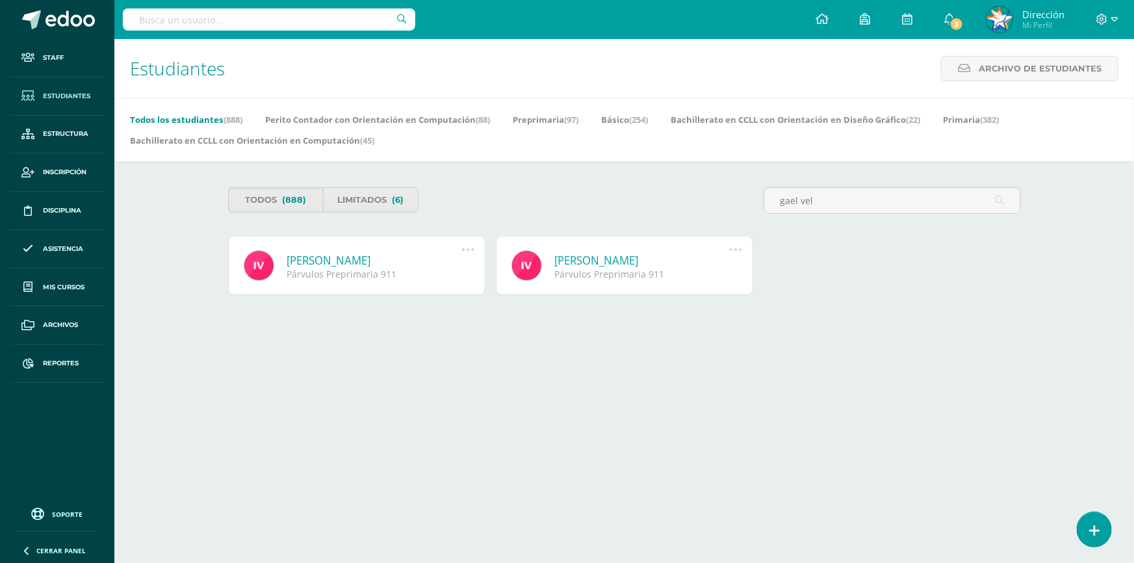
type input "gael vel"
click at [468, 251] on icon at bounding box center [468, 249] width 14 height 14
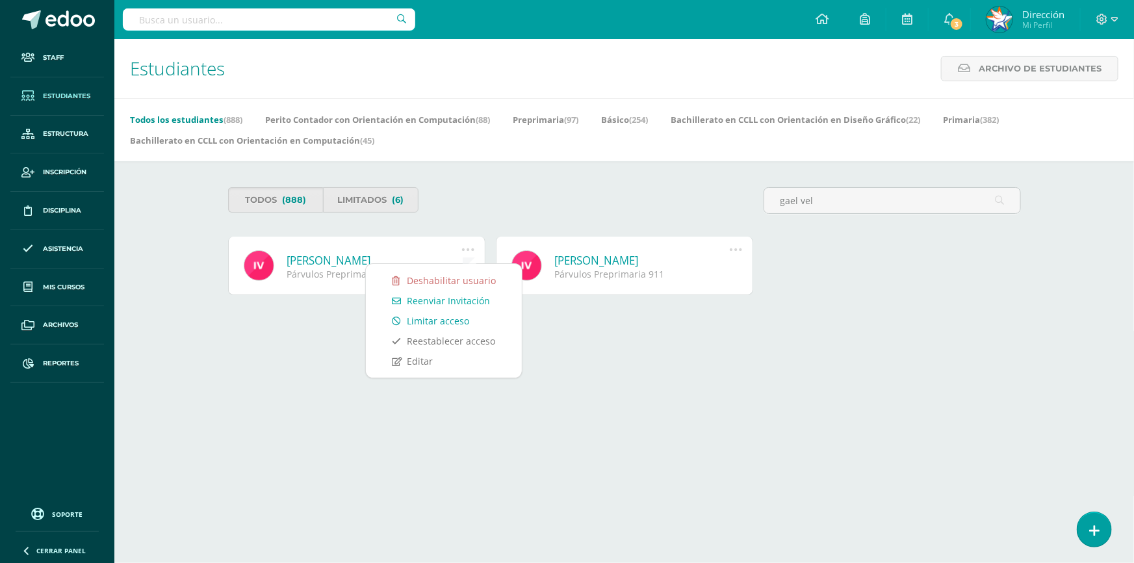
click at [448, 322] on link "Limitar acceso" at bounding box center [444, 321] width 130 height 20
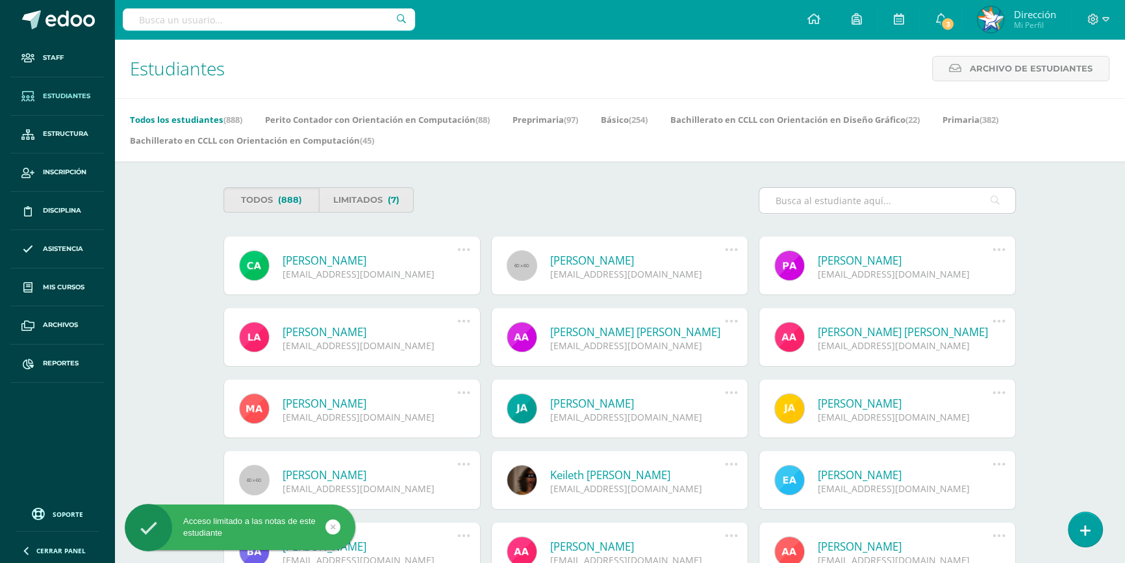
click at [858, 197] on input "text" at bounding box center [887, 200] width 256 height 25
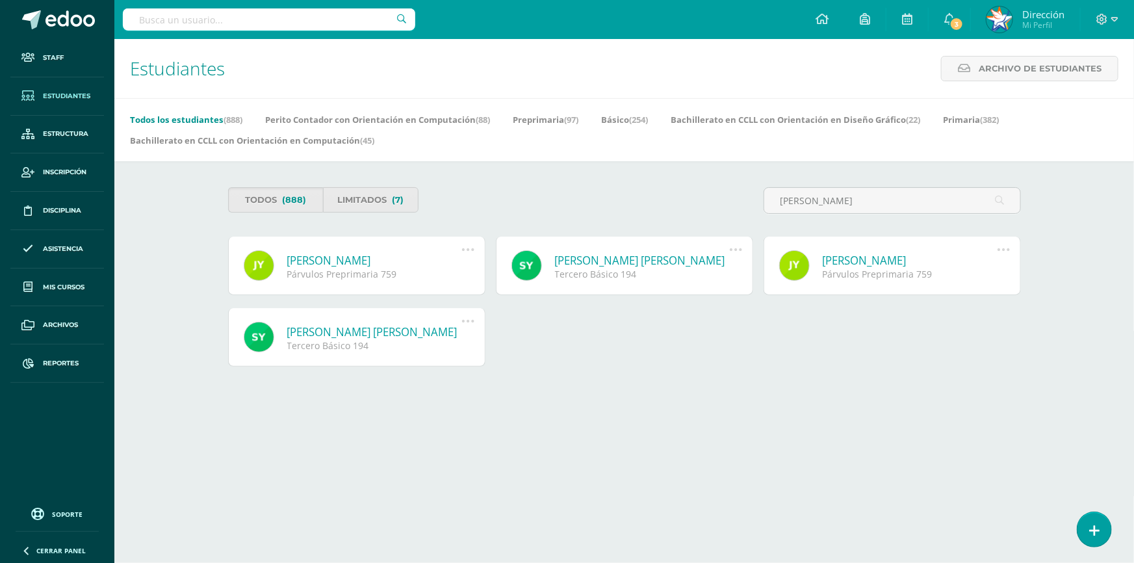
type input "[PERSON_NAME]"
click at [468, 253] on icon at bounding box center [468, 249] width 14 height 14
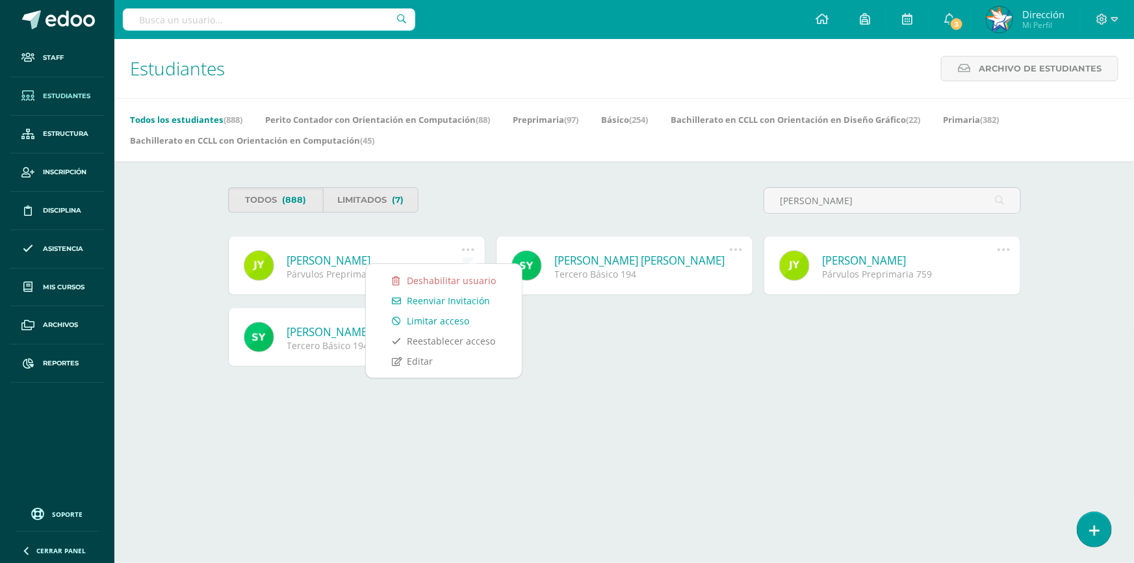
click at [466, 321] on link "Limitar acceso" at bounding box center [444, 321] width 130 height 20
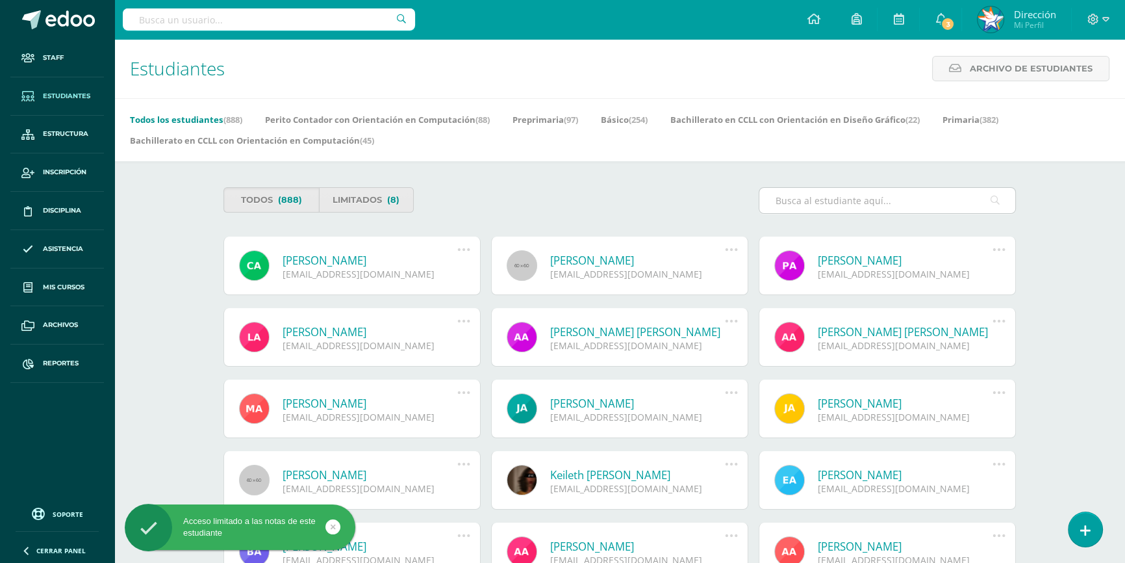
click at [879, 205] on input "text" at bounding box center [887, 200] width 256 height 25
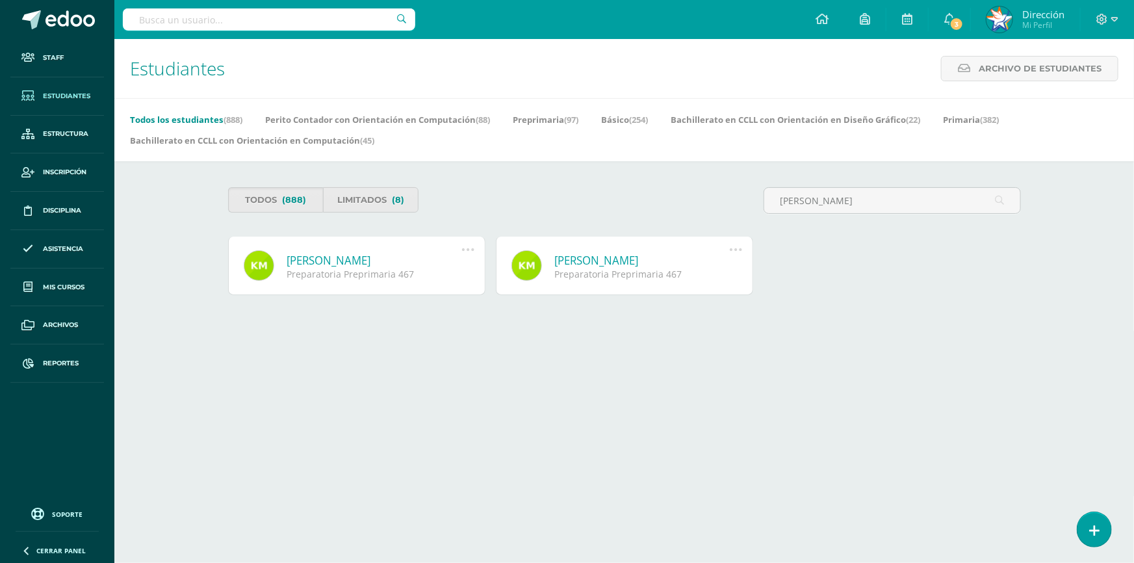
type input "katherine monroy"
click at [467, 252] on icon at bounding box center [468, 249] width 14 height 14
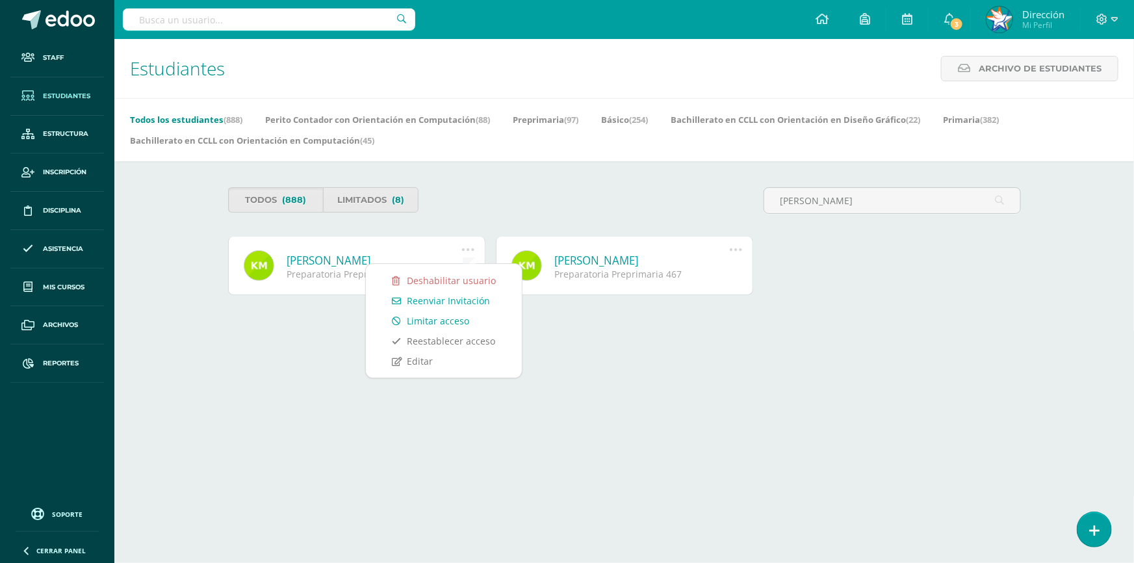
click at [454, 321] on link "Limitar acceso" at bounding box center [444, 321] width 130 height 20
click at [437, 320] on link "Limitar acceso" at bounding box center [444, 321] width 130 height 20
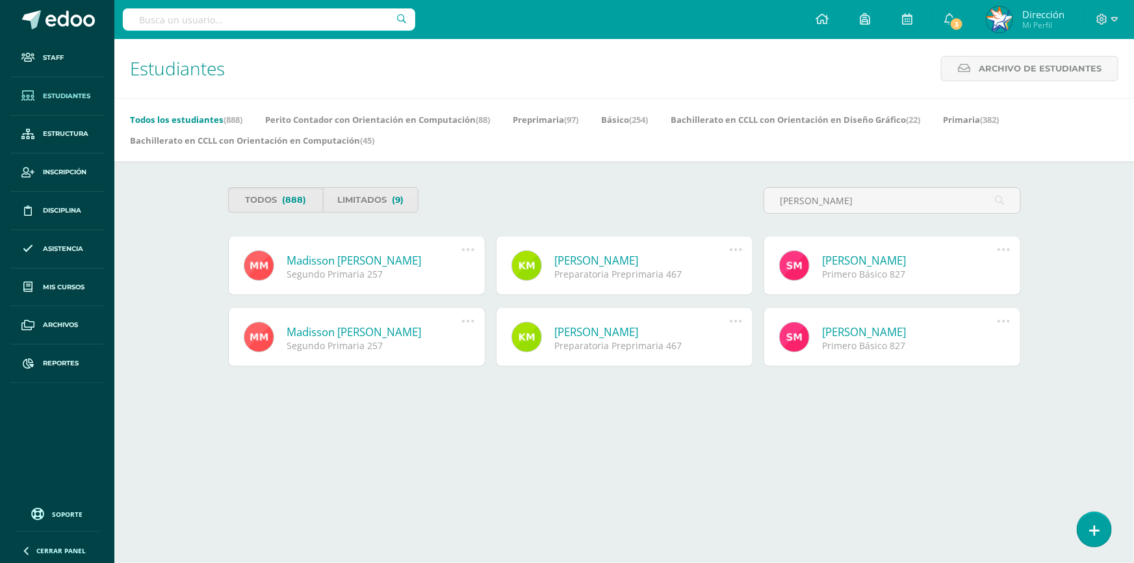
type input "[PERSON_NAME]"
click at [737, 253] on icon at bounding box center [735, 249] width 14 height 14
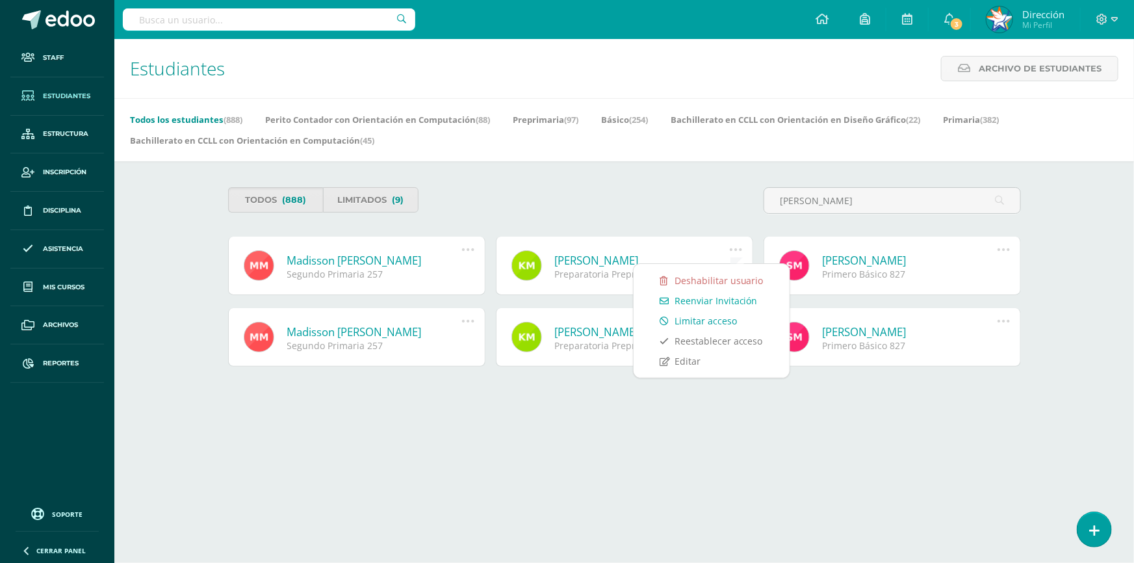
click at [722, 320] on link "Limitar acceso" at bounding box center [711, 321] width 130 height 20
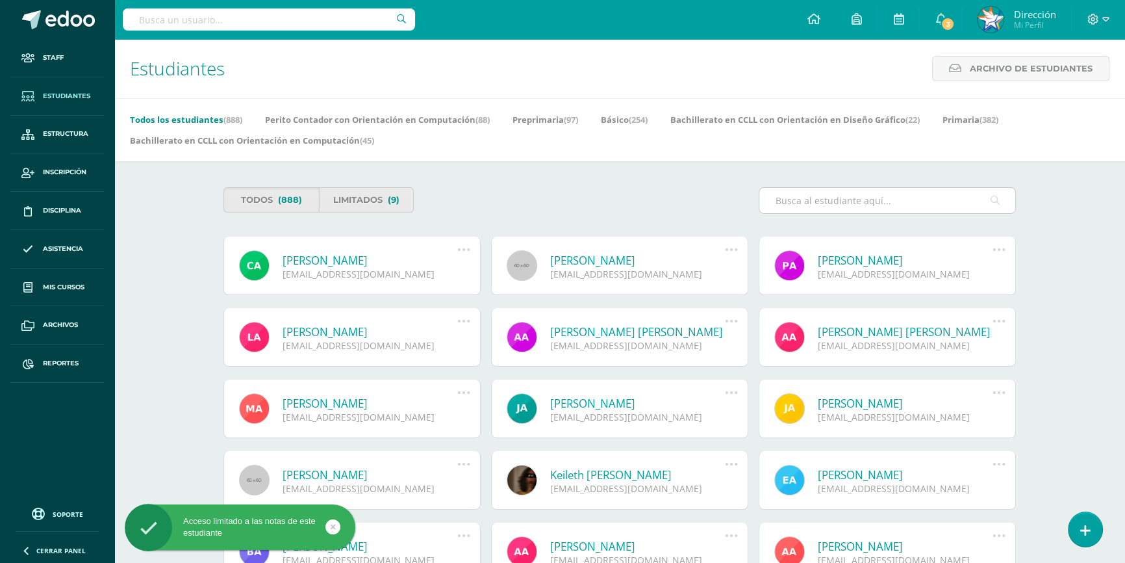
click at [917, 201] on input "text" at bounding box center [887, 200] width 256 height 25
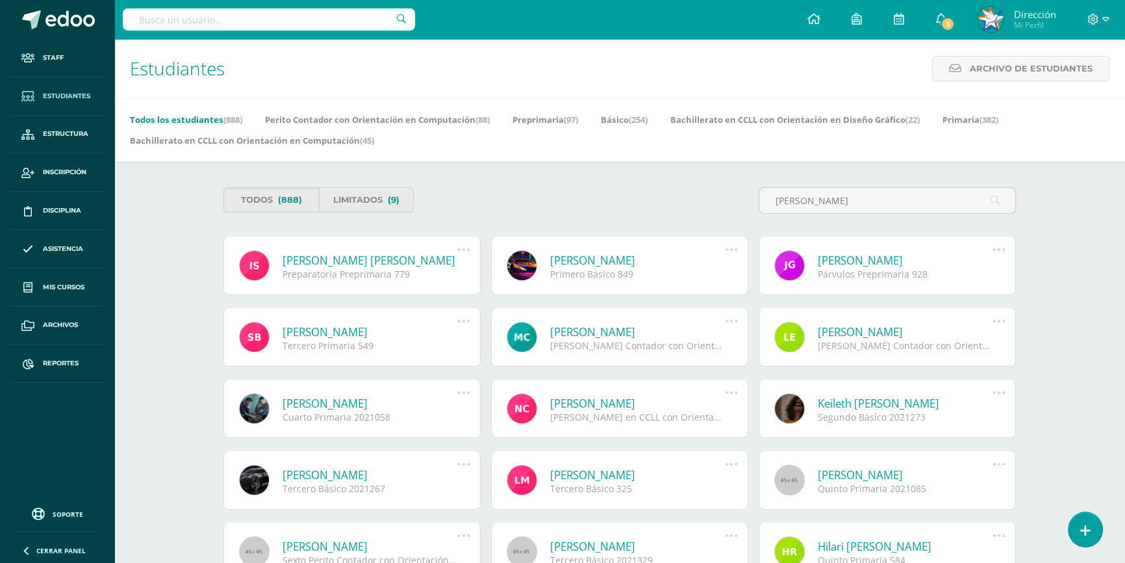
type input "francisco solares"
click at [461, 252] on icon at bounding box center [464, 249] width 14 height 14
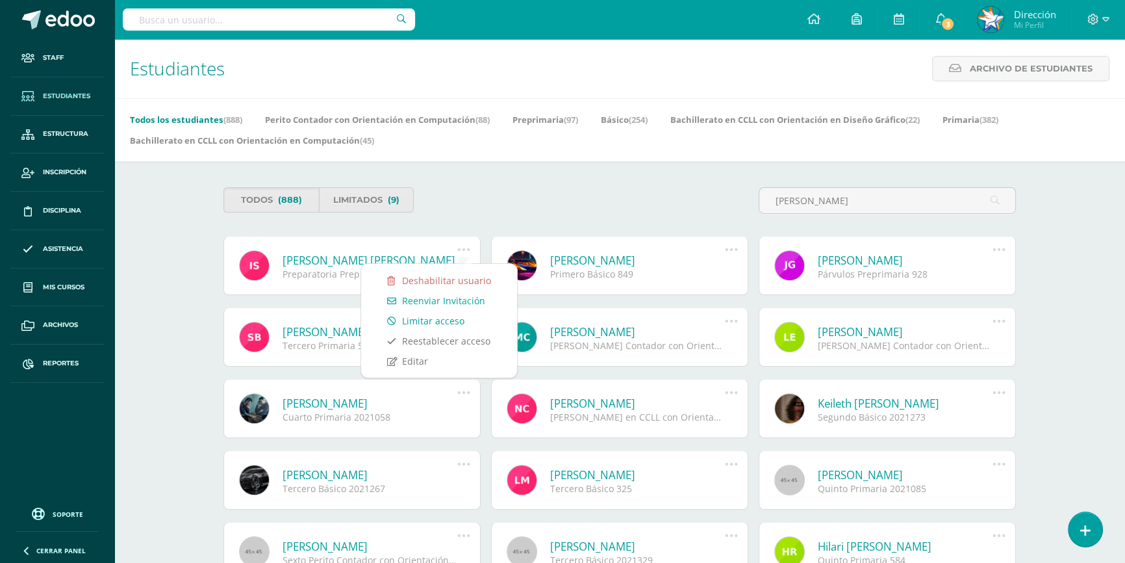
click at [446, 321] on link "Limitar acceso" at bounding box center [439, 321] width 130 height 20
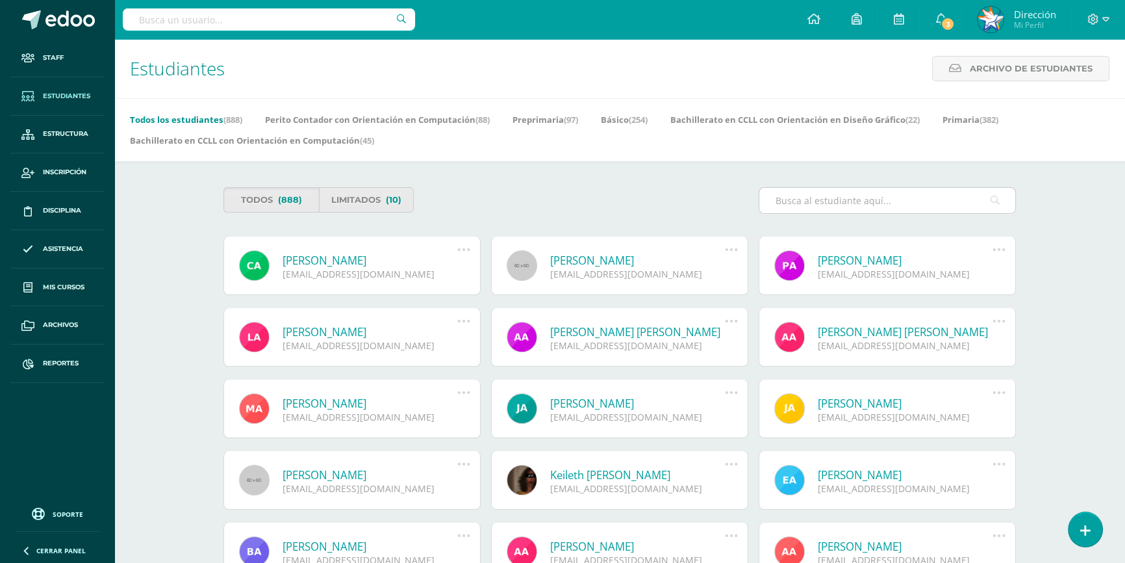
click at [831, 198] on input "text" at bounding box center [887, 200] width 256 height 25
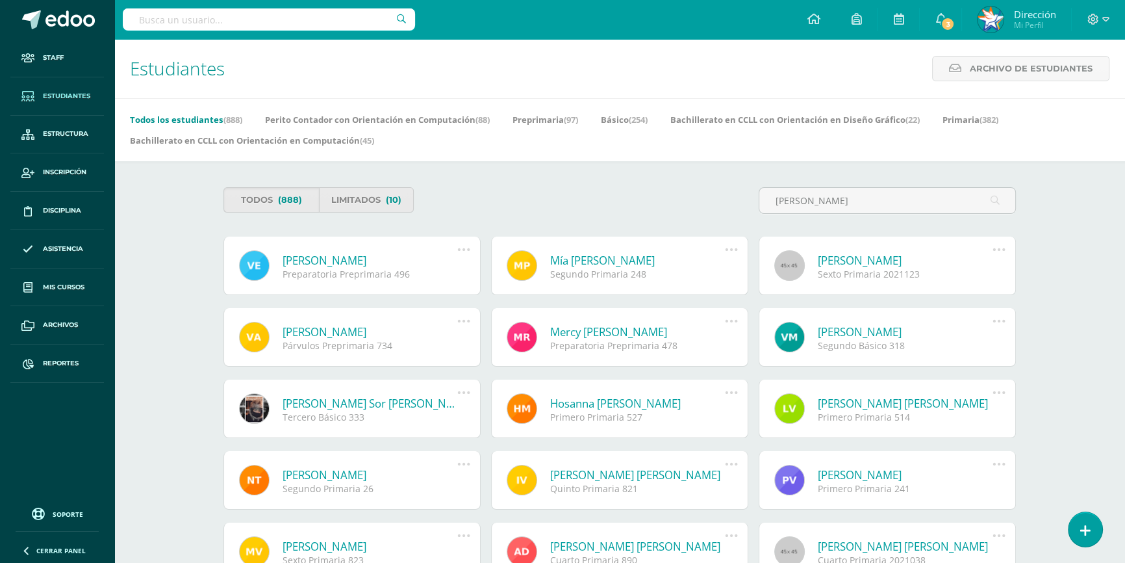
type input "[PERSON_NAME]"
click at [463, 253] on icon at bounding box center [464, 249] width 14 height 14
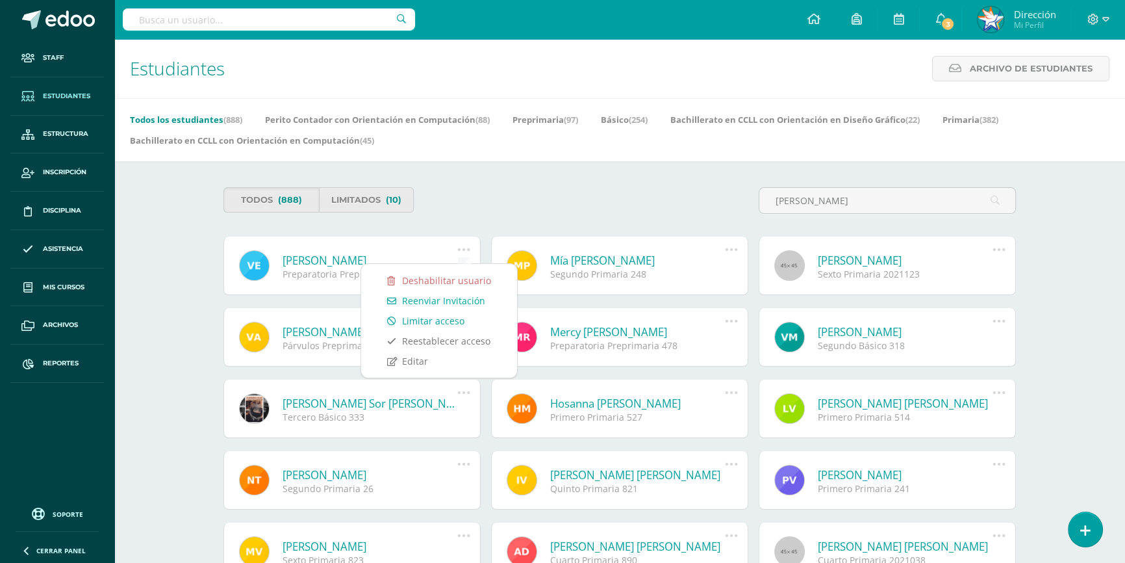
click at [446, 318] on link "Limitar acceso" at bounding box center [439, 321] width 130 height 20
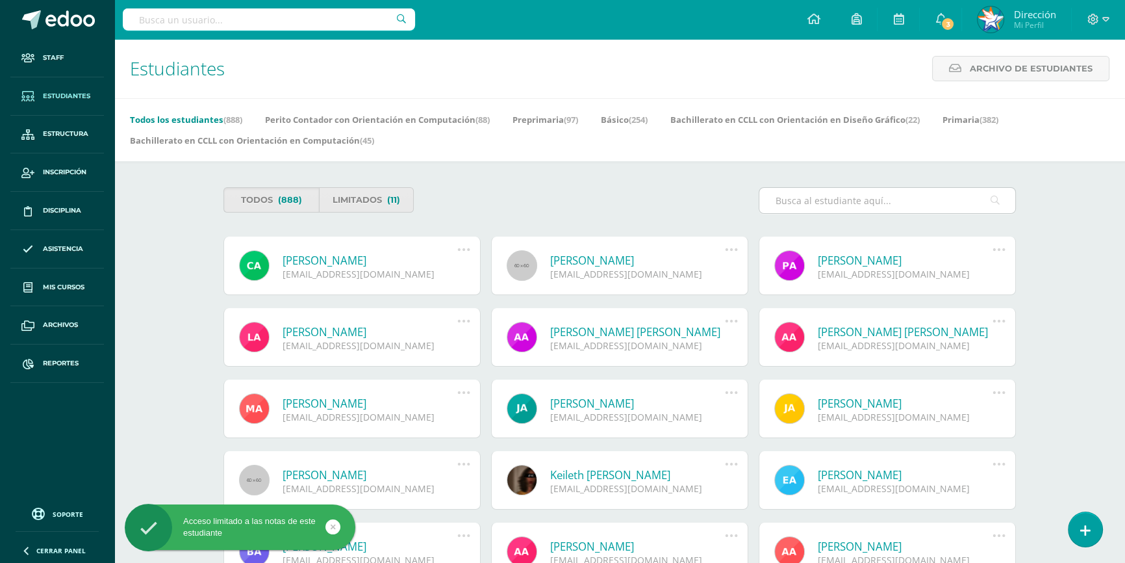
click at [806, 205] on input "text" at bounding box center [887, 200] width 256 height 25
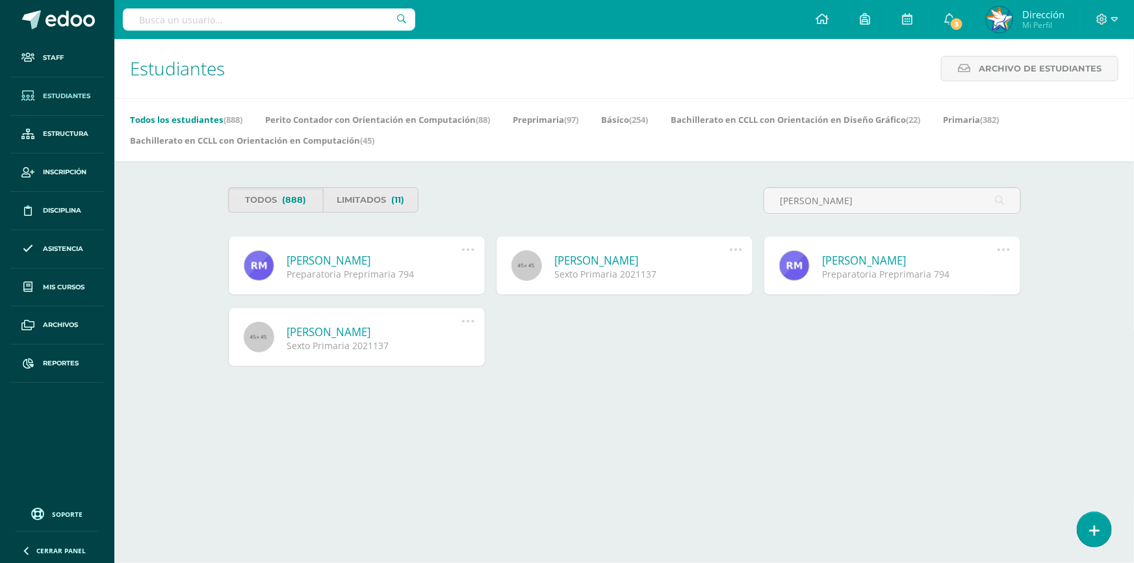
type input "reychel mendoza"
click at [466, 252] on icon at bounding box center [468, 249] width 14 height 14
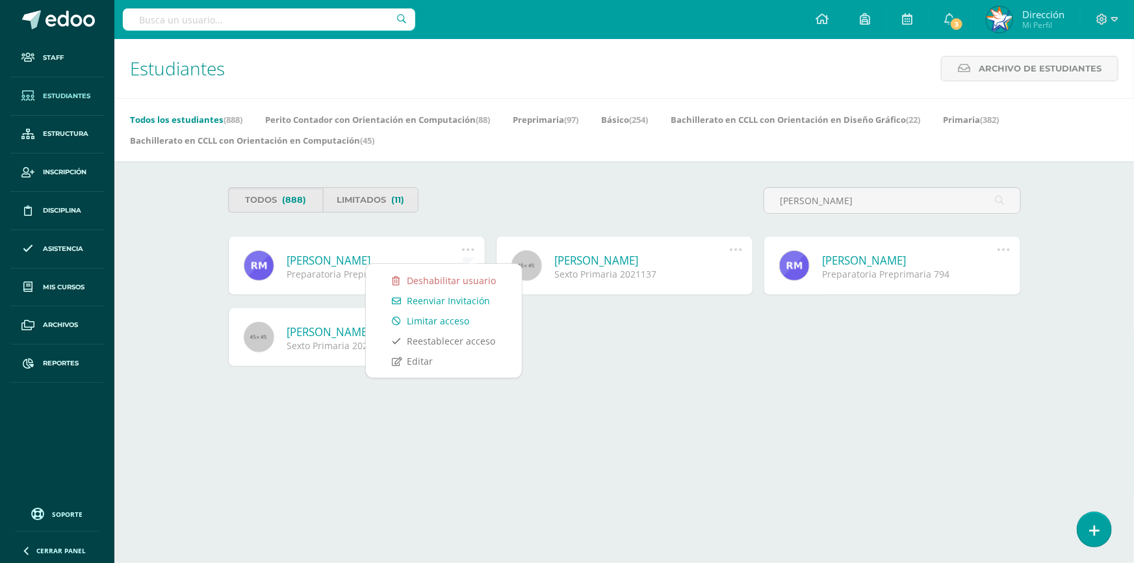
click at [461, 318] on link "Limitar acceso" at bounding box center [444, 321] width 130 height 20
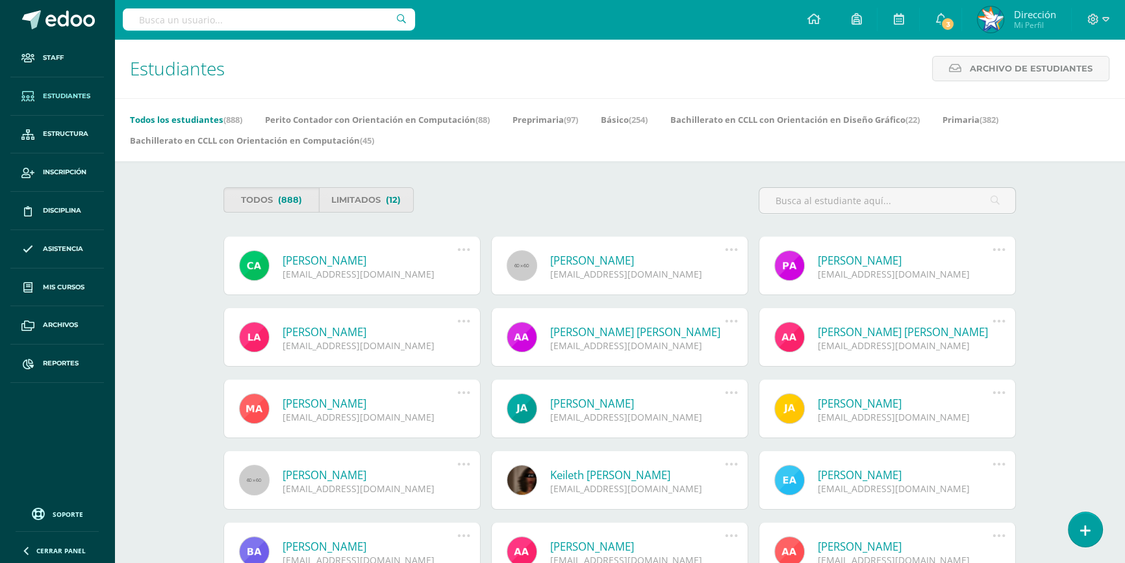
click at [199, 7] on div at bounding box center [269, 19] width 292 height 39
click at [249, 27] on input "text" at bounding box center [269, 19] width 292 height 22
type input "mendoza figueroa"
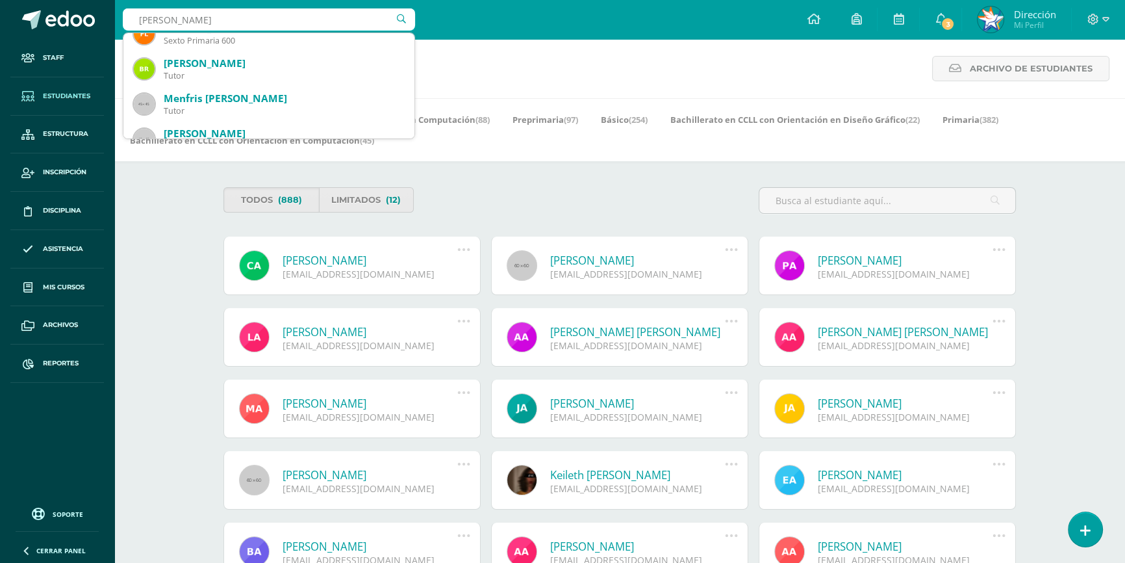
scroll to position [591, 0]
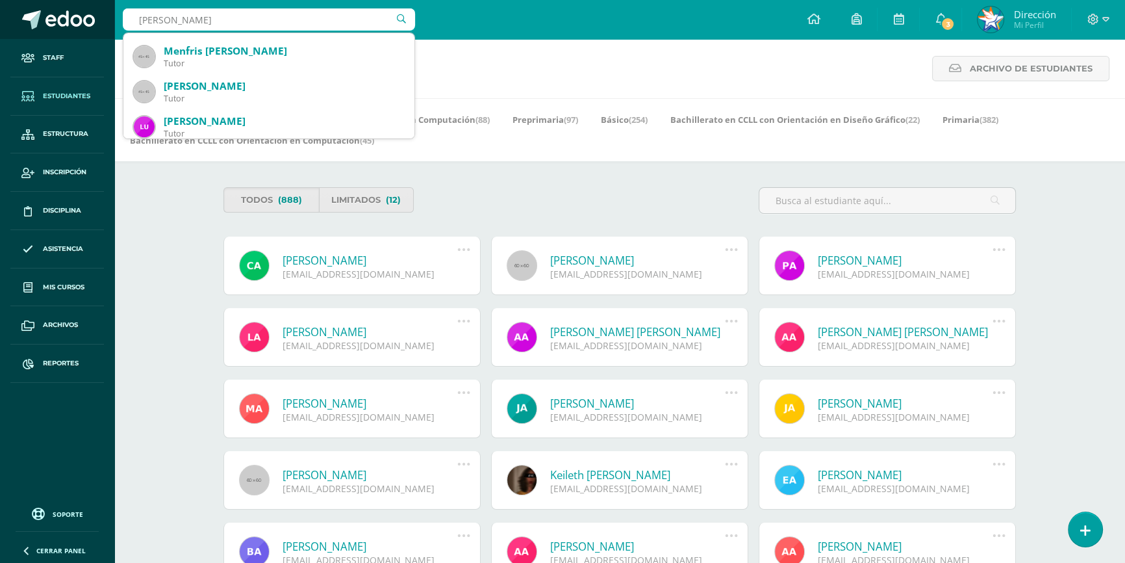
drag, startPoint x: 257, startPoint y: 21, endPoint x: 73, endPoint y: 26, distance: 183.3
click at [73, 26] on body "Acceso limitado a las notas de este estudiante Staff Estudiantes Estructura Ins…" at bounding box center [562, 450] width 1125 height 900
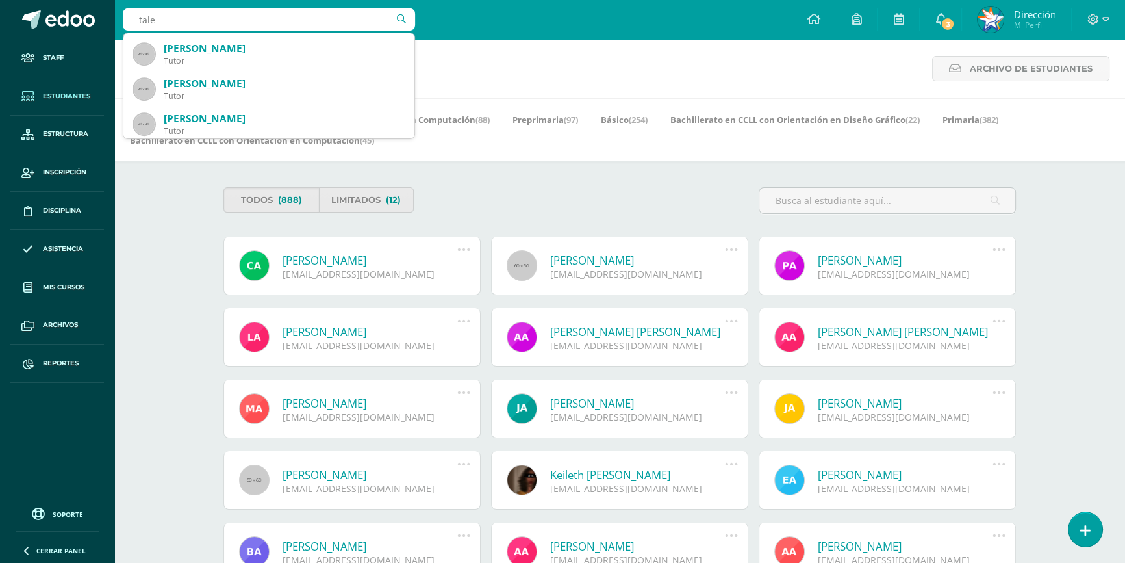
scroll to position [1346, 0]
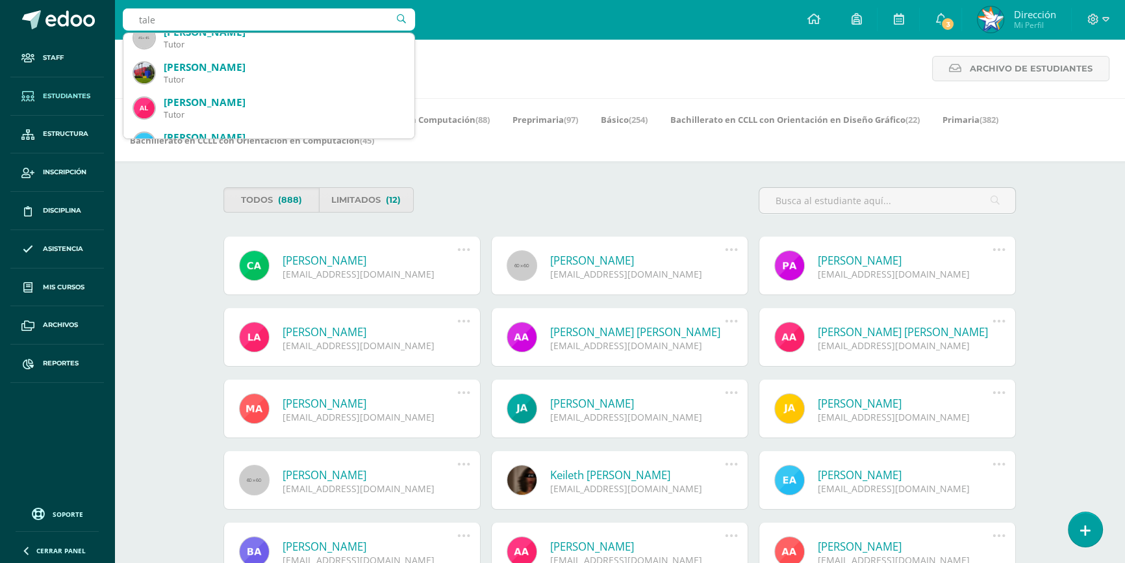
click at [261, 20] on input "tale" at bounding box center [269, 19] width 292 height 22
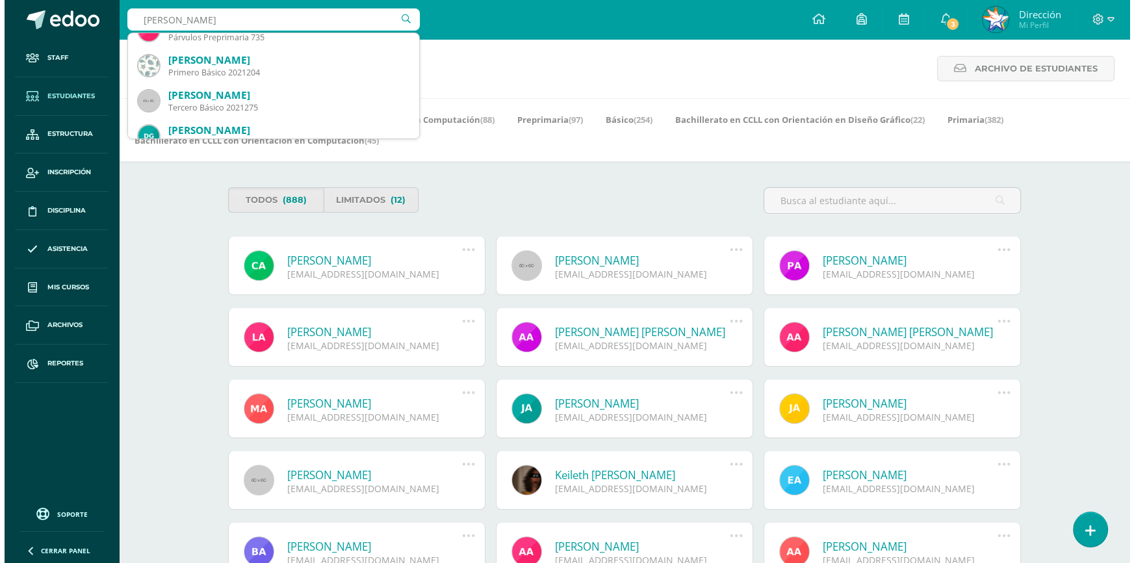
scroll to position [491, 0]
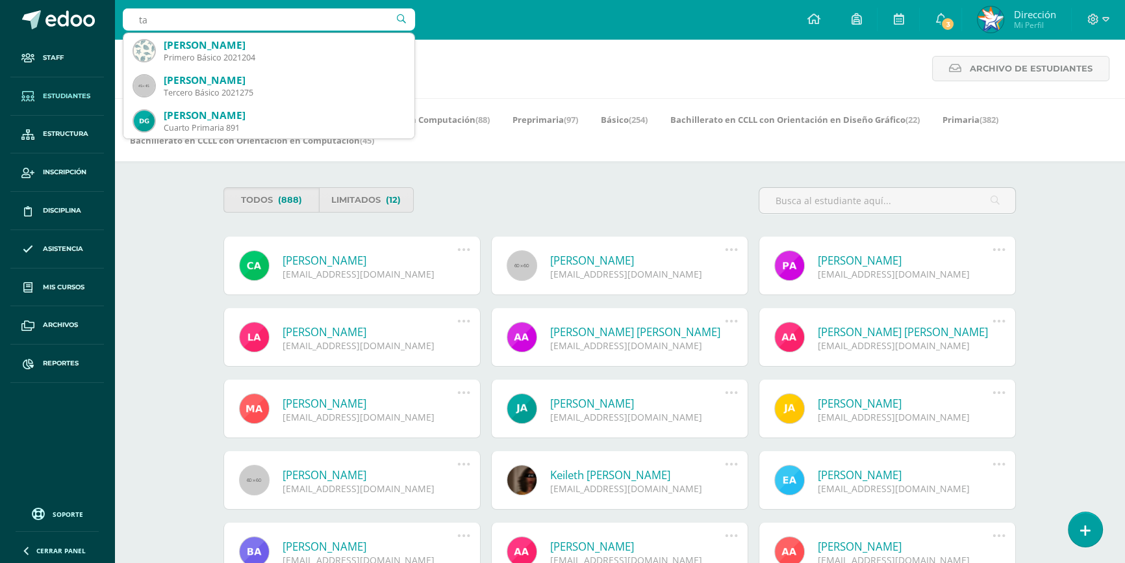
type input "t"
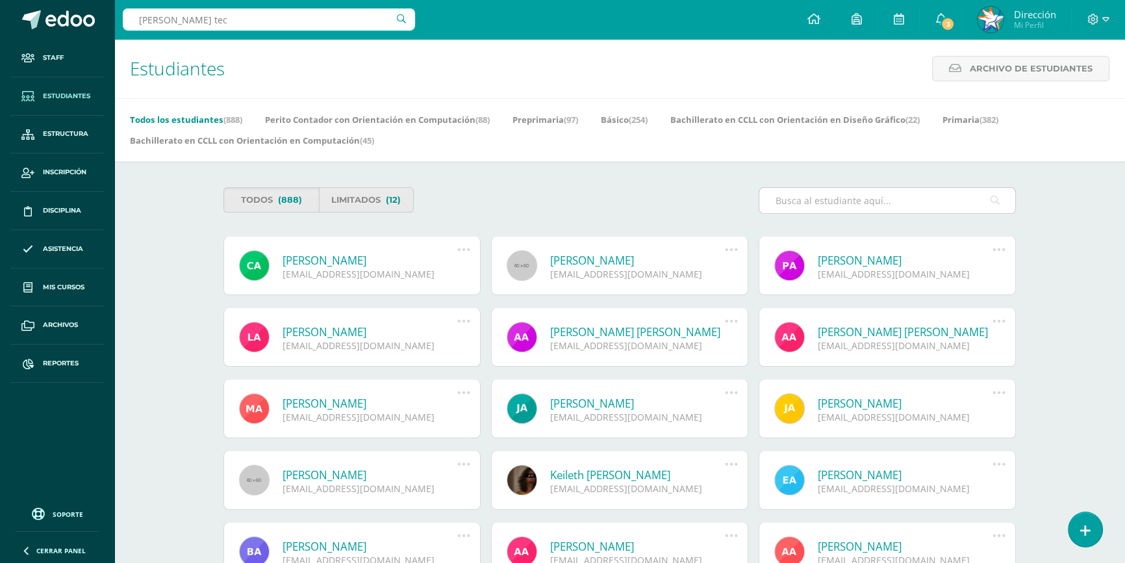
type input "morales tec"
click at [785, 203] on input "text" at bounding box center [887, 200] width 256 height 25
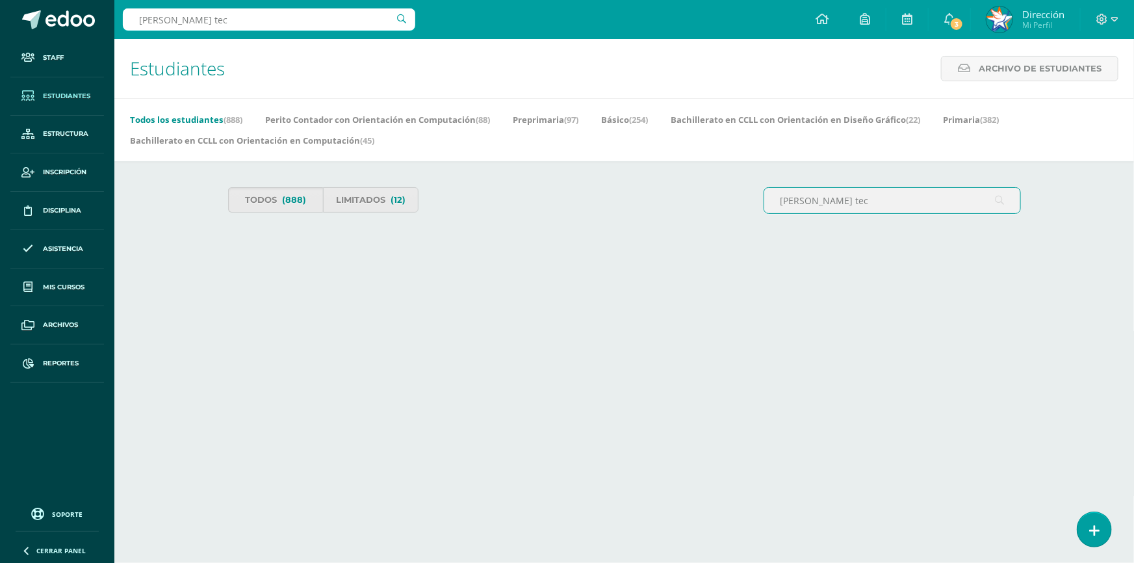
drag, startPoint x: 841, startPoint y: 210, endPoint x: 681, endPoint y: 208, distance: 159.8
click at [681, 208] on div "Todos (888) Limitados (12) morales tec" at bounding box center [624, 205] width 803 height 37
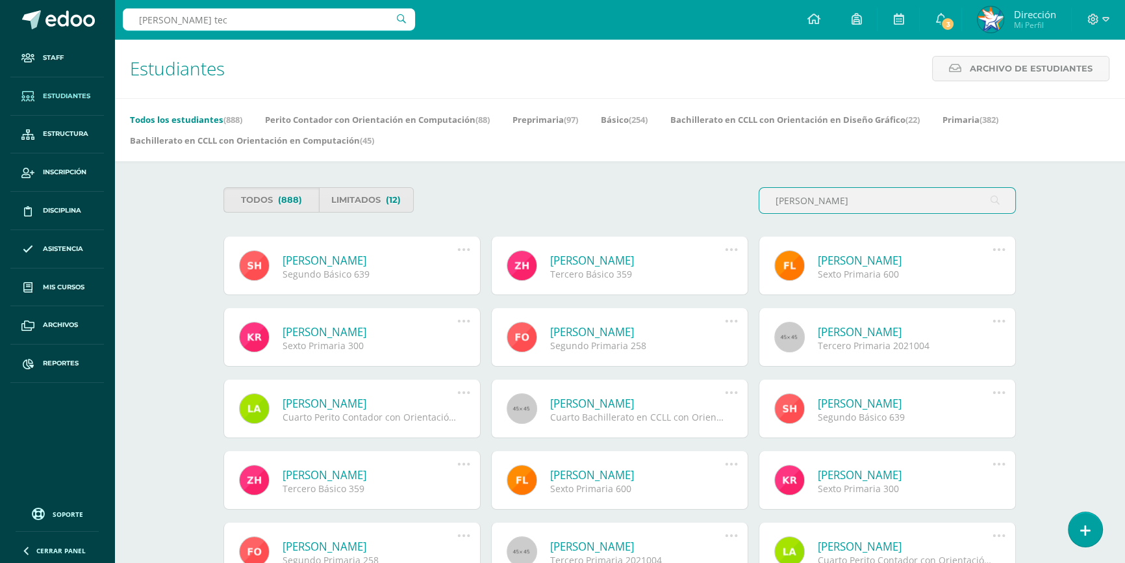
drag, startPoint x: 874, startPoint y: 202, endPoint x: 730, endPoint y: 204, distance: 144.9
click at [730, 204] on div "Todos (888) Limitados (12) hernadez figueroa" at bounding box center [619, 205] width 803 height 37
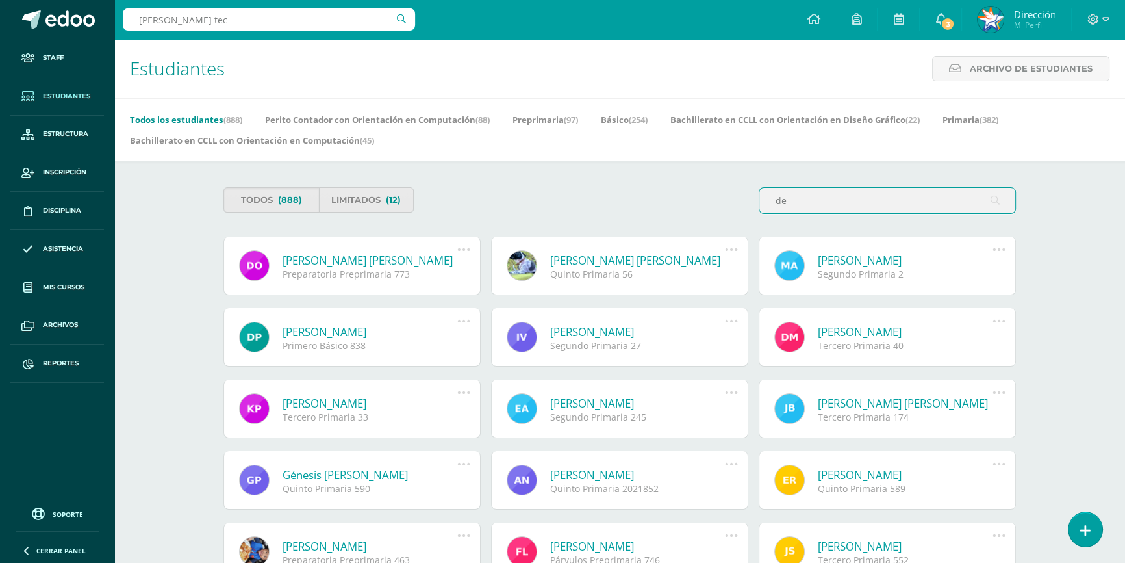
type input "d"
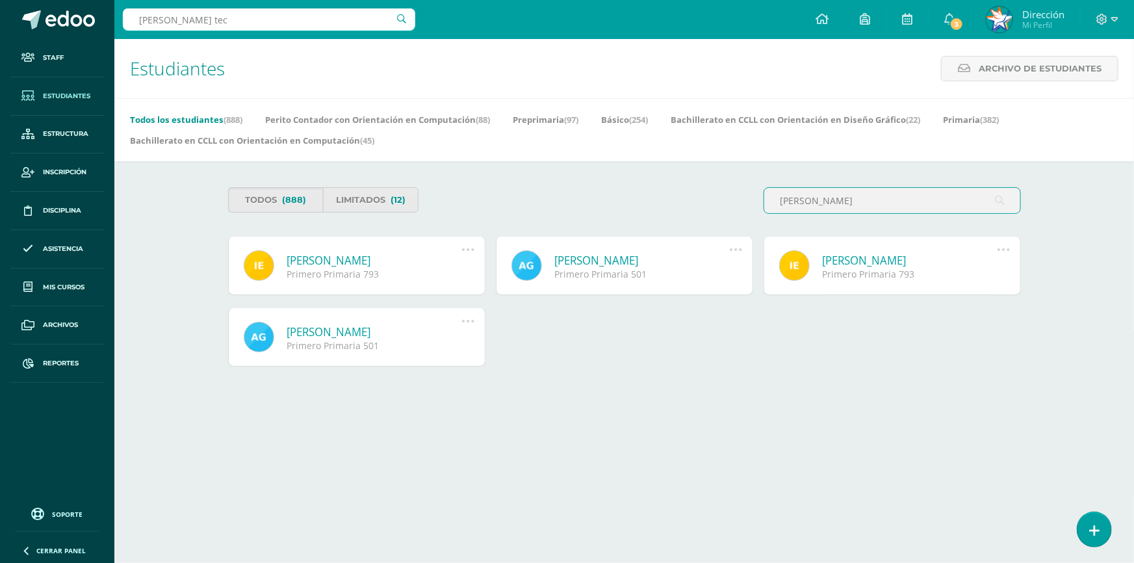
drag, startPoint x: 850, startPoint y: 207, endPoint x: 748, endPoint y: 210, distance: 101.4
click at [748, 210] on div "Todos (888) Limitados (12) sofia mendoza" at bounding box center [624, 205] width 803 height 37
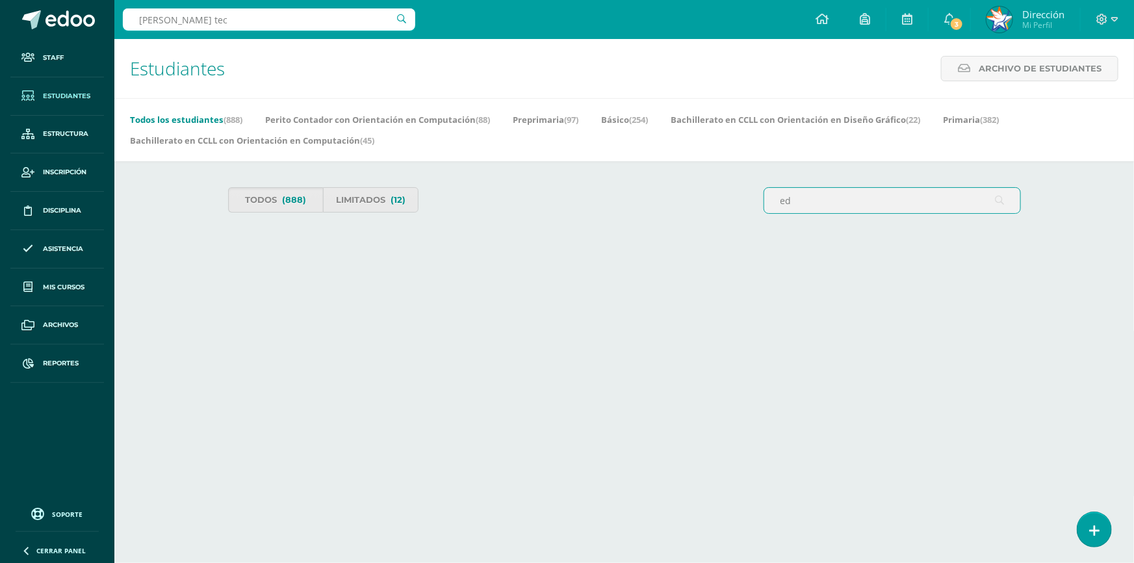
type input "e"
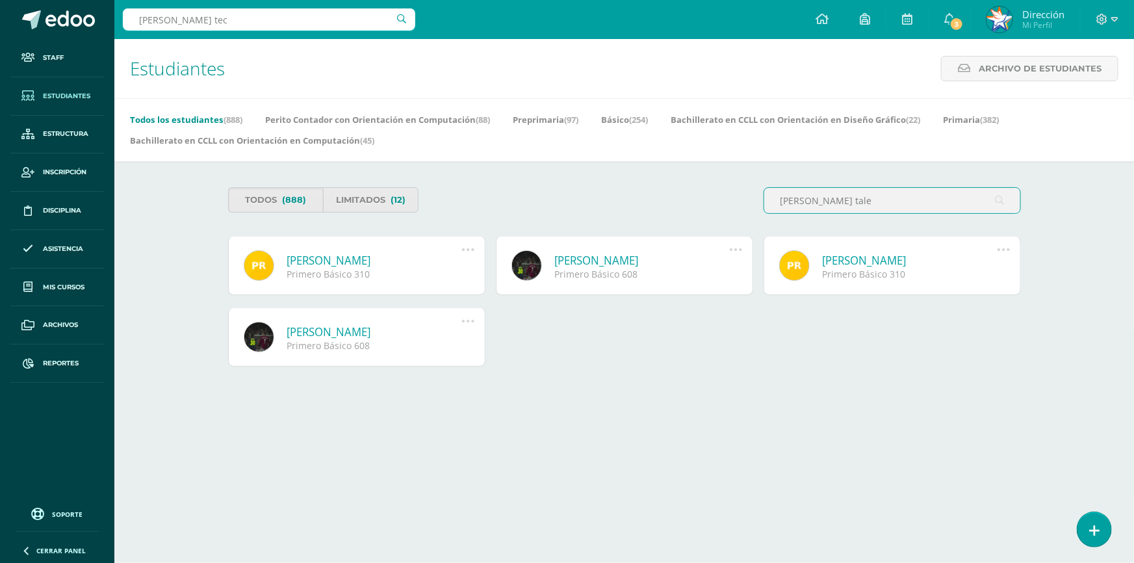
click at [670, 405] on html "Acceso limitado a las notas de este estudiante Staff Estudiantes Estructura Ins…" at bounding box center [567, 202] width 1134 height 405
drag, startPoint x: 854, startPoint y: 204, endPoint x: 715, endPoint y: 205, distance: 139.0
click at [715, 205] on div "Todos (888) Limitados (12) pablo tale" at bounding box center [624, 205] width 803 height 37
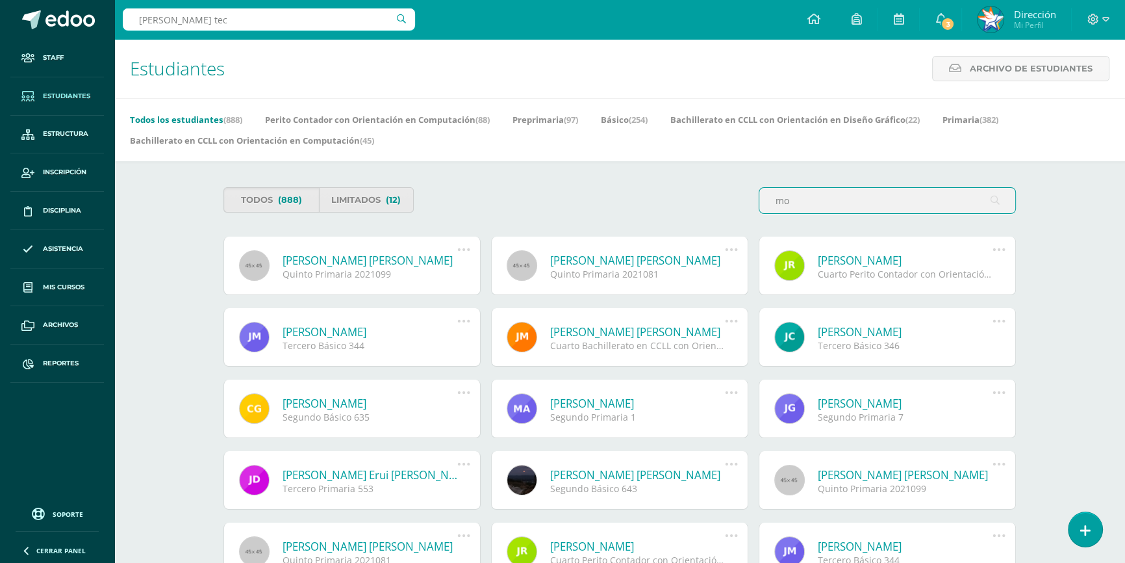
type input "m"
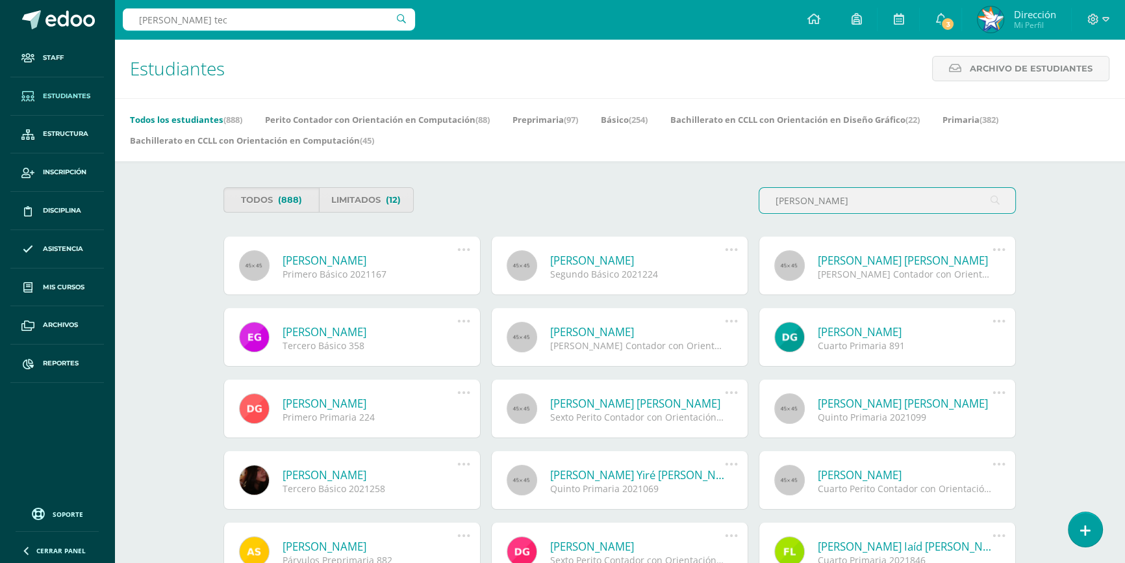
click at [659, 212] on div "Todos (888) Limitados (12) andrea garcia" at bounding box center [619, 205] width 803 height 37
drag, startPoint x: 869, startPoint y: 204, endPoint x: 737, endPoint y: 211, distance: 131.4
click at [737, 211] on div "Todos (888) Limitados (12) andrea garcia" at bounding box center [619, 205] width 803 height 37
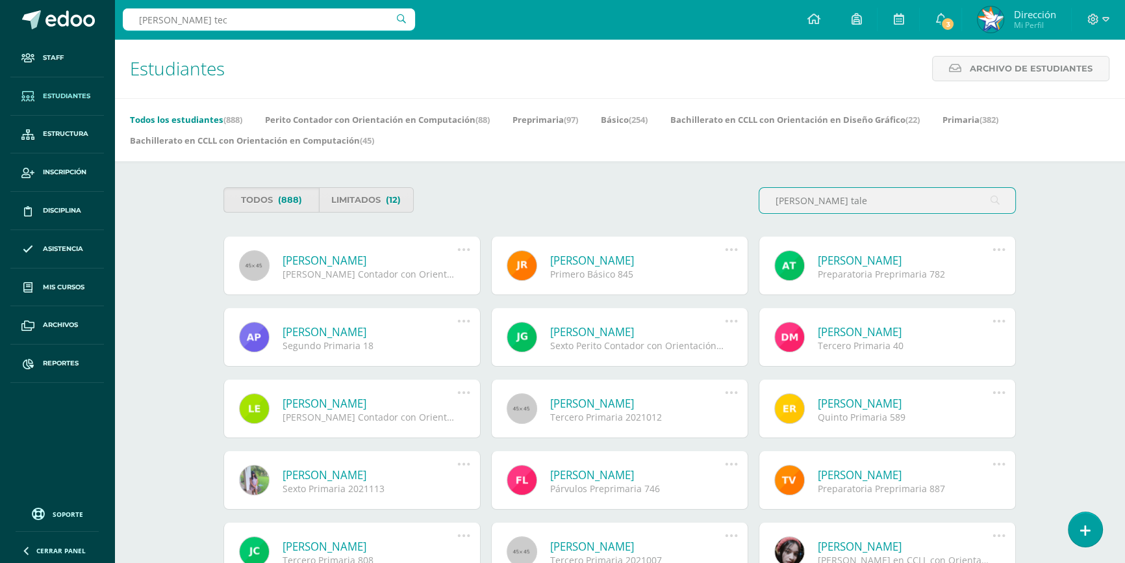
drag, startPoint x: 869, startPoint y: 198, endPoint x: 691, endPoint y: 206, distance: 178.2
click at [691, 206] on div "Todos (888) Limitados (12) alvarez tale" at bounding box center [619, 205] width 803 height 37
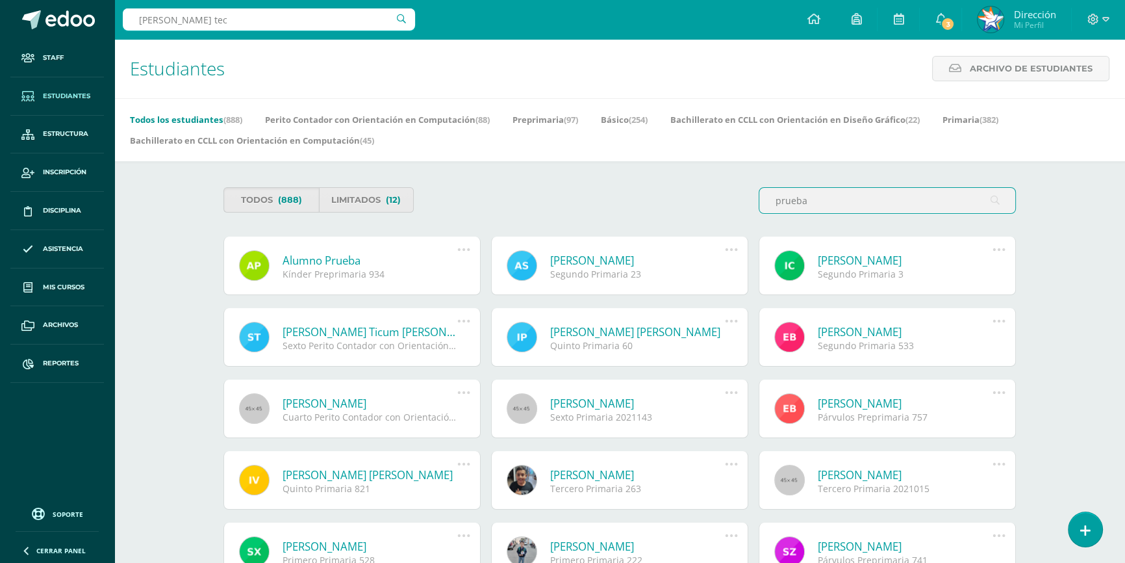
type input "prueba"
click at [465, 251] on icon at bounding box center [464, 249] width 14 height 14
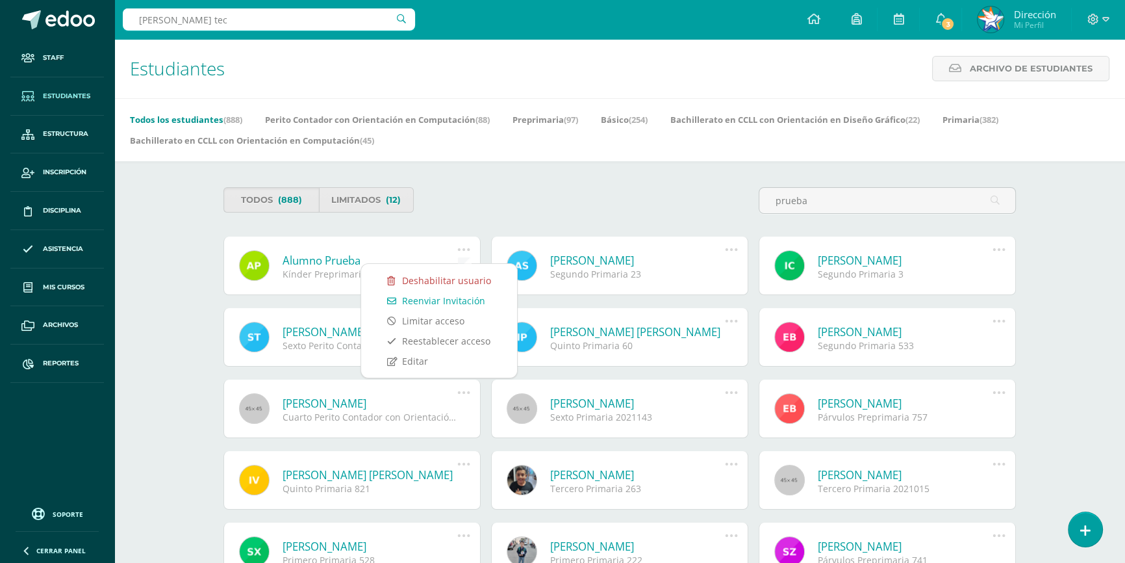
click at [463, 279] on link "Deshabilitar usuario" at bounding box center [439, 280] width 130 height 20
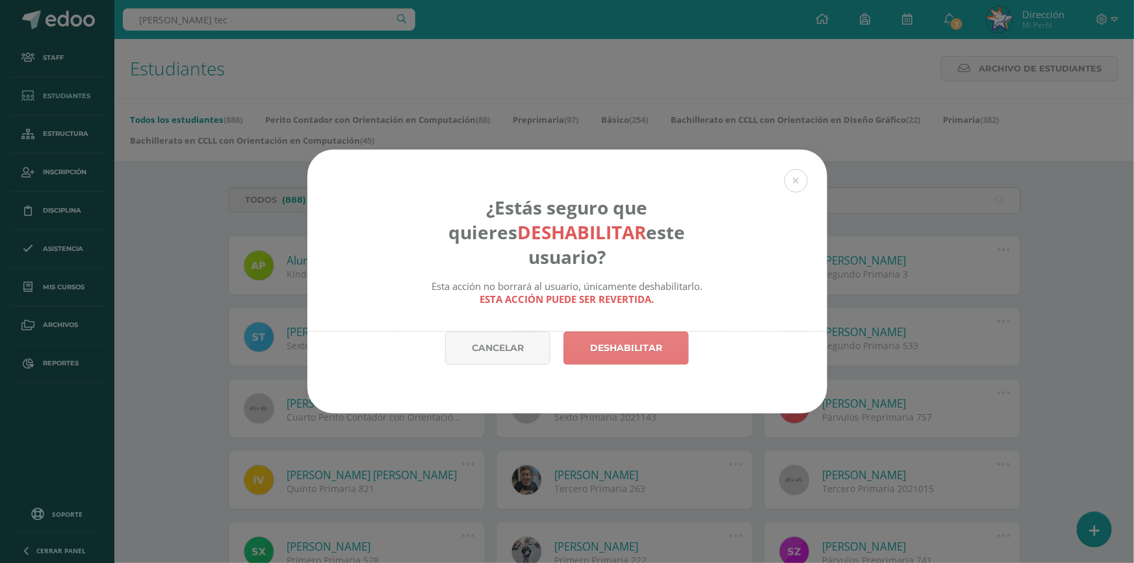
click at [618, 332] on link "Deshabilitar" at bounding box center [625, 347] width 125 height 33
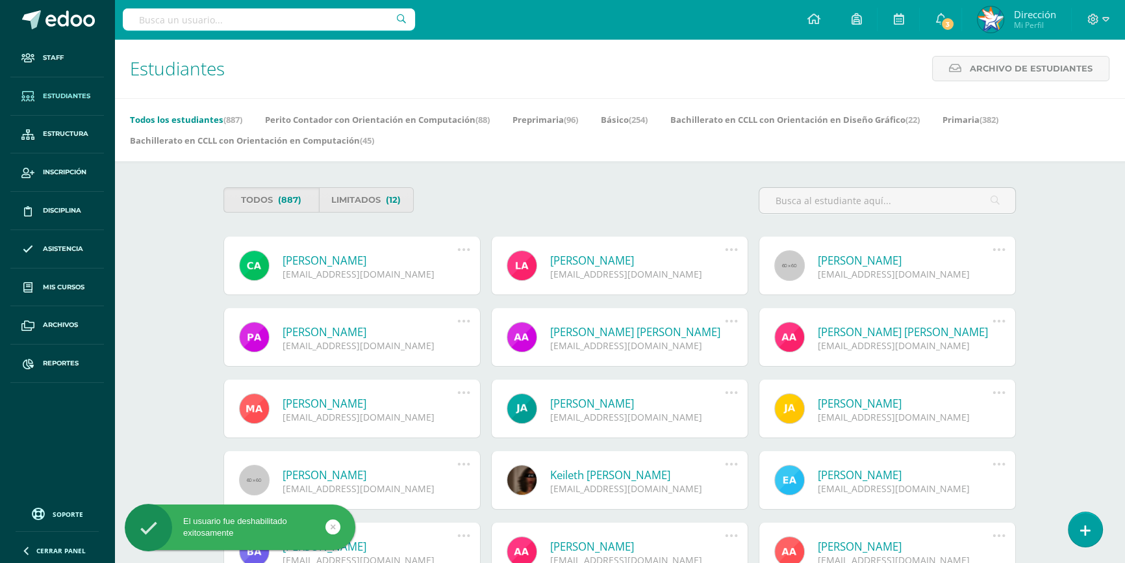
click at [637, 200] on div "Todos (887) Limitados (12)" at bounding box center [619, 205] width 803 height 37
